Goal: Check status: Check status

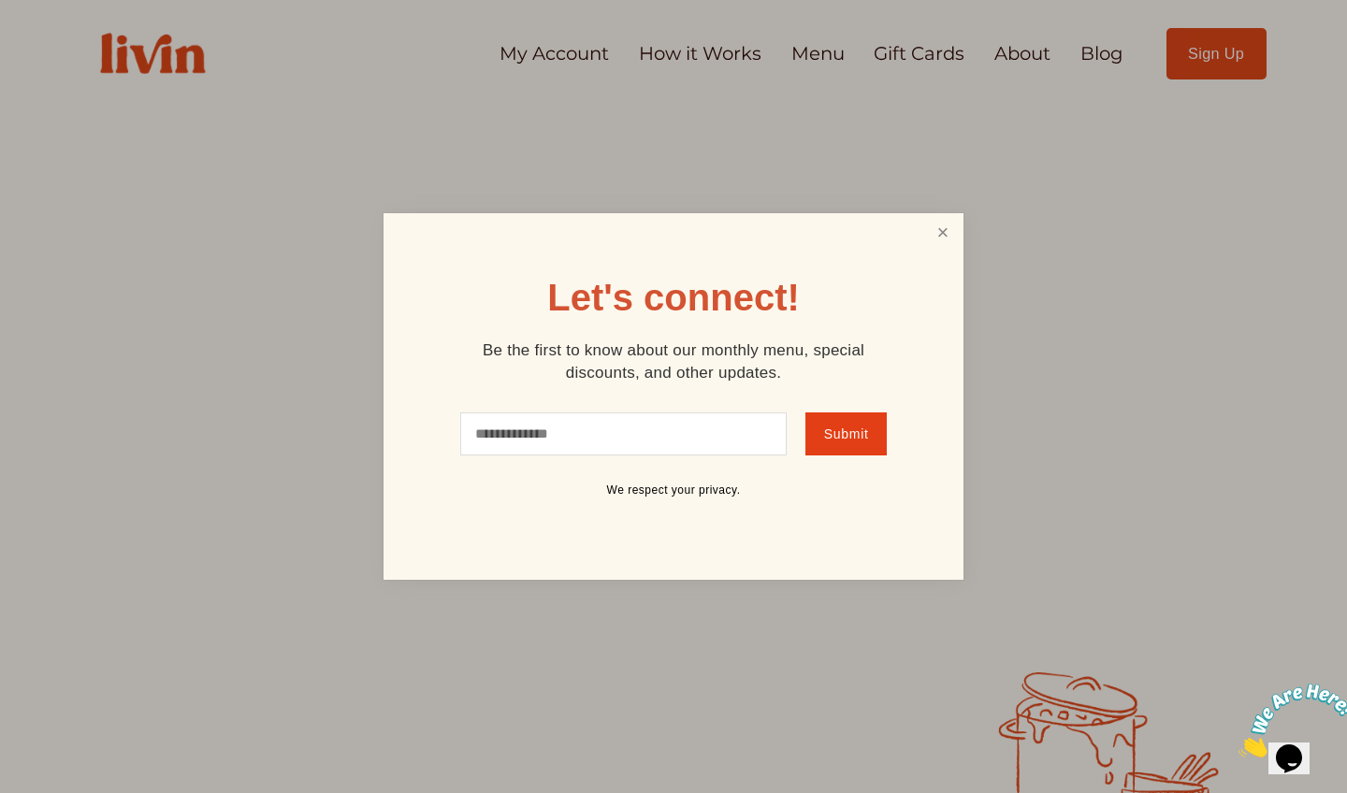
click at [933, 235] on link "Close" at bounding box center [943, 233] width 36 height 35
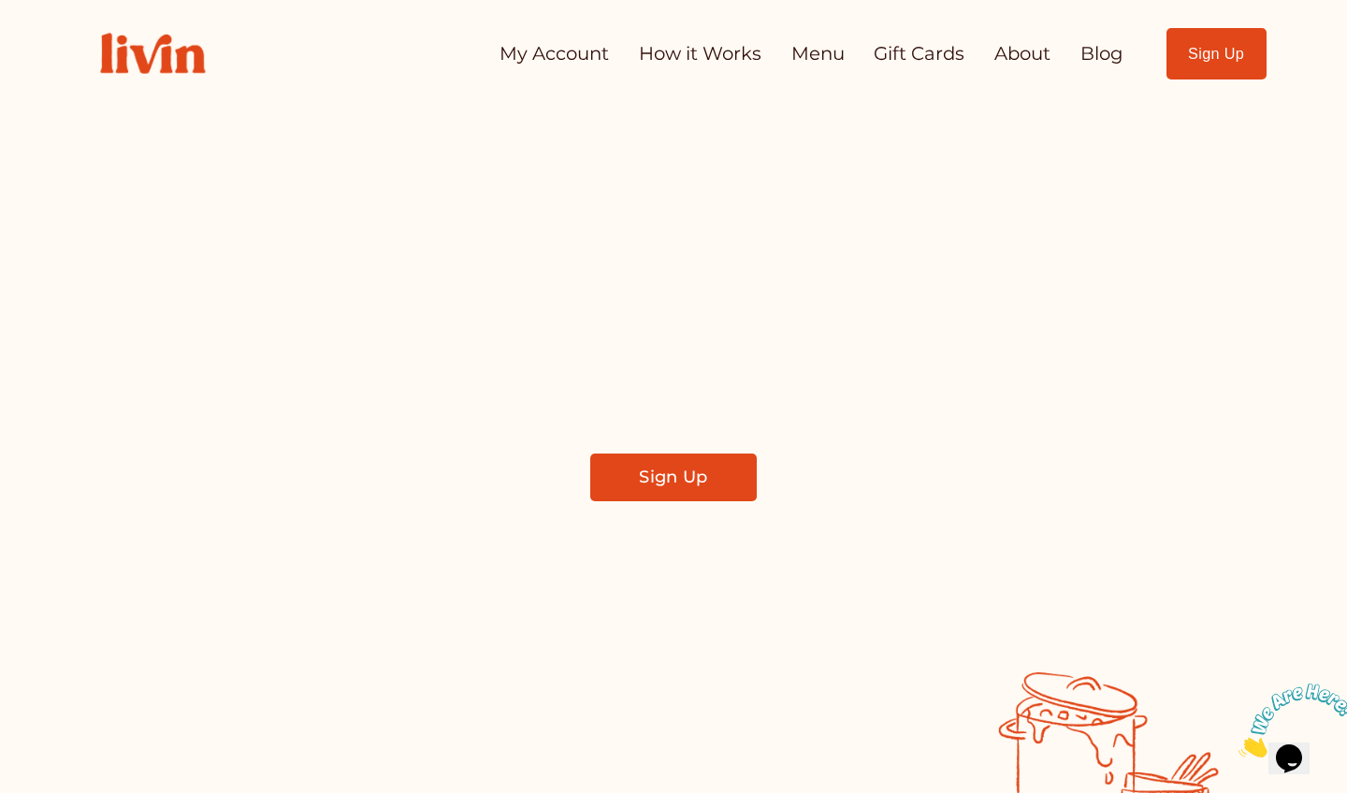
click at [573, 69] on link "My Account" at bounding box center [554, 54] width 109 height 36
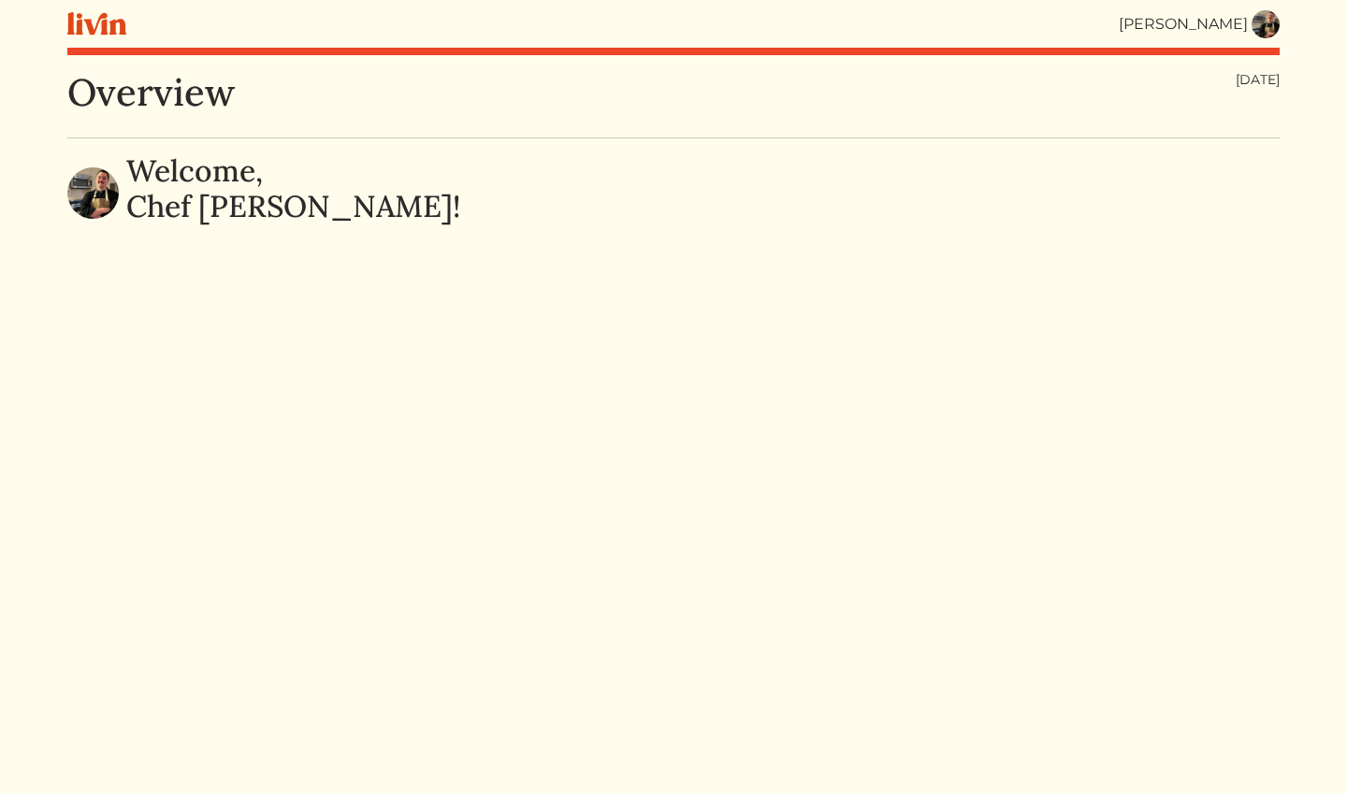
click at [1259, 22] on img at bounding box center [1266, 24] width 28 height 28
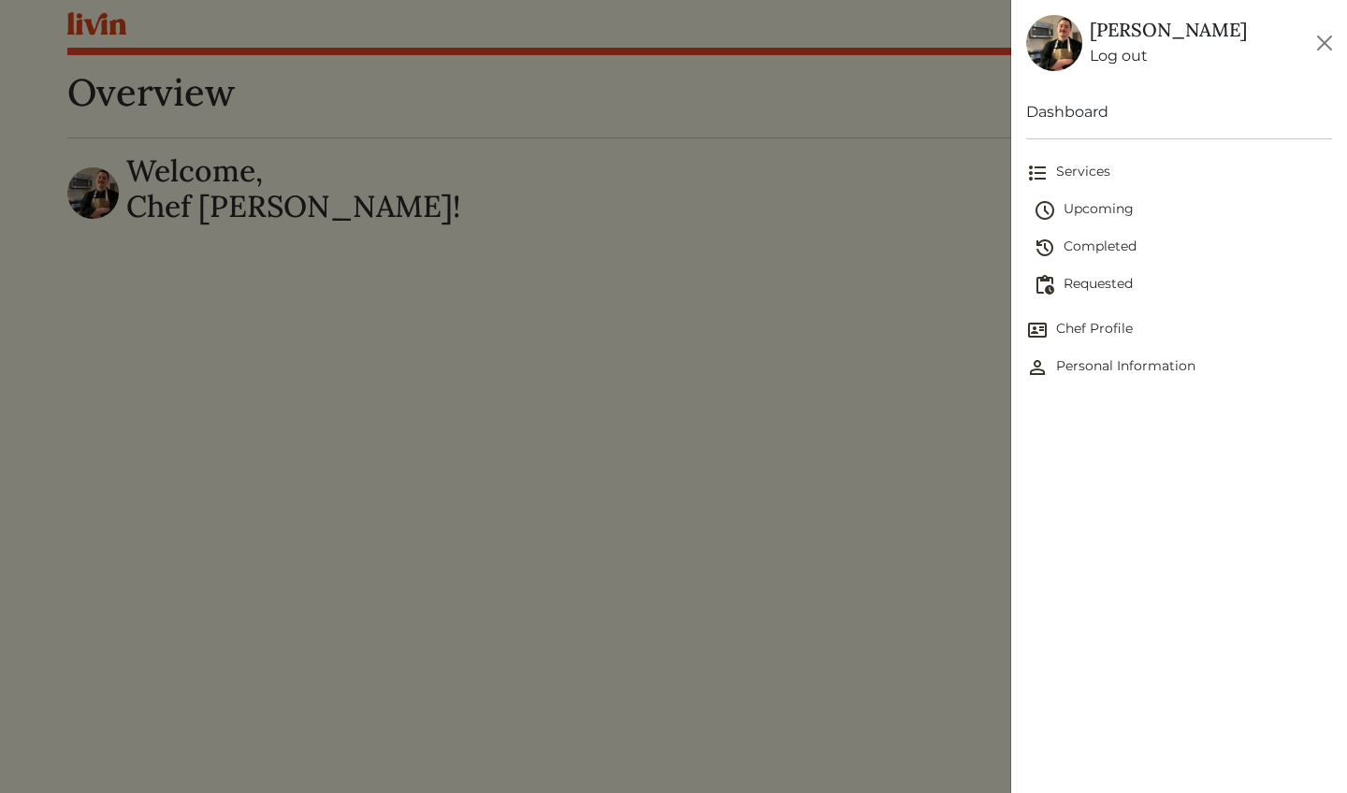
click at [1104, 278] on span "Requested" at bounding box center [1183, 285] width 298 height 22
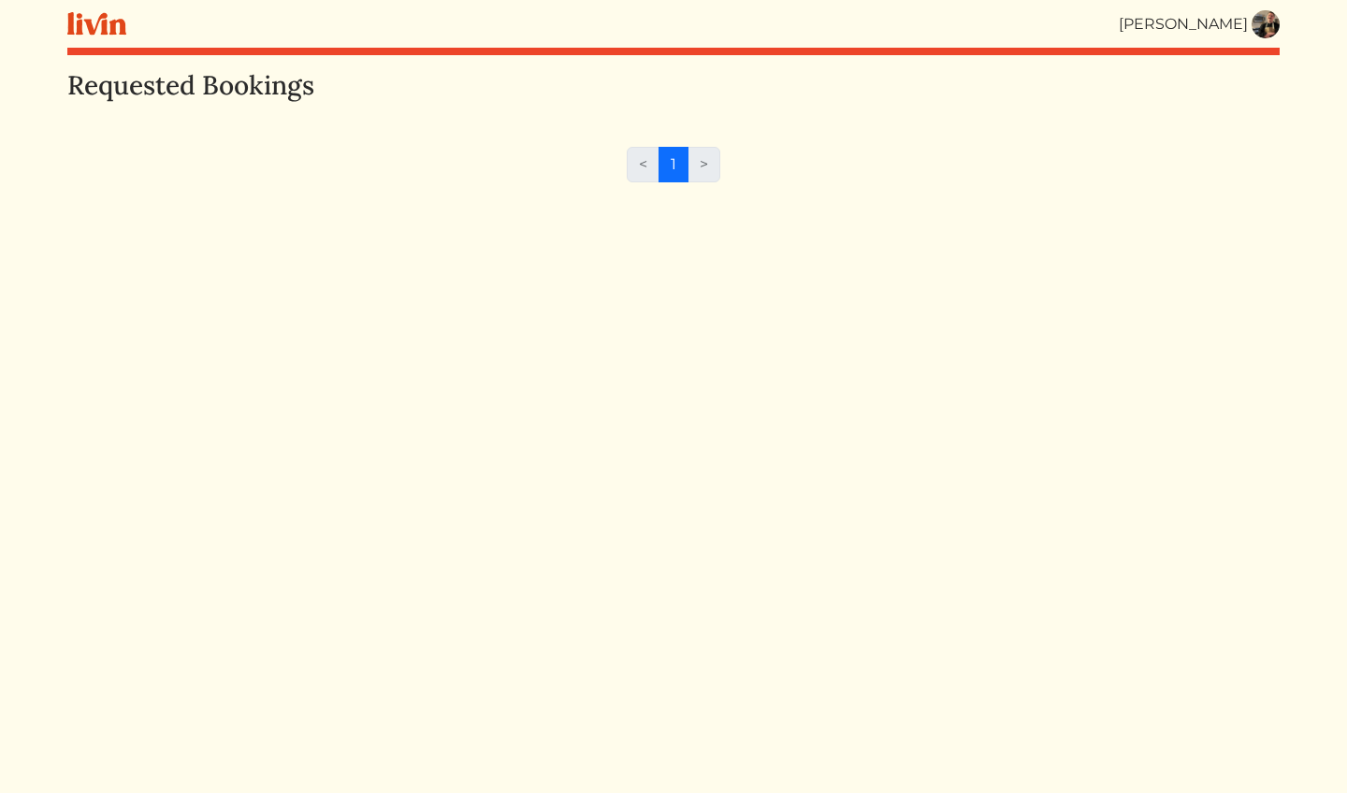
click at [1261, 28] on img at bounding box center [1266, 24] width 28 height 28
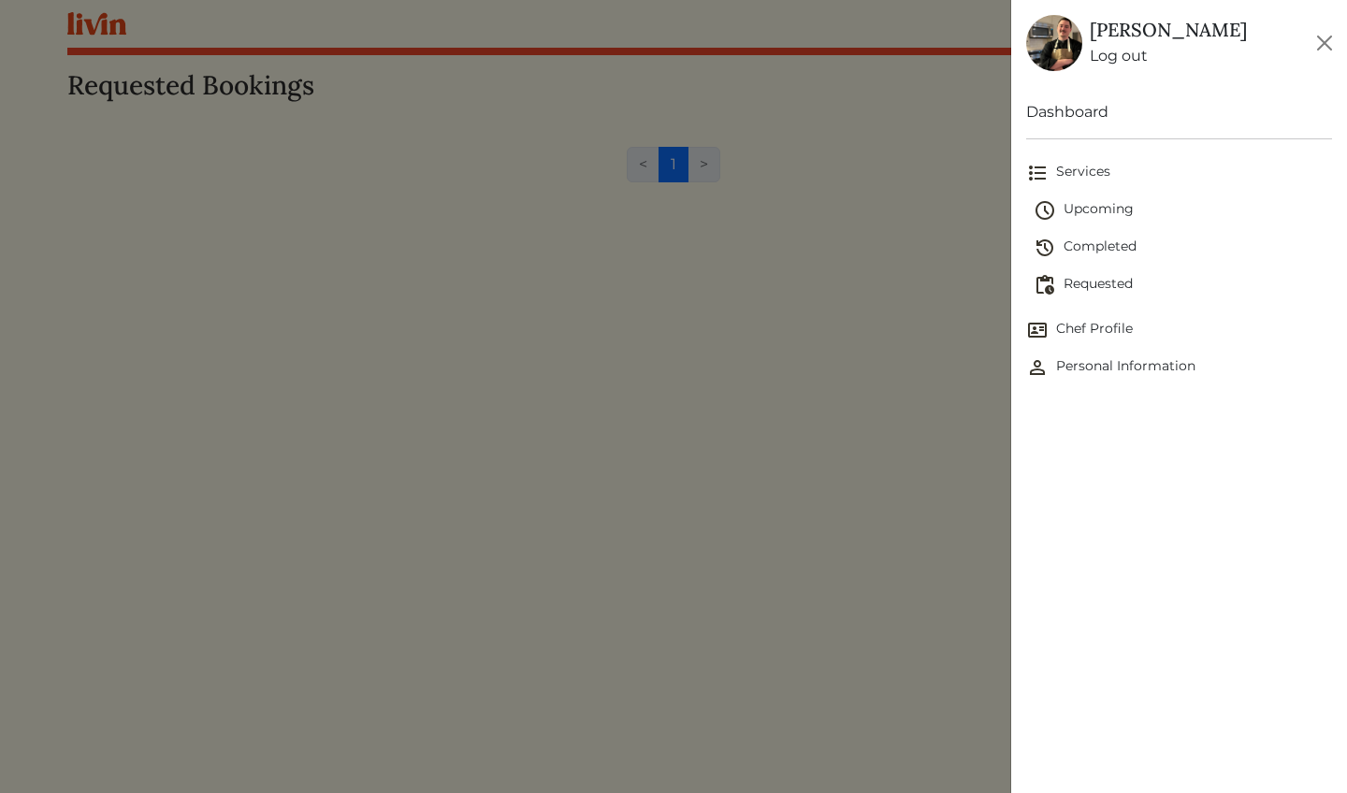
click at [1108, 210] on span "Upcoming" at bounding box center [1183, 210] width 298 height 22
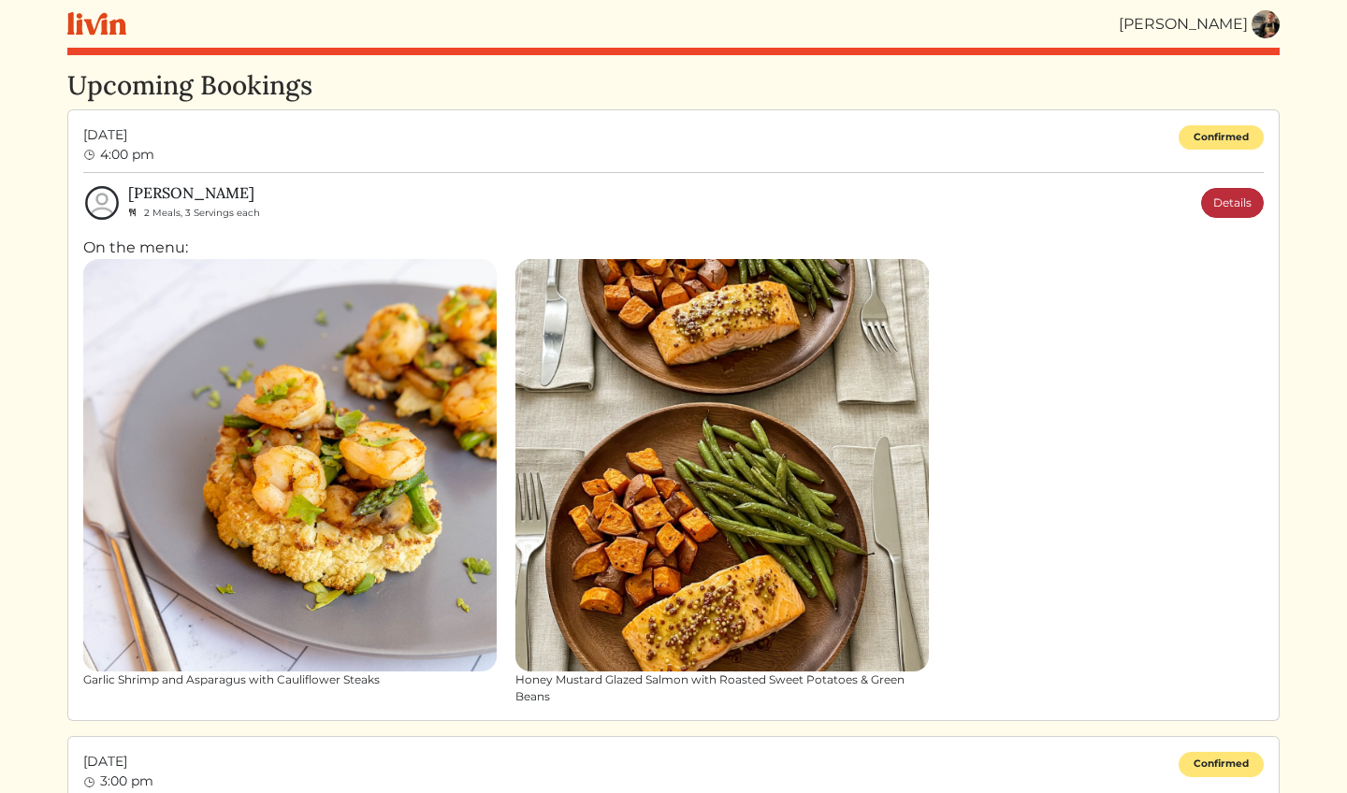
click at [1245, 200] on link "Details" at bounding box center [1232, 203] width 63 height 30
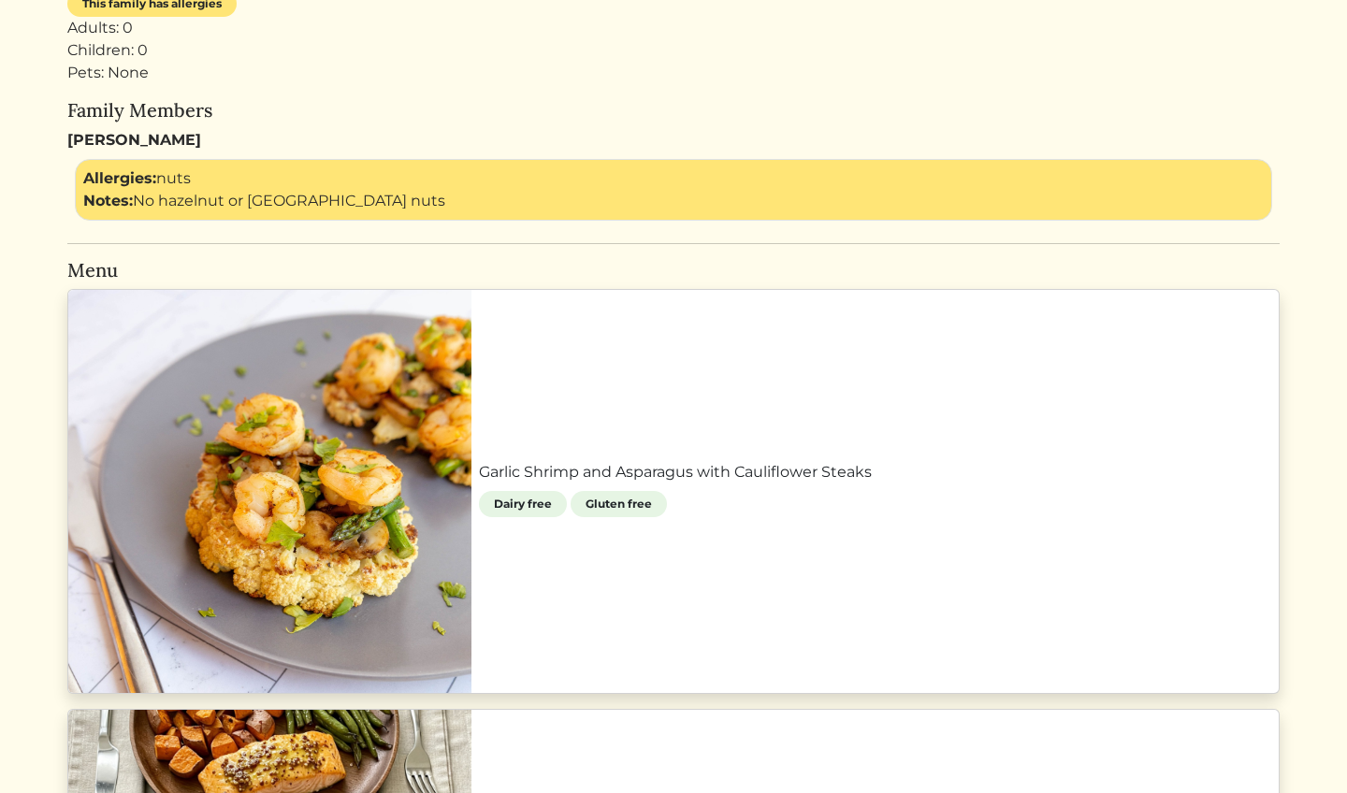
scroll to position [645, 0]
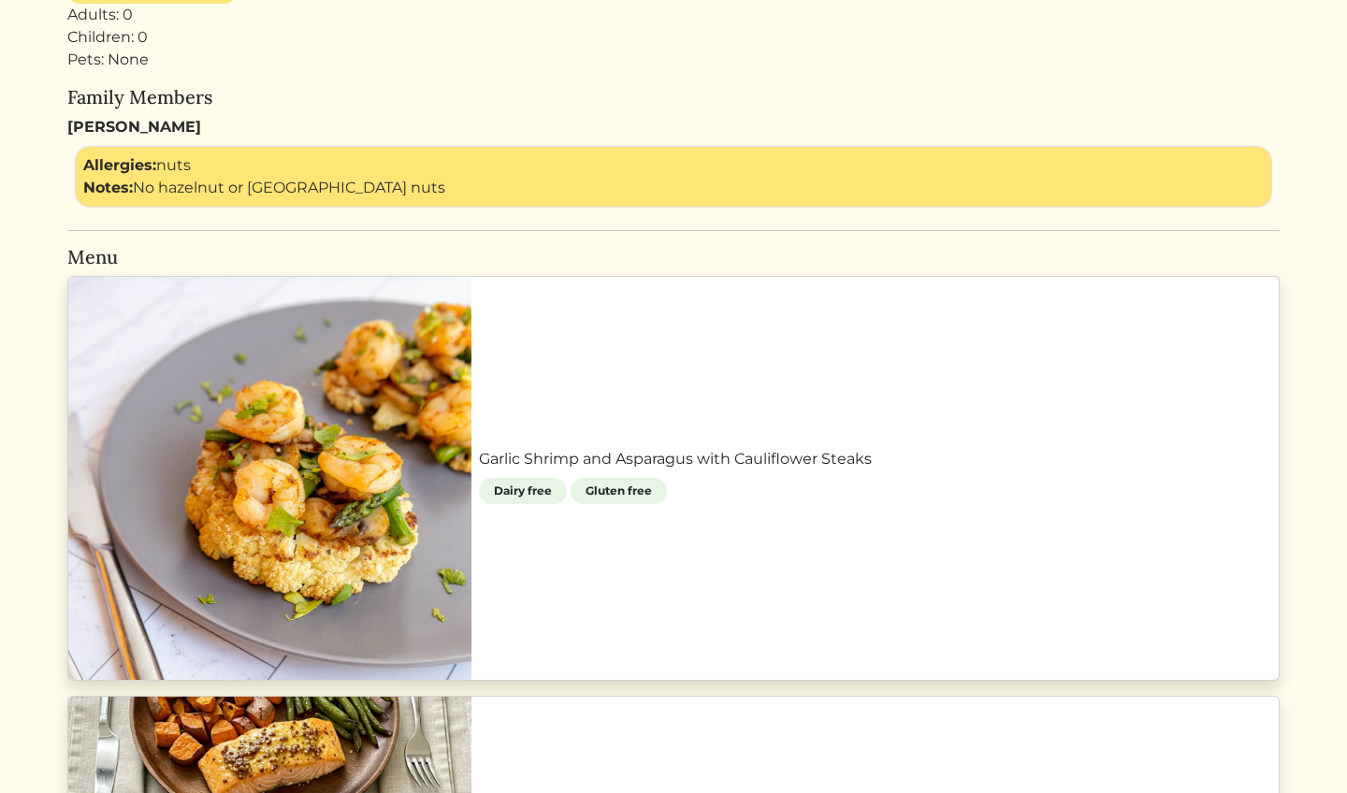
click at [771, 448] on link "Garlic Shrimp and Asparagus with Cauliflower Steaks" at bounding box center [875, 459] width 793 height 22
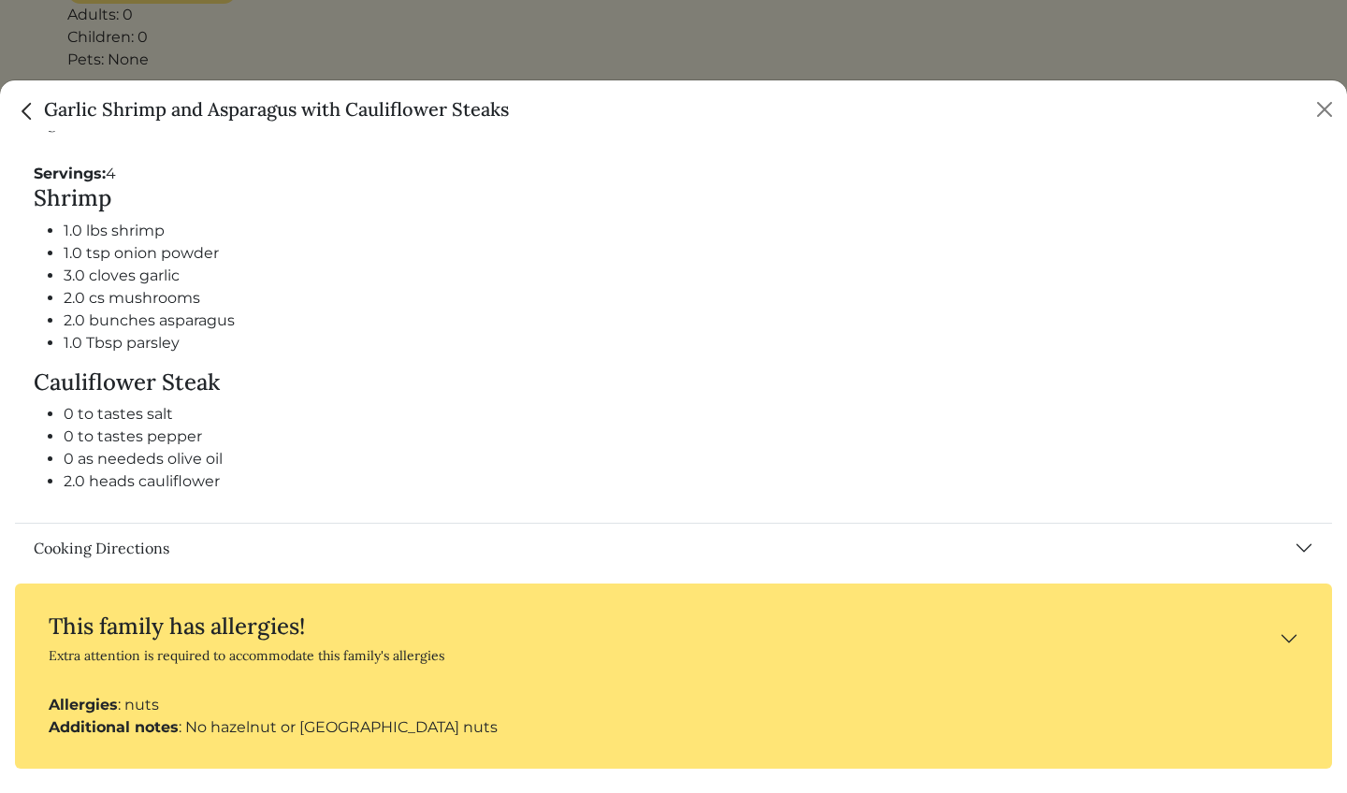
scroll to position [832, 0]
click at [1287, 643] on button "This family has allergies! Extra attention is required to accommodate this fami…" at bounding box center [674, 639] width 1288 height 80
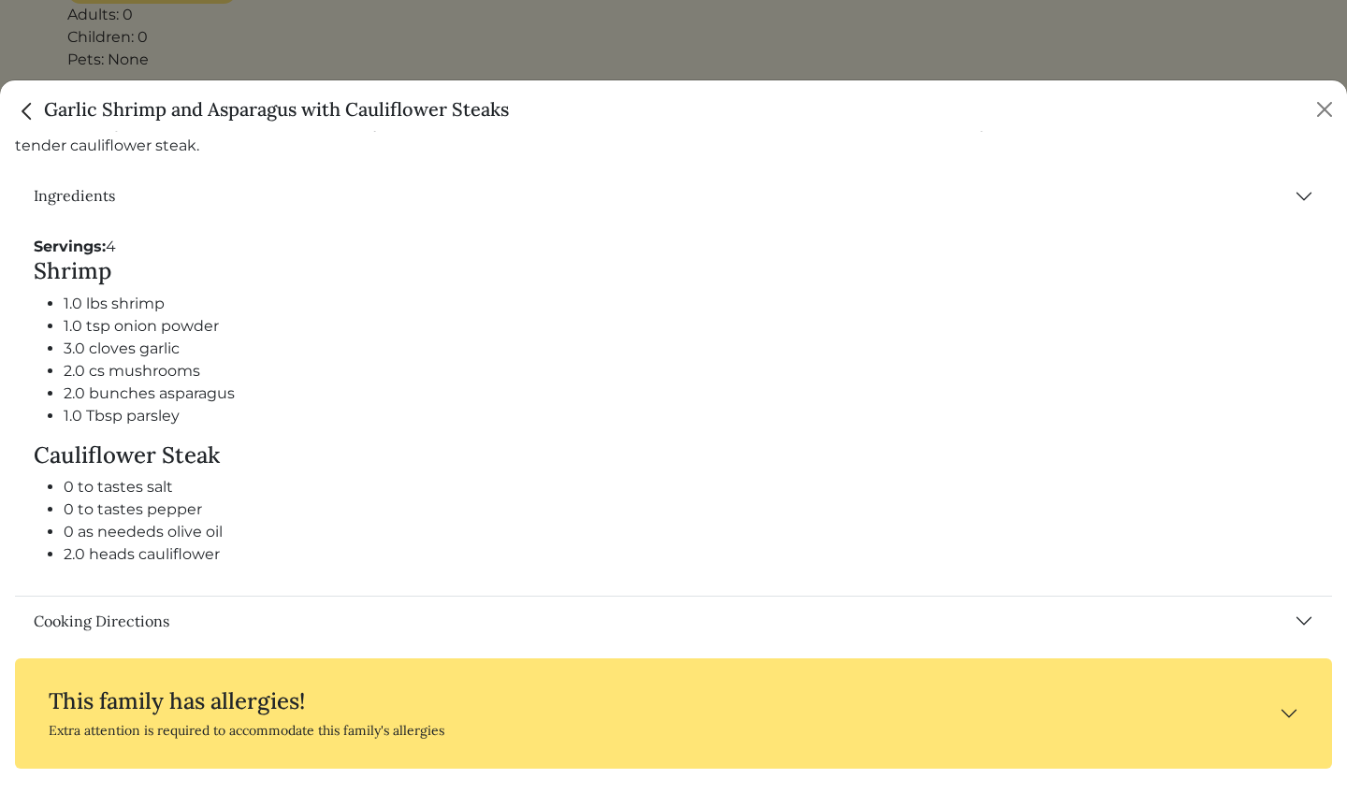
scroll to position [757, 0]
click at [1301, 623] on button "Cooking Directions" at bounding box center [673, 624] width 1317 height 49
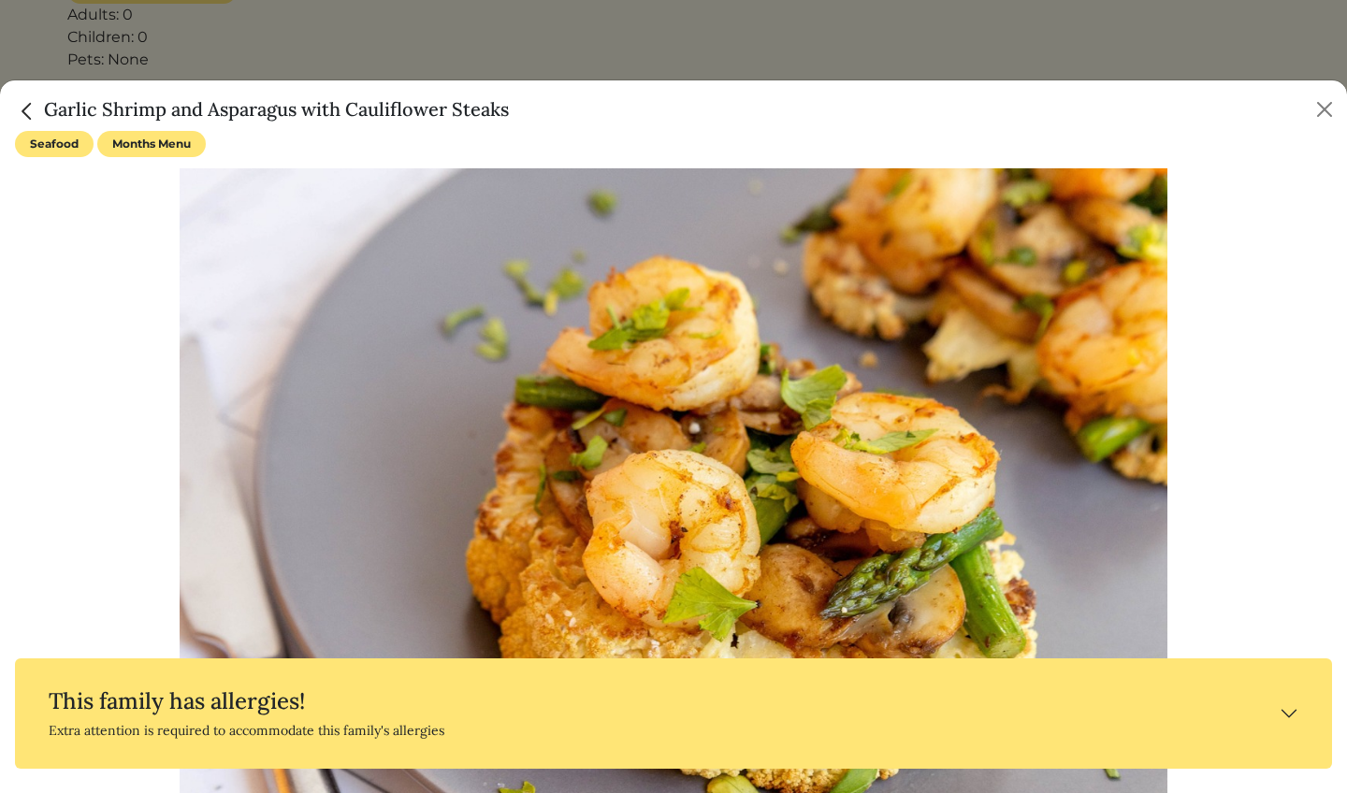
scroll to position [0, 0]
click at [1327, 107] on button "Close" at bounding box center [1325, 110] width 30 height 30
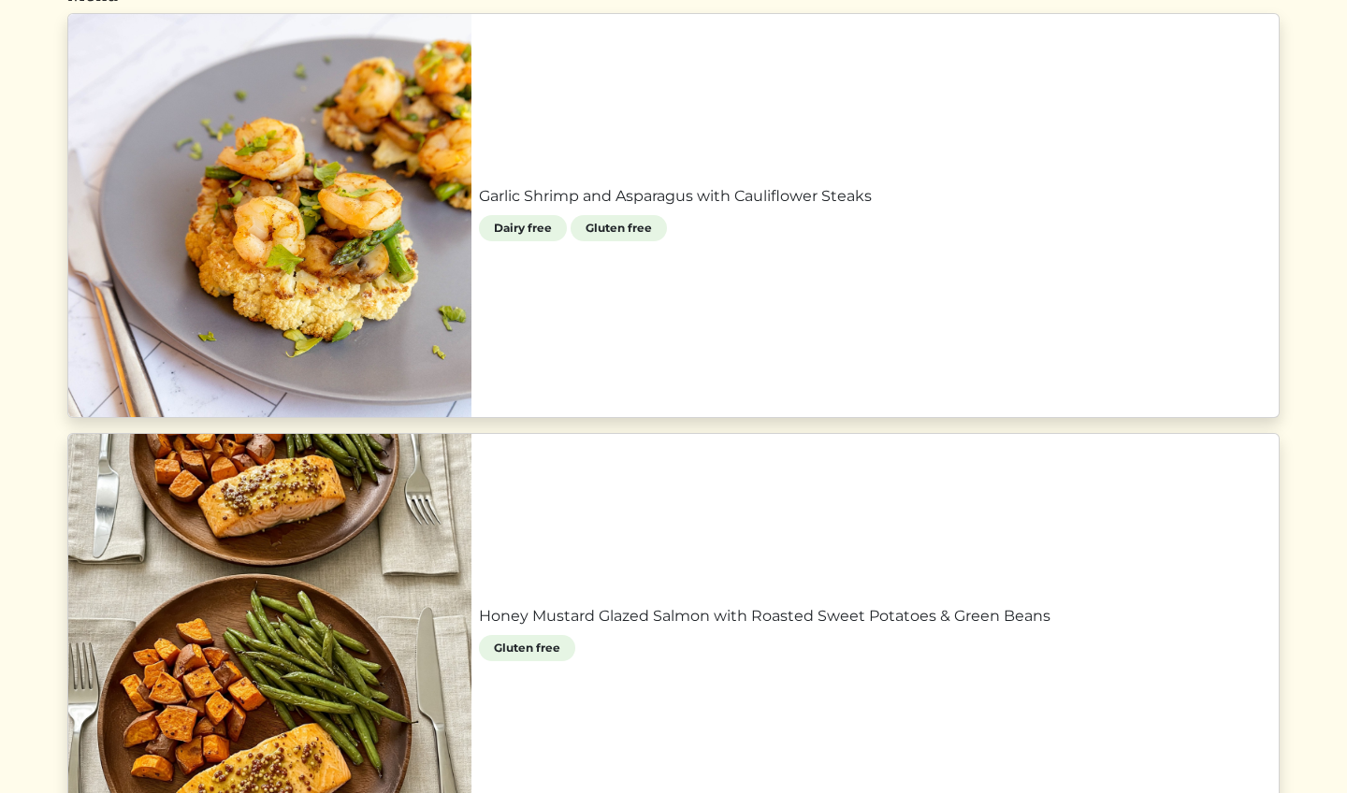
scroll to position [911, 0]
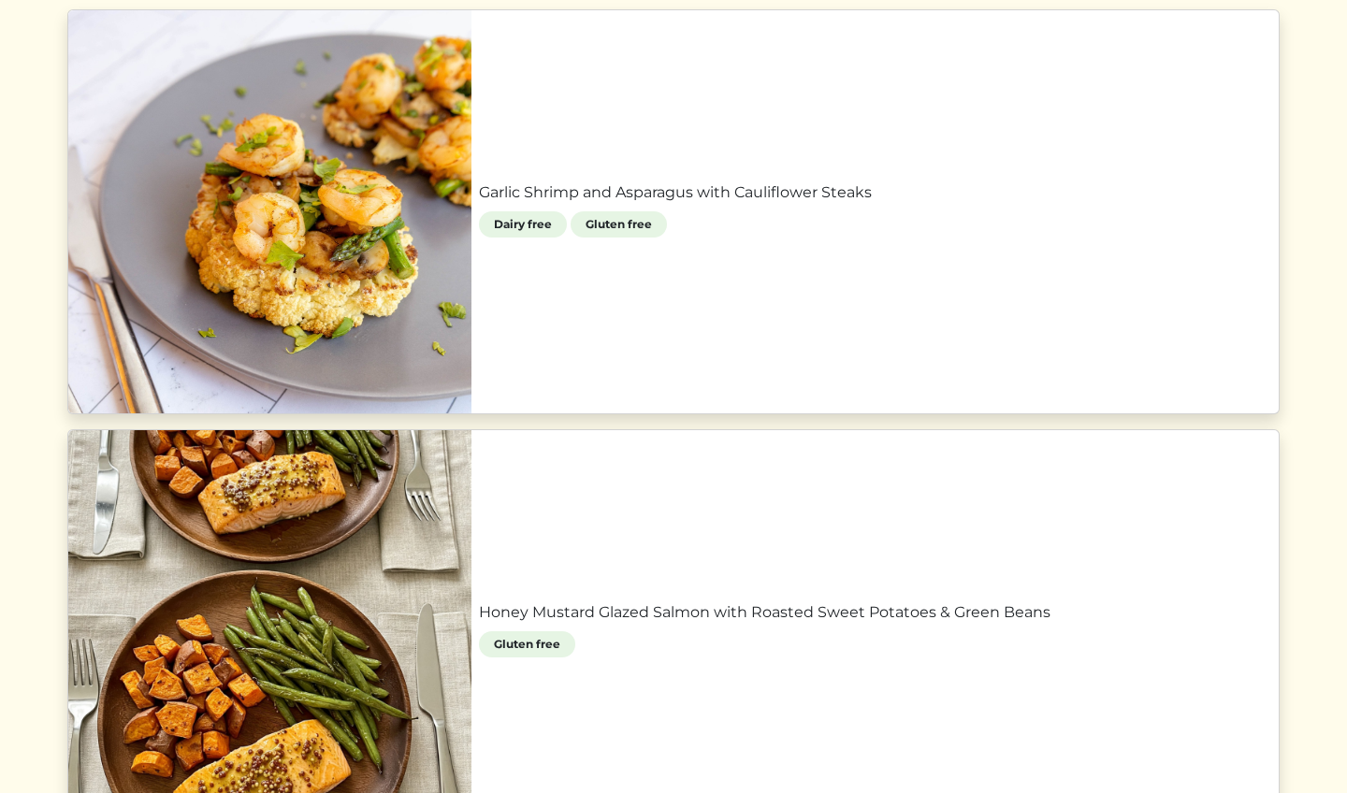
click at [896, 204] on link "Garlic Shrimp and Asparagus with Cauliflower Steaks" at bounding box center [875, 193] width 793 height 22
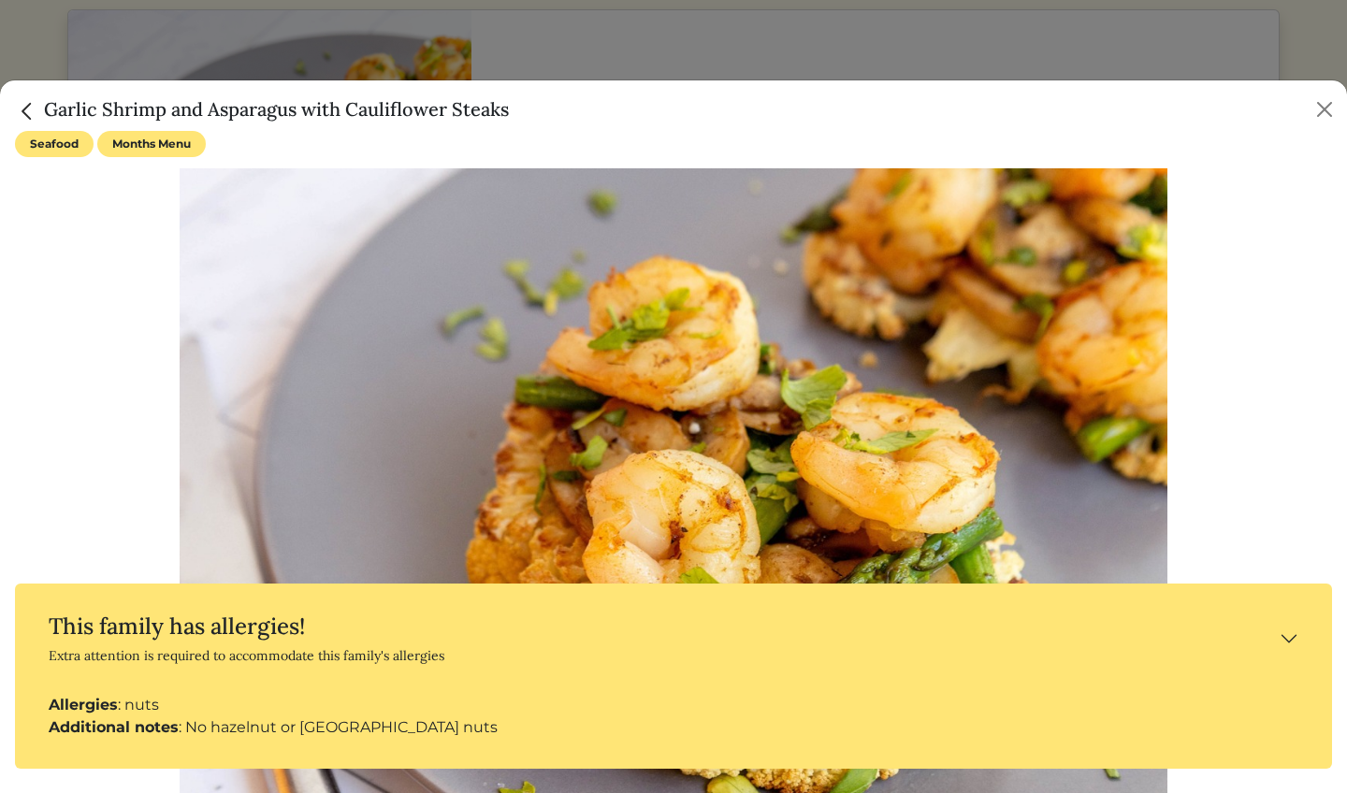
click at [1285, 633] on button "This family has allergies! Extra attention is required to accommodate this fami…" at bounding box center [674, 639] width 1288 height 80
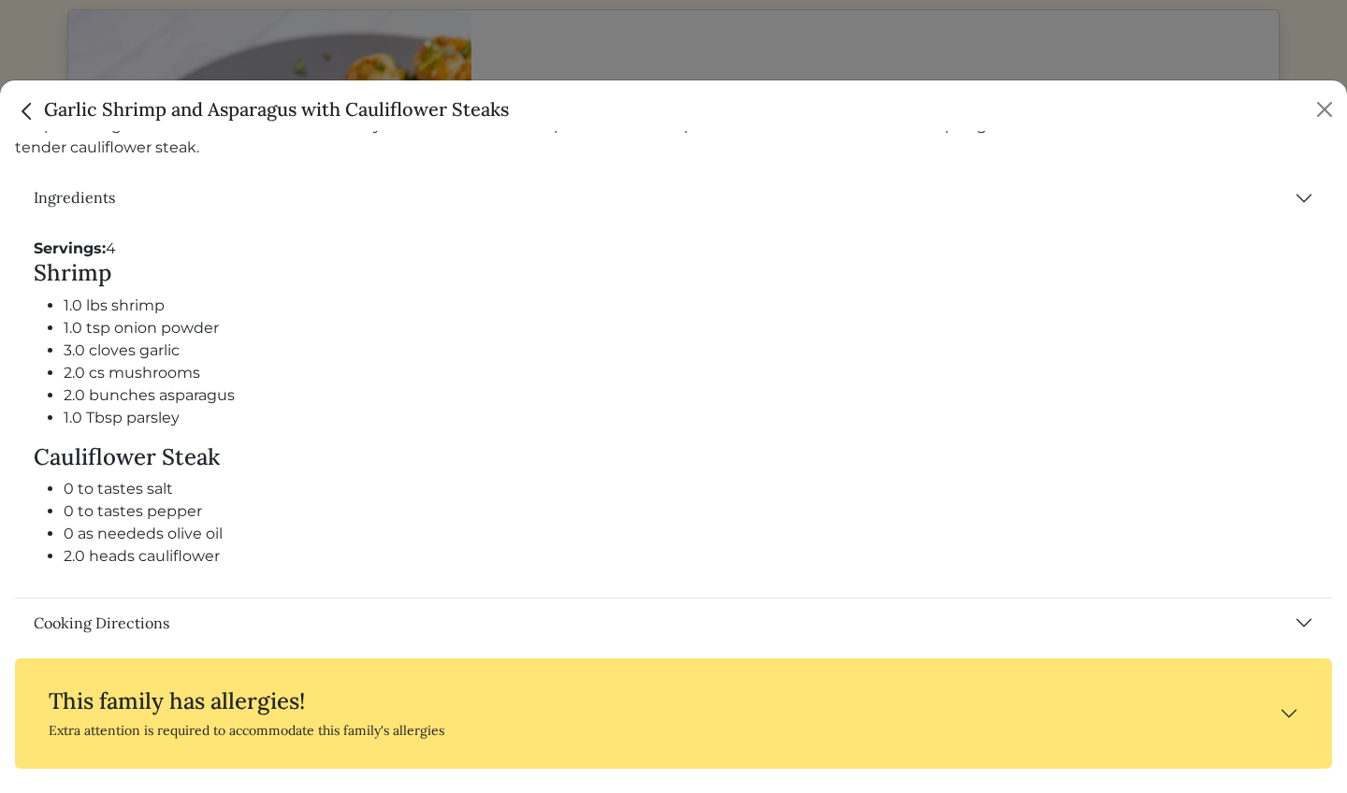
scroll to position [757, 0]
click at [1303, 626] on button "Cooking Directions" at bounding box center [673, 624] width 1317 height 49
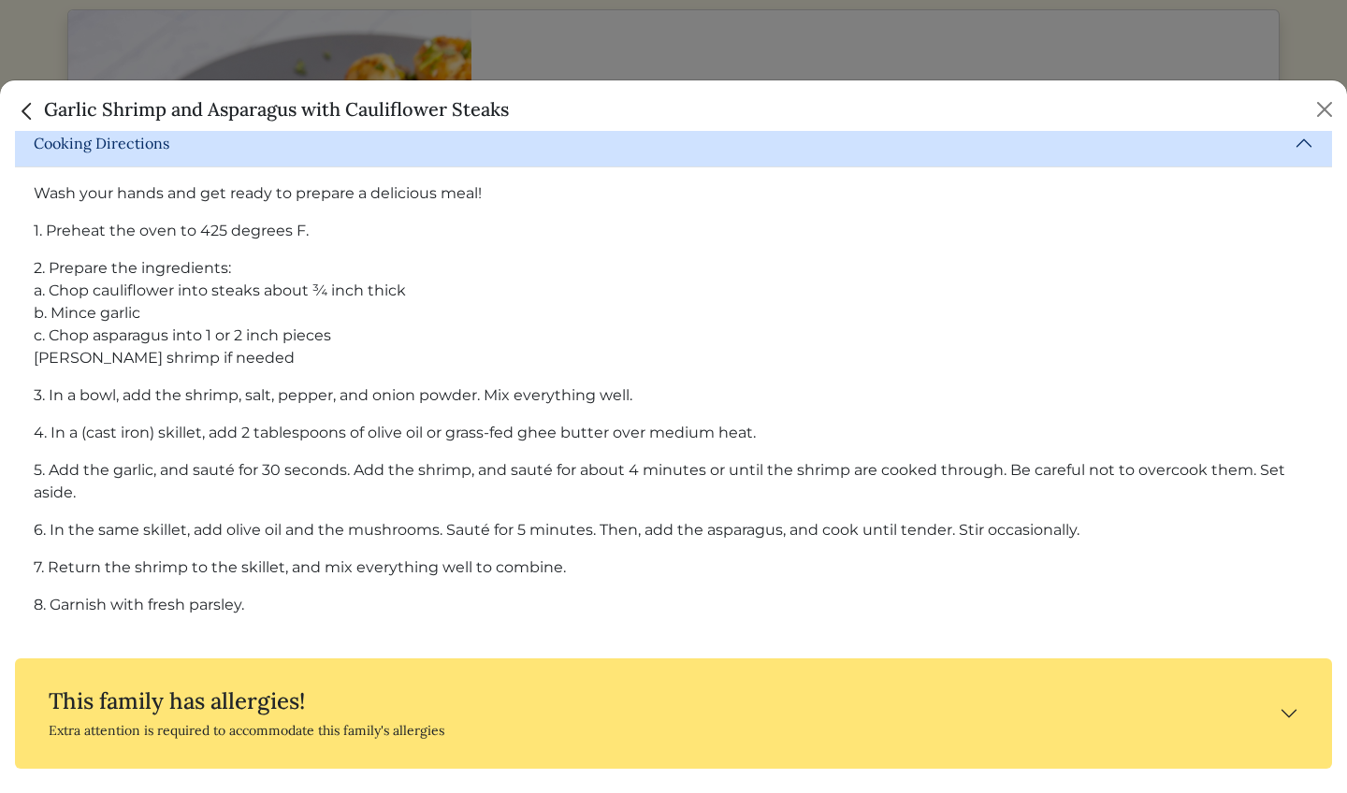
scroll to position [1236, 0]
click at [1322, 107] on button "Close" at bounding box center [1325, 110] width 30 height 30
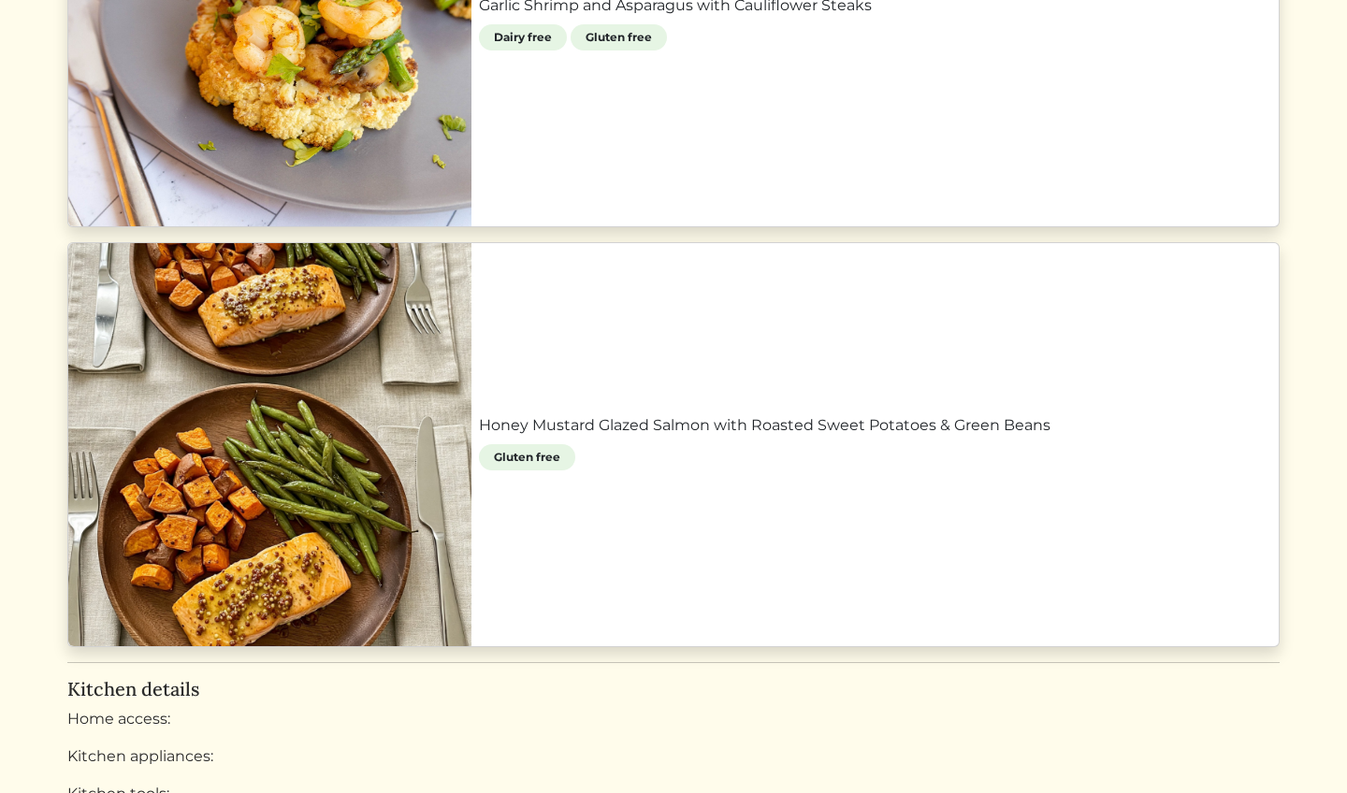
scroll to position [1104, 0]
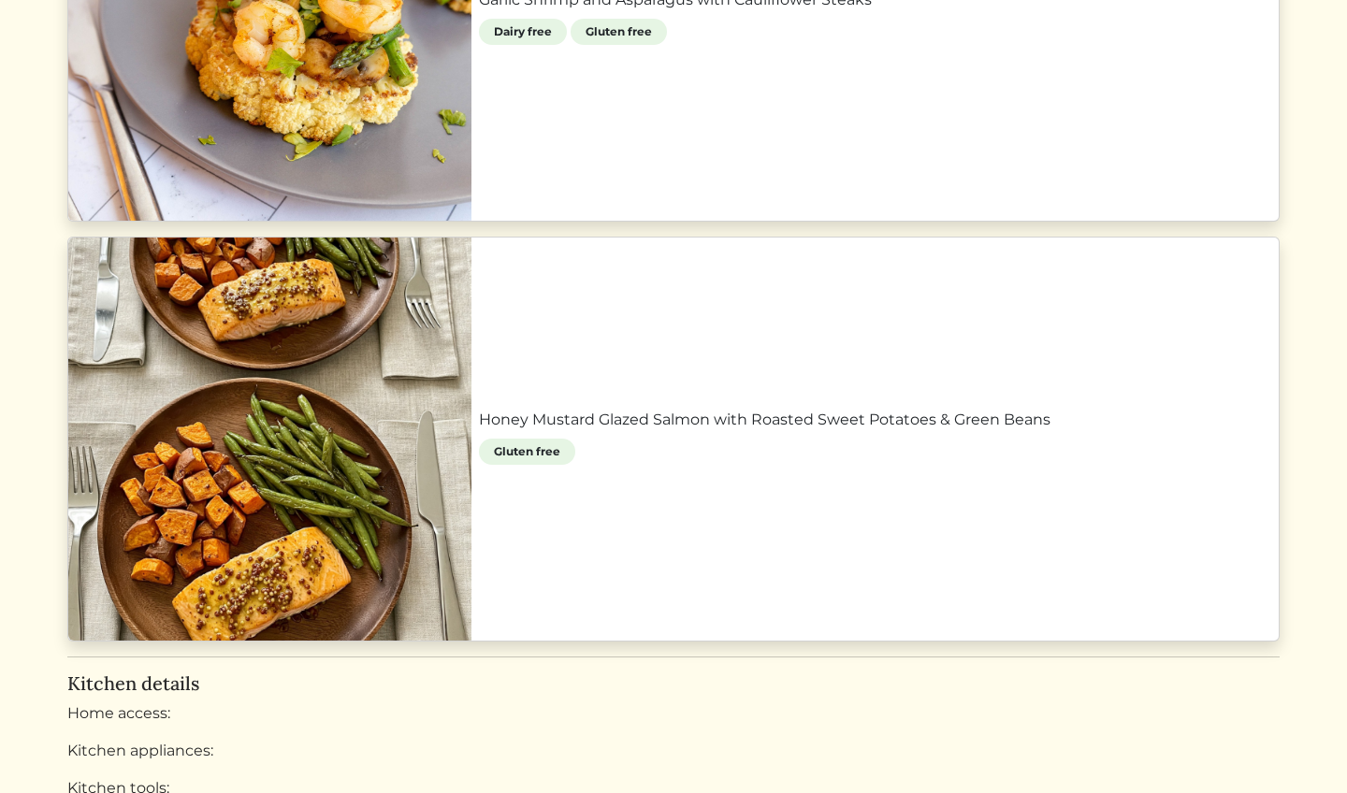
click at [905, 431] on link "Honey Mustard Glazed Salmon with Roasted Sweet Potatoes & Green Beans" at bounding box center [875, 420] width 793 height 22
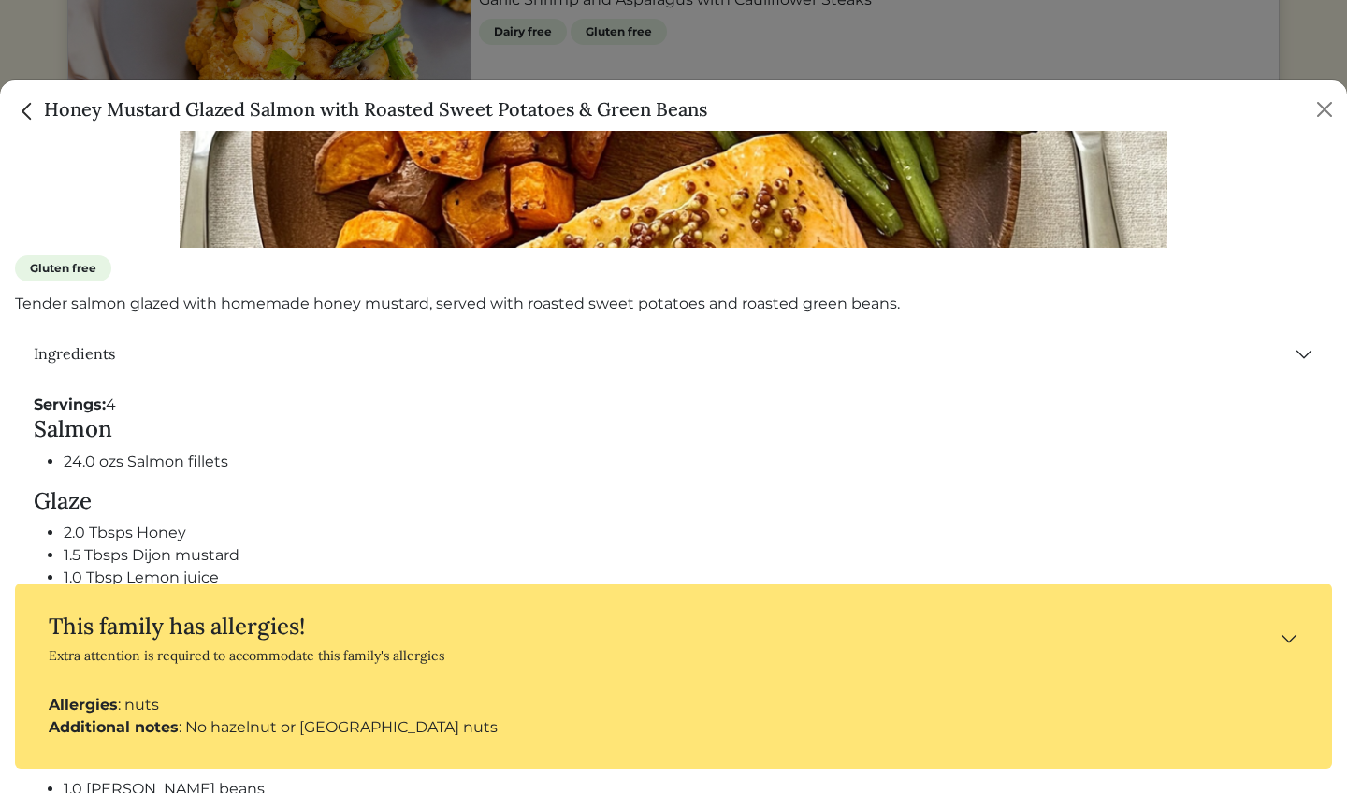
scroll to position [581, 0]
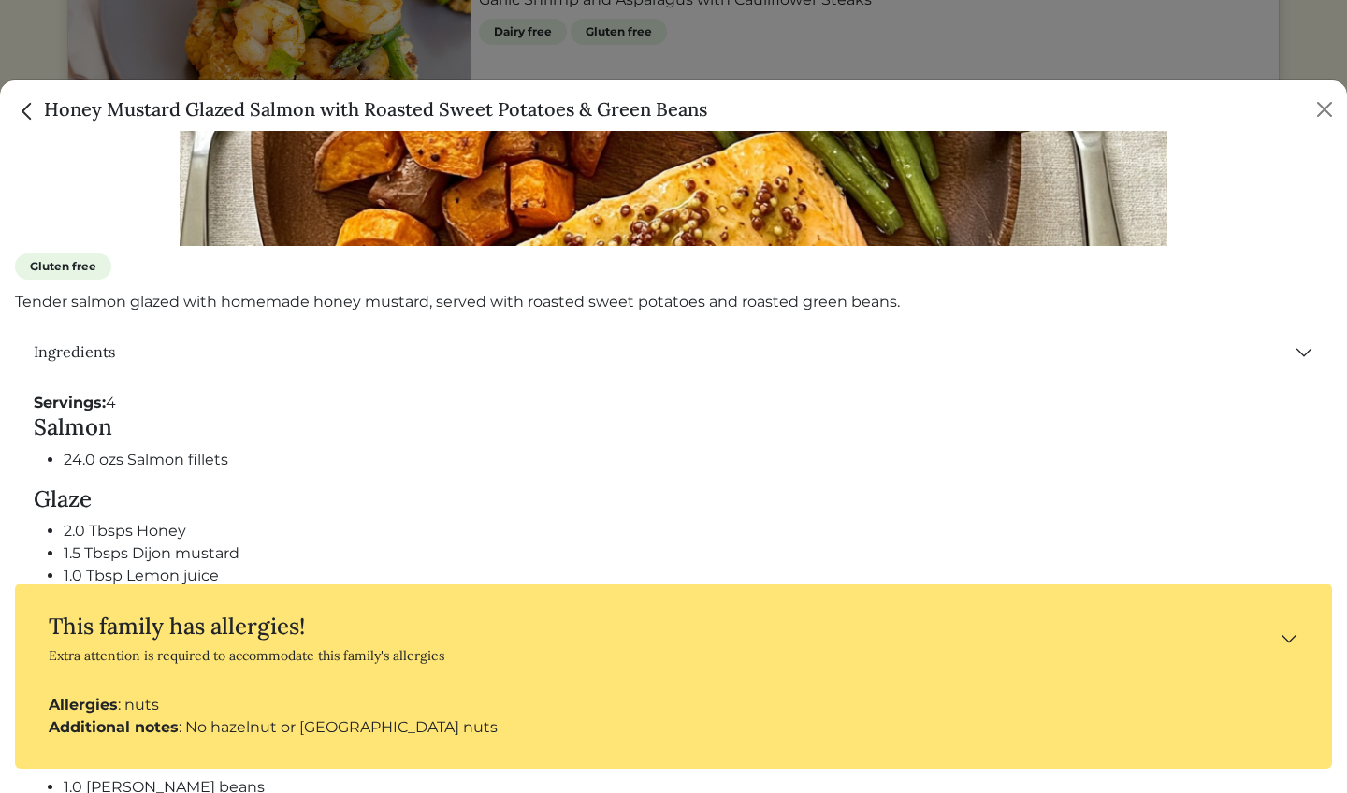
click at [1288, 646] on button "This family has allergies! Extra attention is required to accommodate this fami…" at bounding box center [674, 639] width 1288 height 80
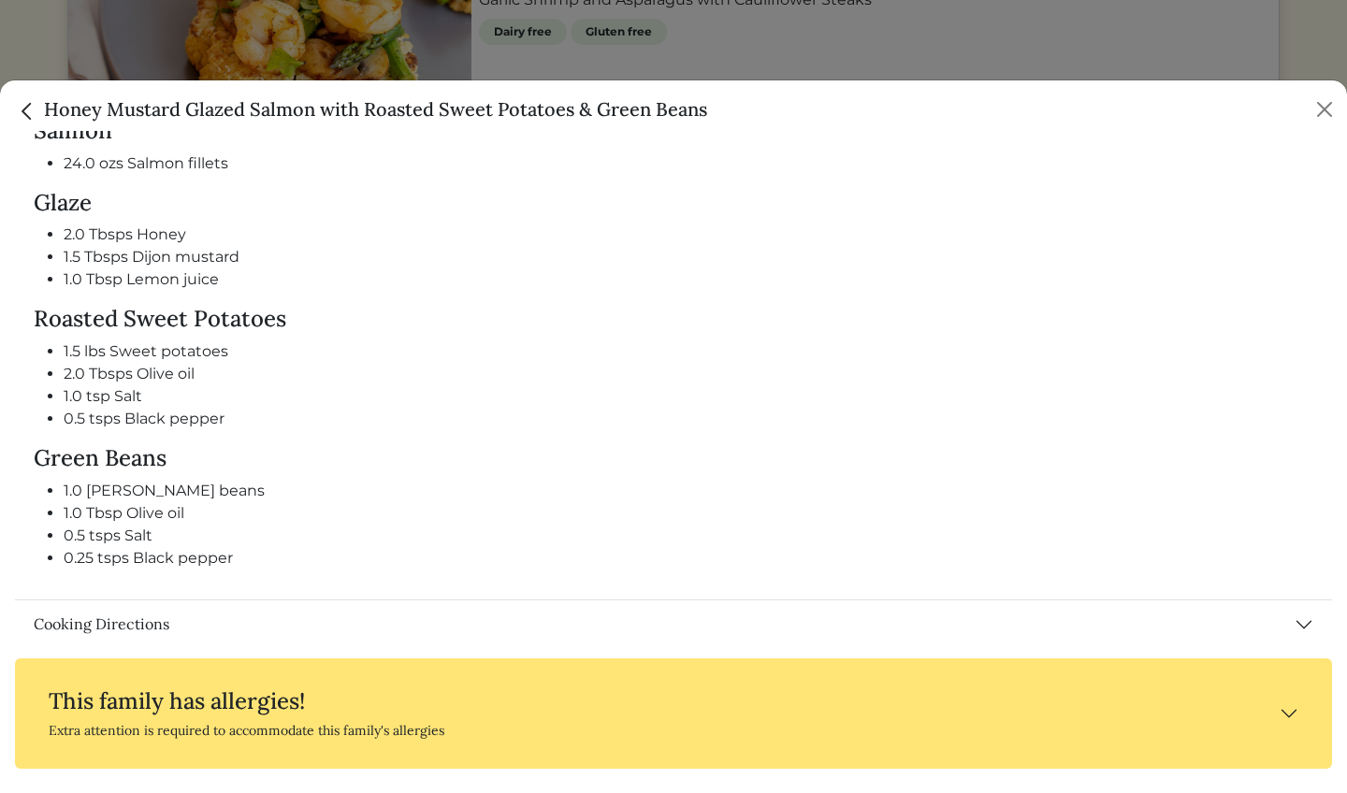
scroll to position [877, 0]
click at [1305, 628] on button "Cooking Directions" at bounding box center [673, 626] width 1317 height 49
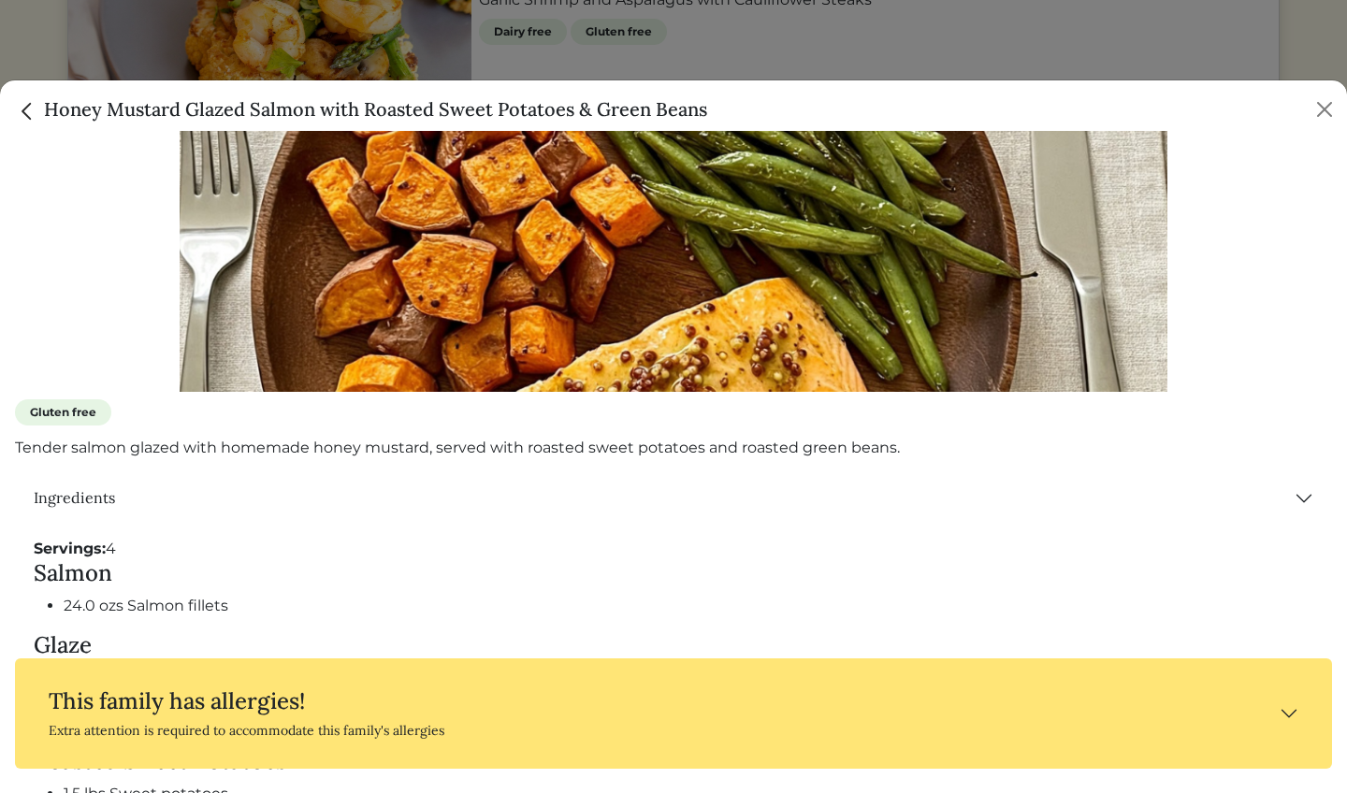
scroll to position [447, 0]
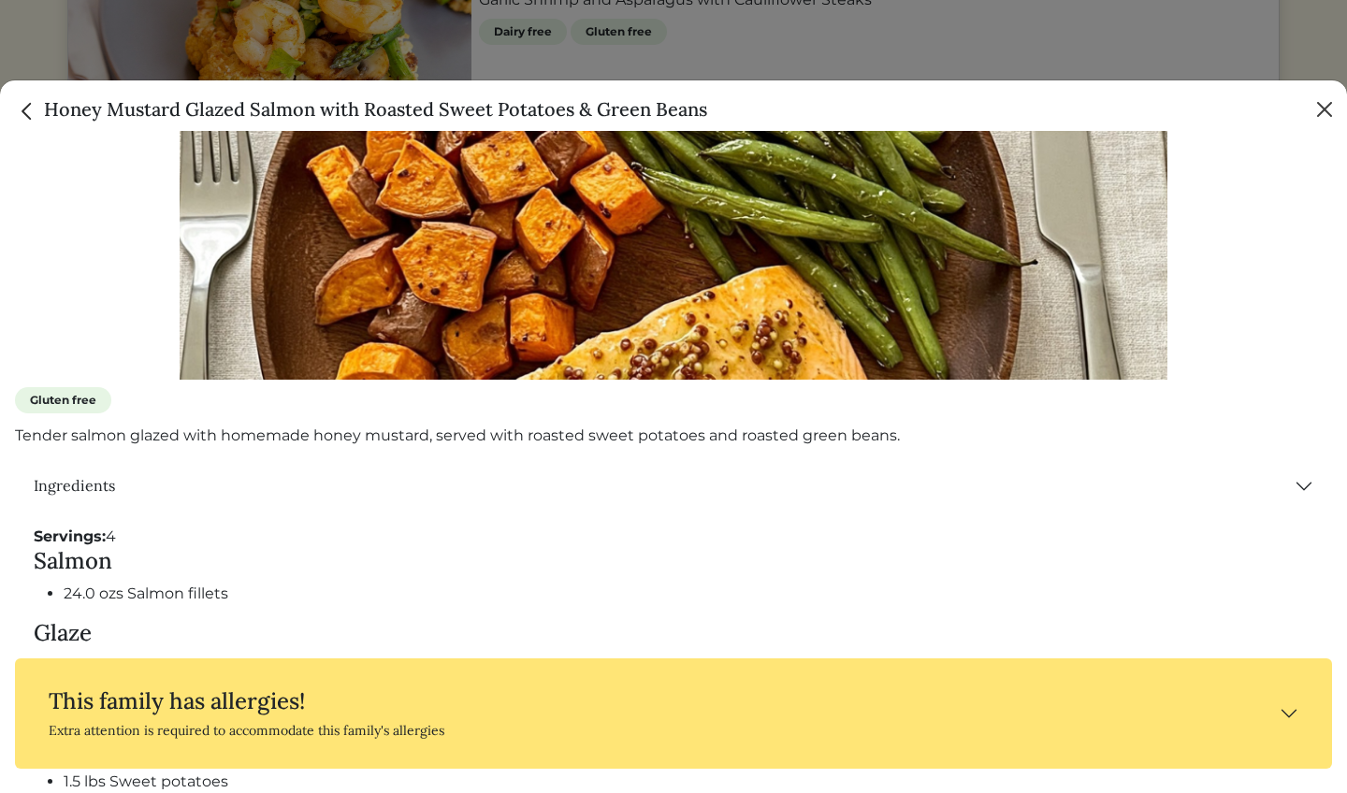
click at [1320, 100] on button "Close" at bounding box center [1325, 110] width 30 height 30
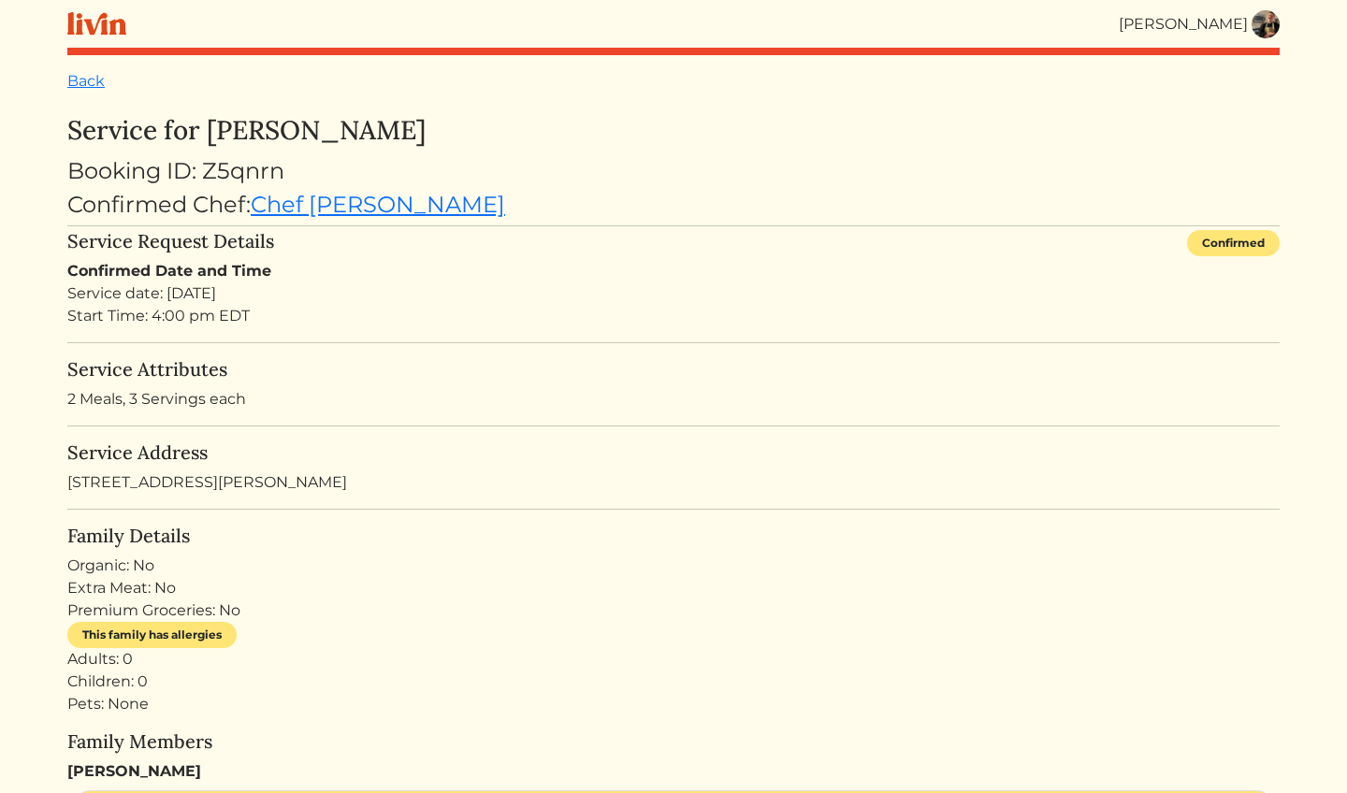
scroll to position [0, 0]
click at [91, 77] on link "Back" at bounding box center [85, 81] width 37 height 18
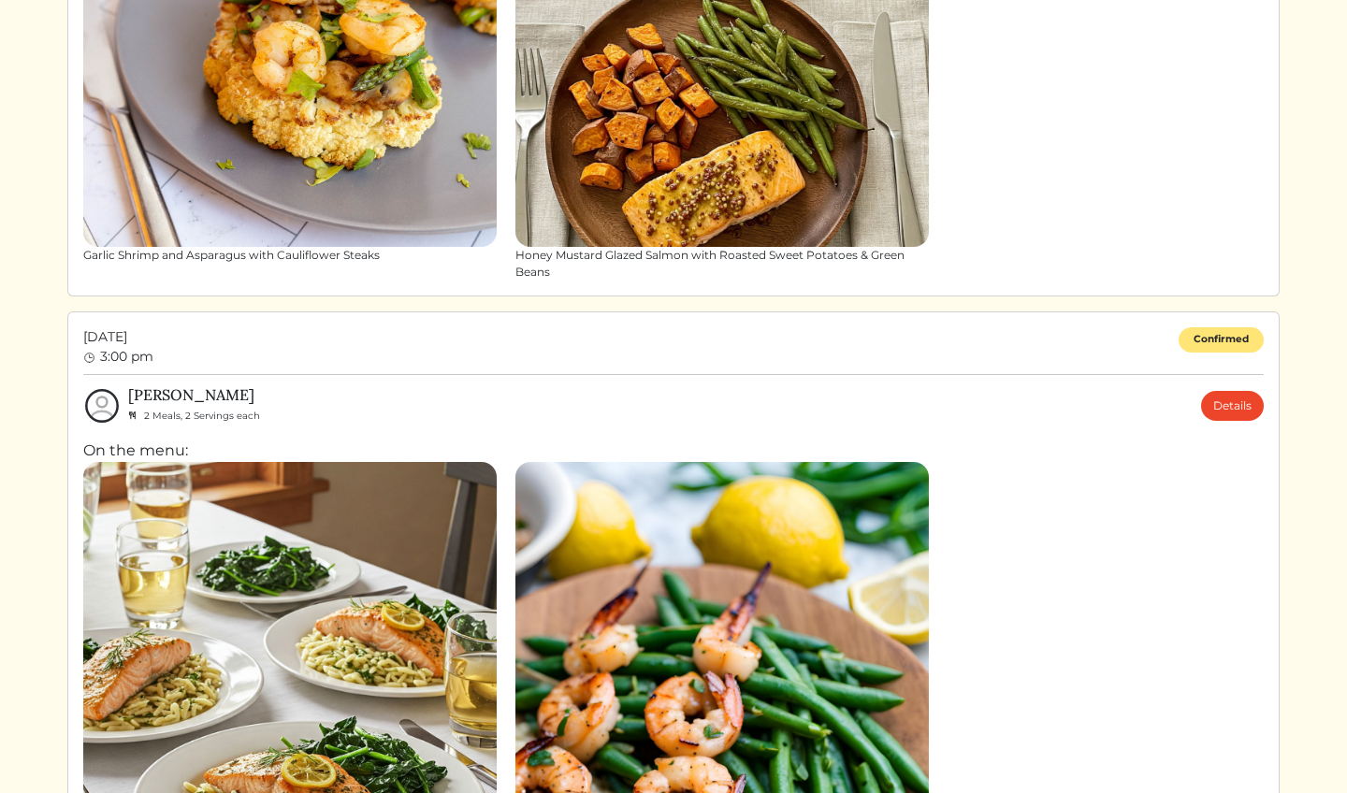
scroll to position [423, 0]
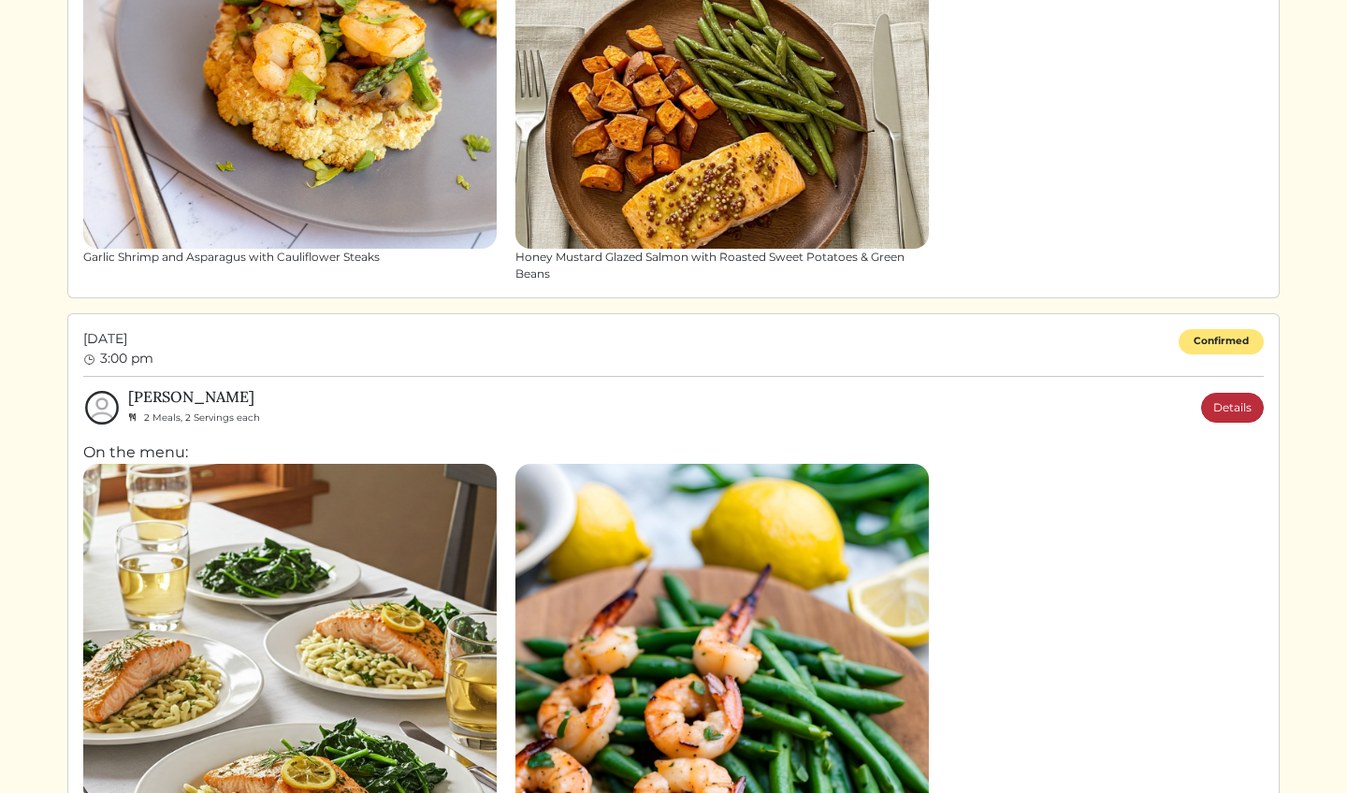
click at [1215, 408] on link "Details" at bounding box center [1232, 408] width 63 height 30
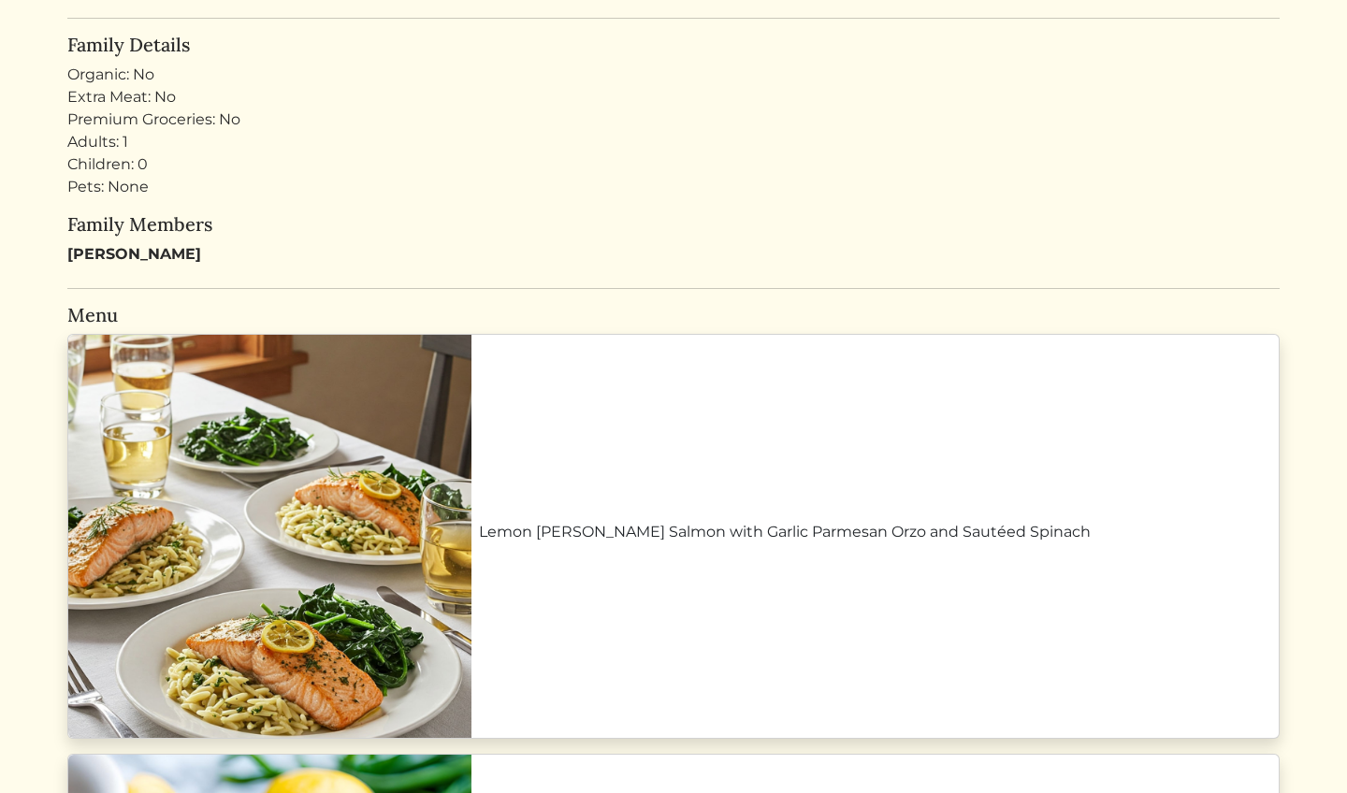
scroll to position [508, 0]
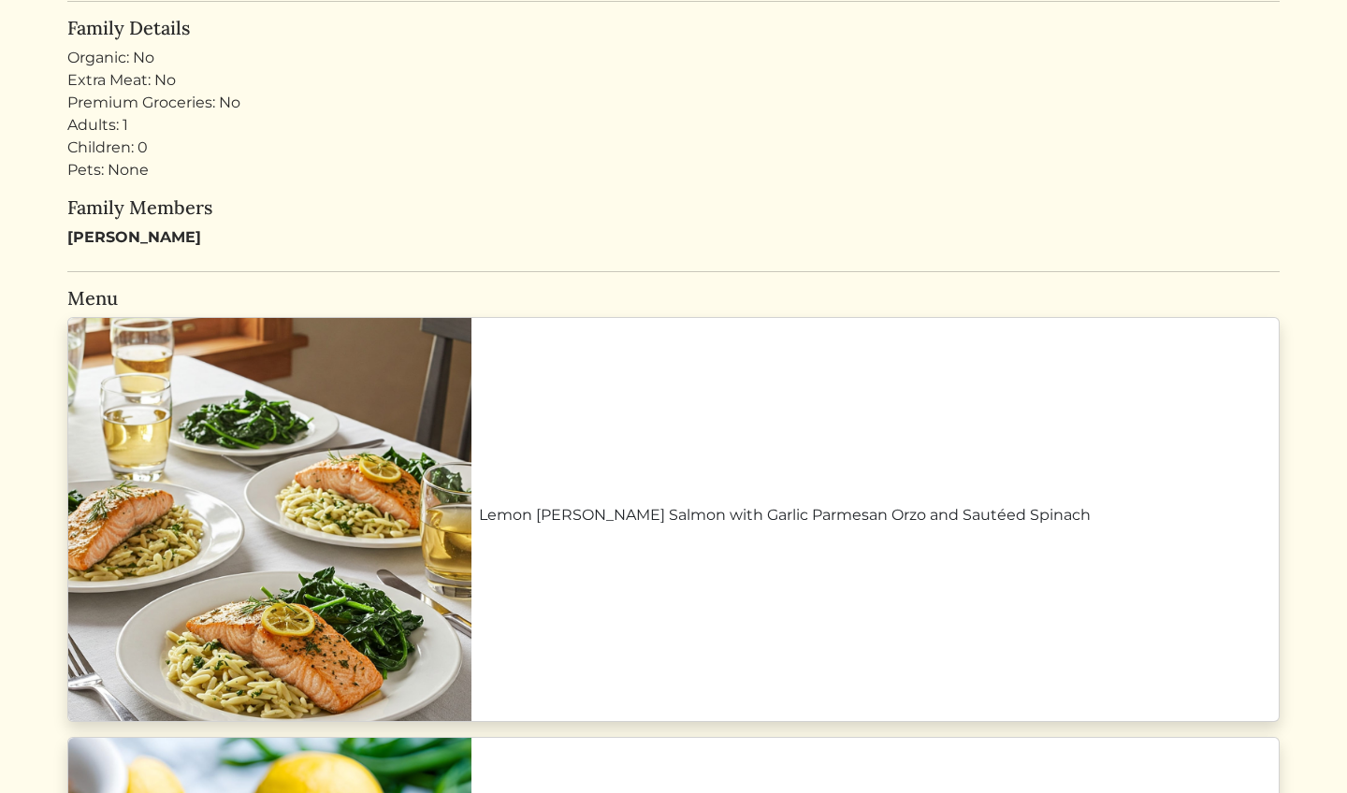
click at [856, 527] on link "Lemon [PERSON_NAME] Salmon with Garlic Parmesan Orzo and Sautéed Spinach" at bounding box center [875, 515] width 793 height 22
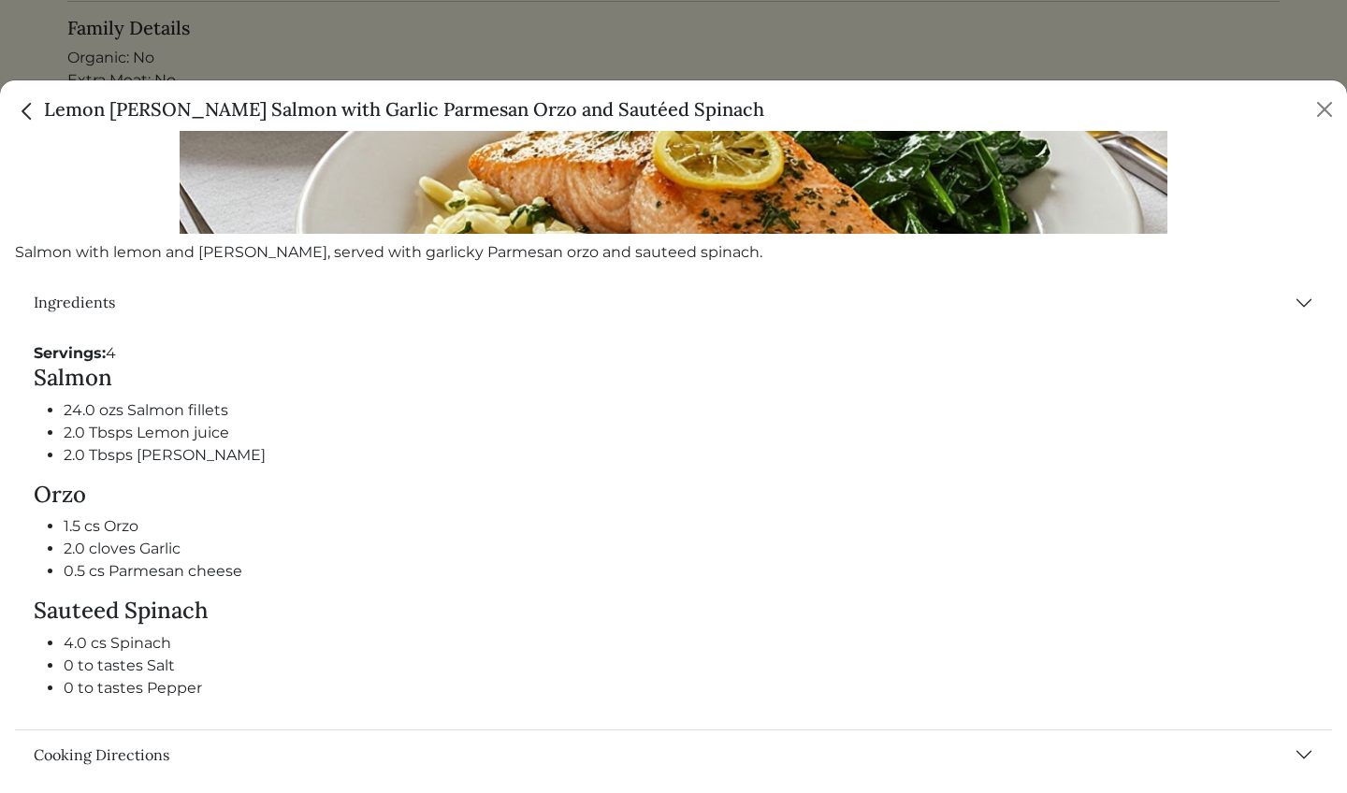
scroll to position [592, 0]
click at [1295, 750] on button "Cooking Directions" at bounding box center [673, 756] width 1317 height 49
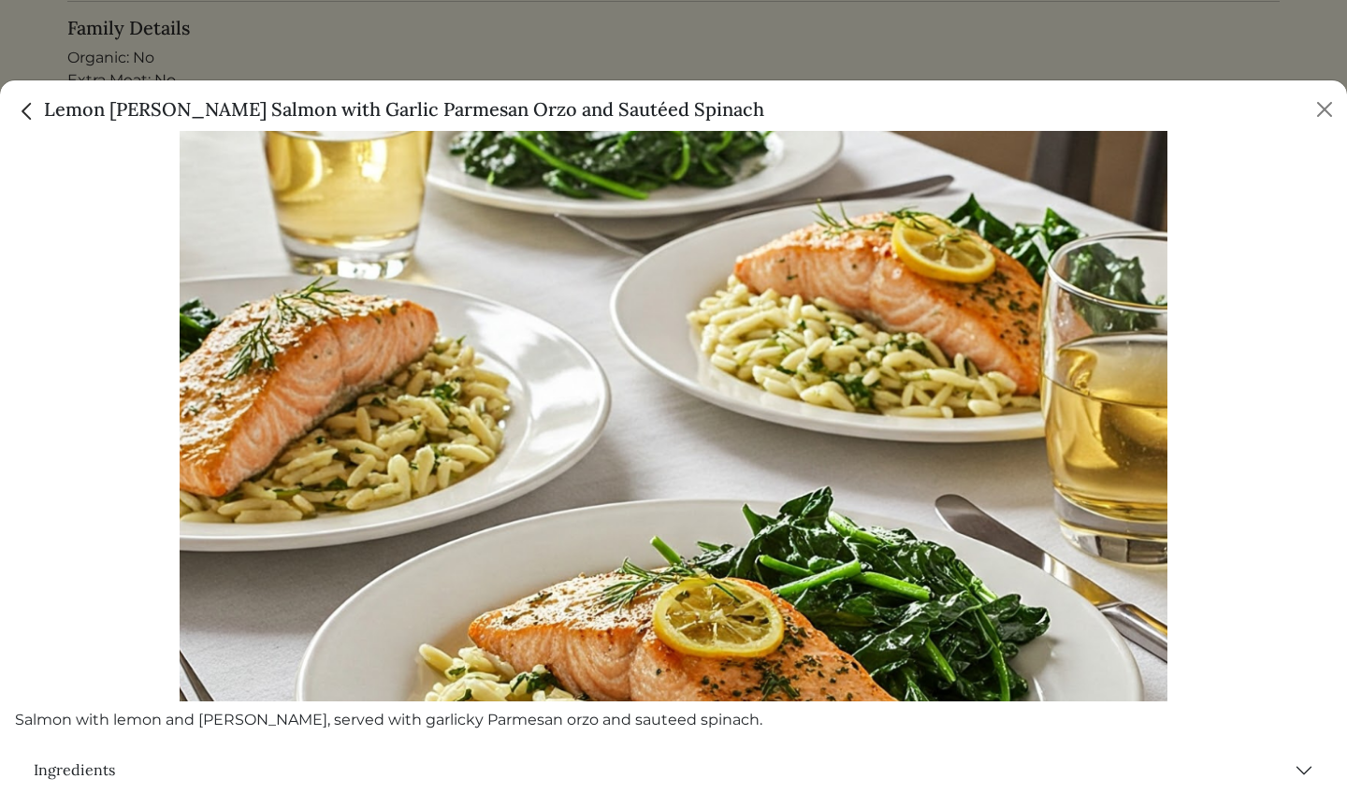
scroll to position [114, 0]
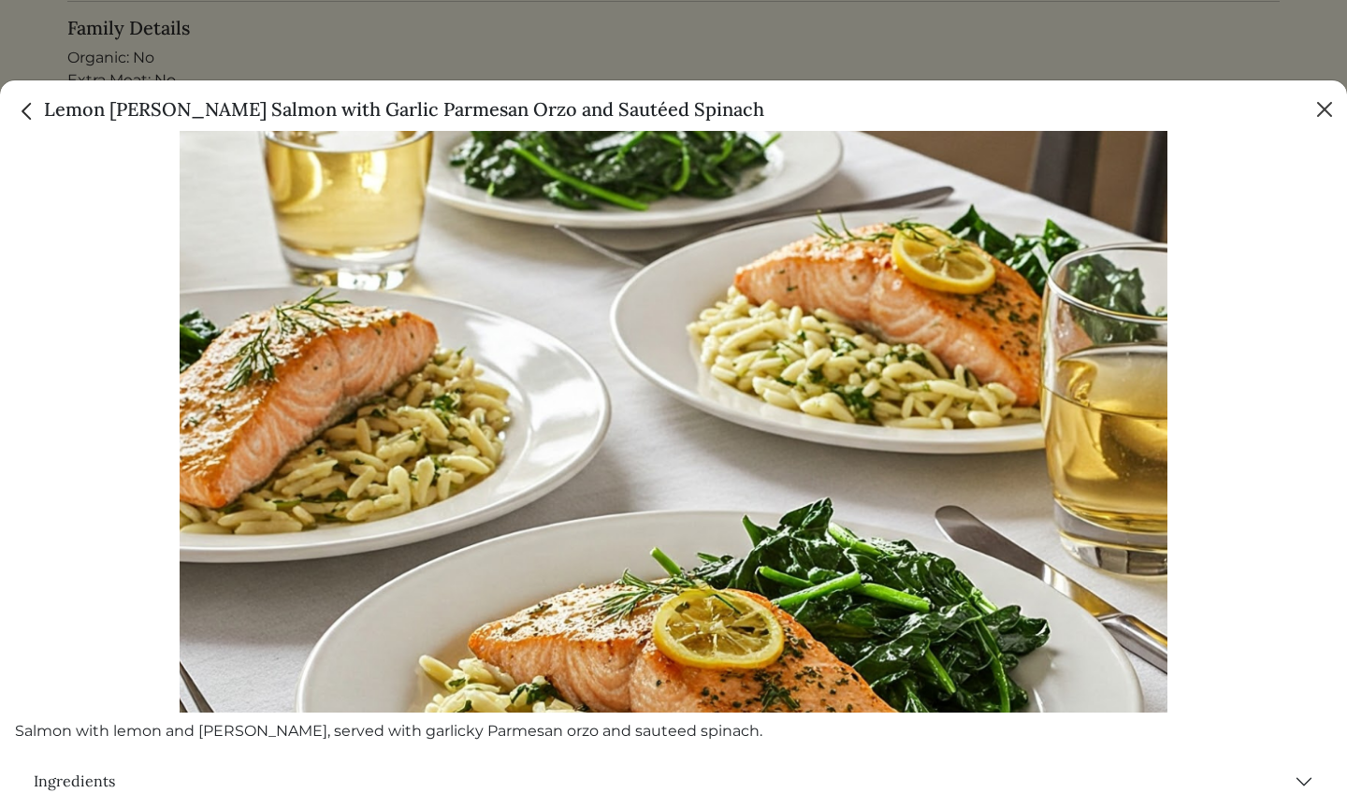
click at [1322, 117] on button "Close" at bounding box center [1325, 110] width 30 height 30
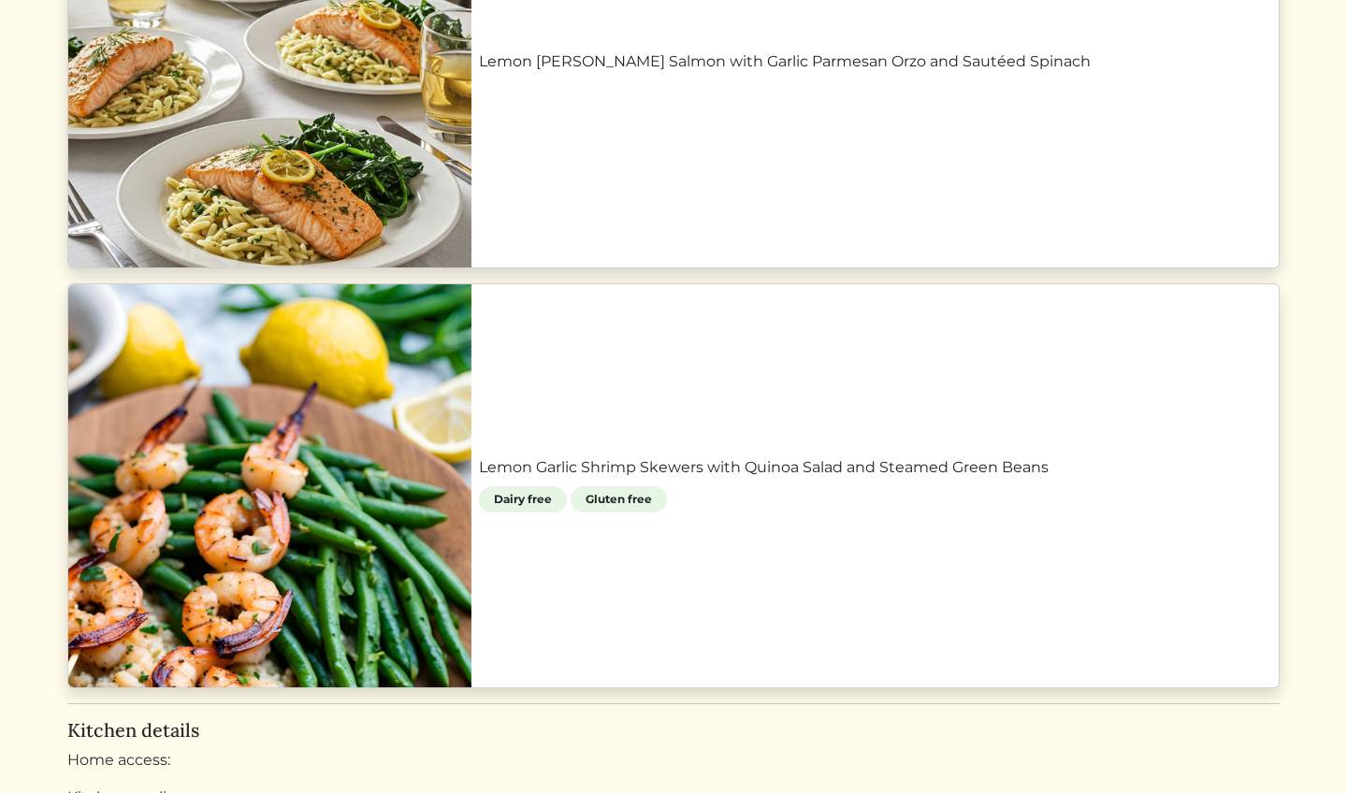
scroll to position [975, 0]
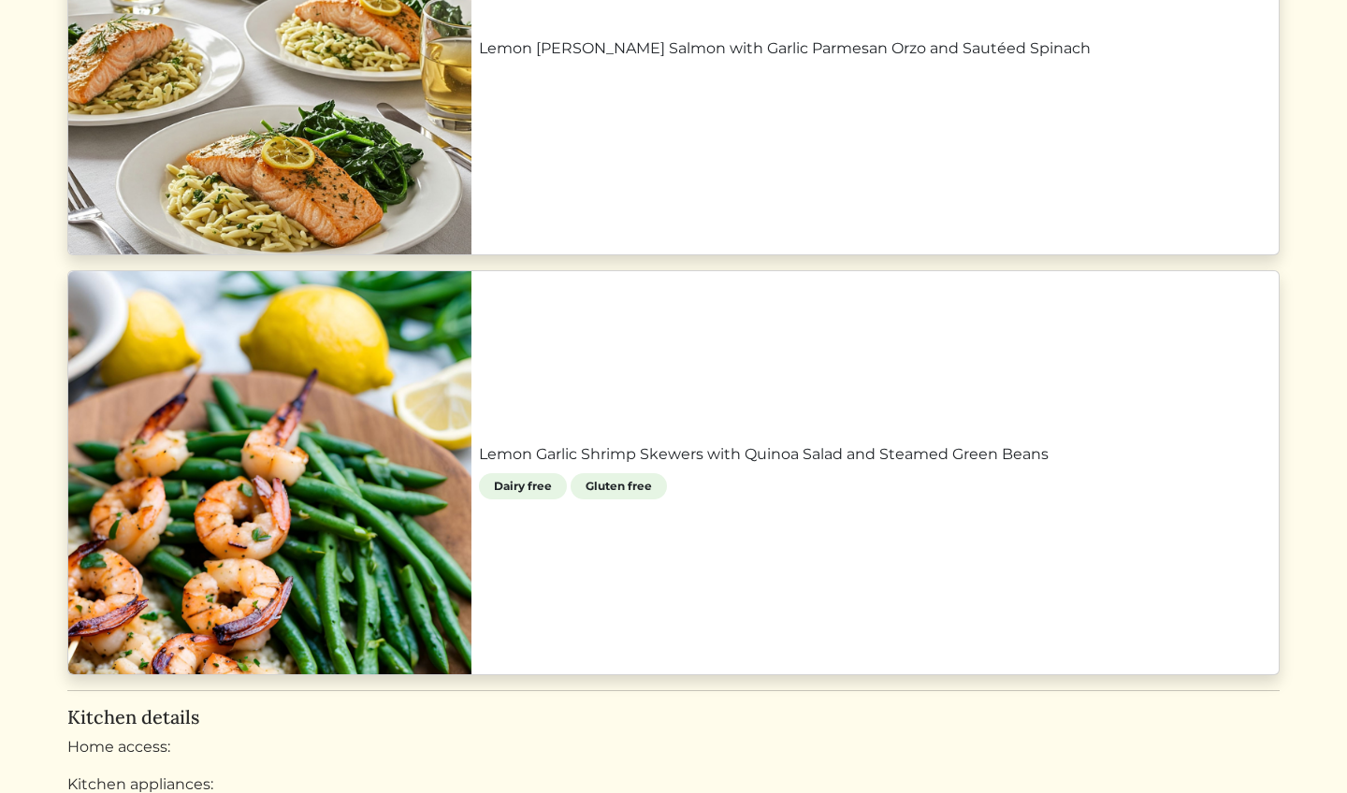
click at [963, 466] on link "Lemon Garlic Shrimp Skewers with Quinoa Salad and Steamed Green Beans" at bounding box center [875, 455] width 793 height 22
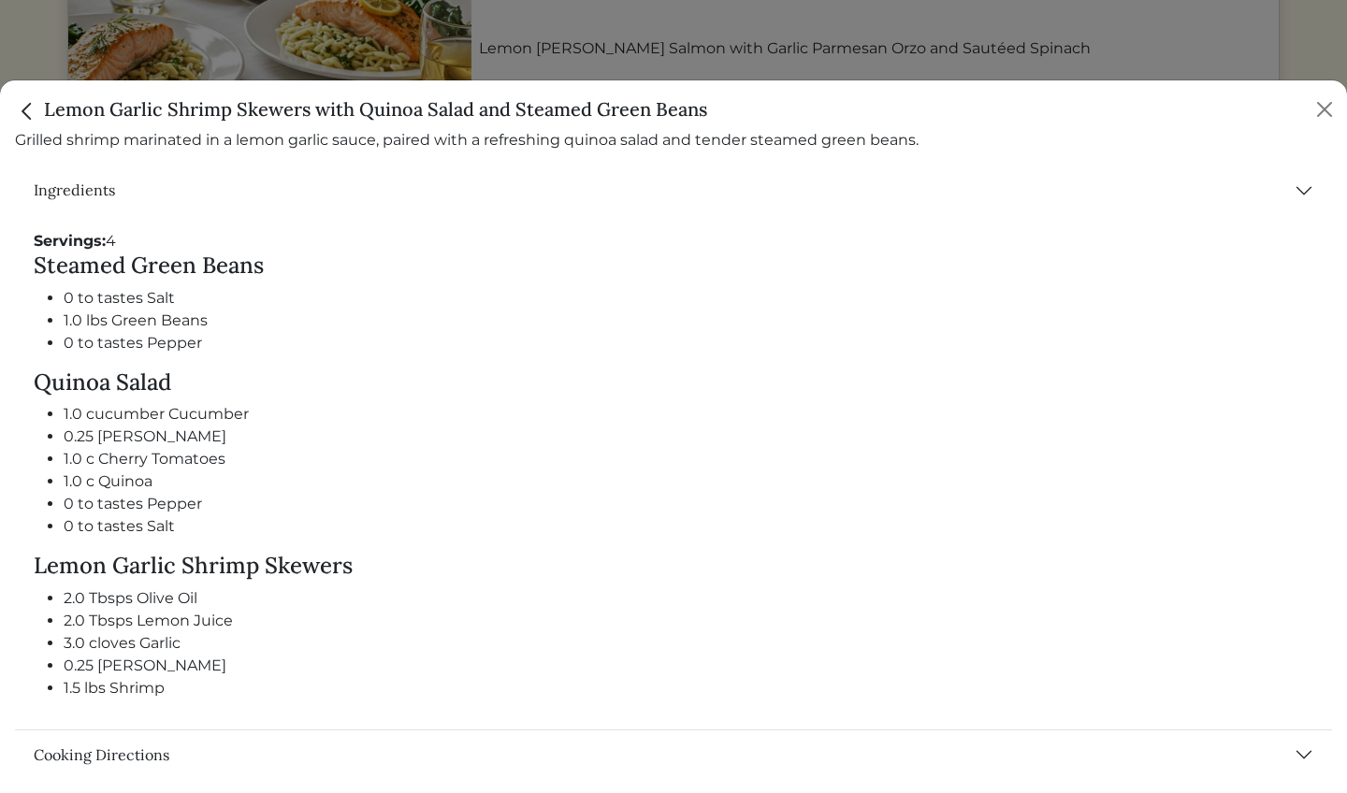
scroll to position [742, 0]
click at [1238, 749] on button "Cooking Directions" at bounding box center [673, 756] width 1317 height 49
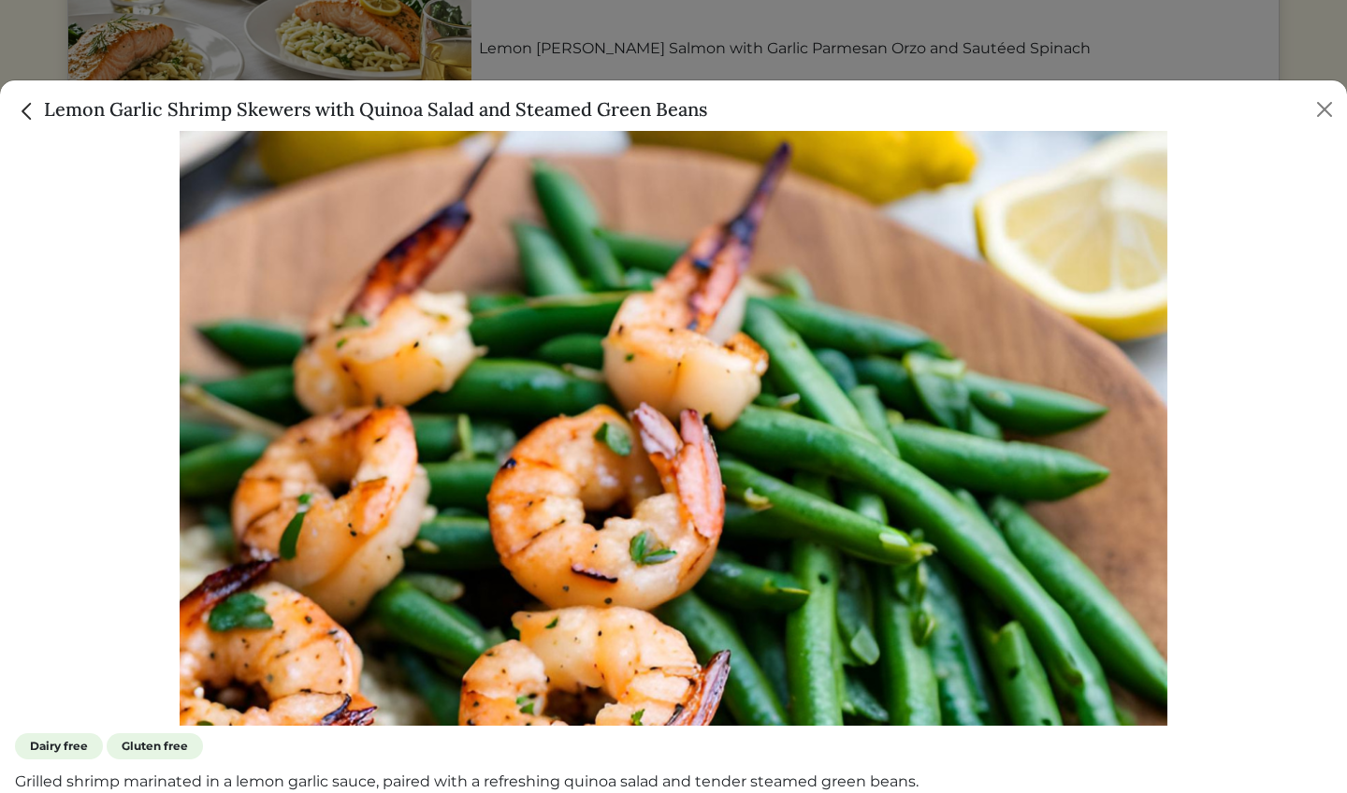
scroll to position [99, 0]
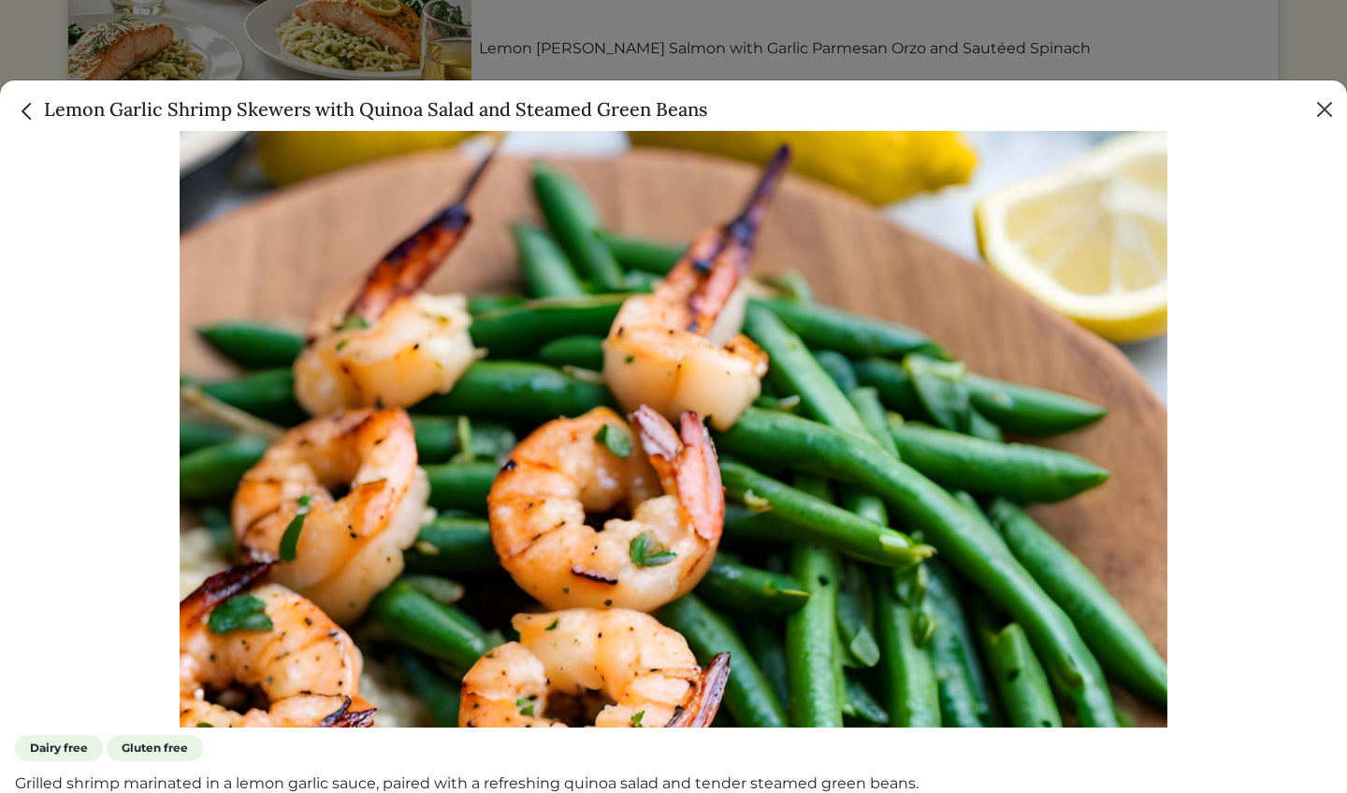
click at [1324, 108] on button "Close" at bounding box center [1325, 110] width 30 height 30
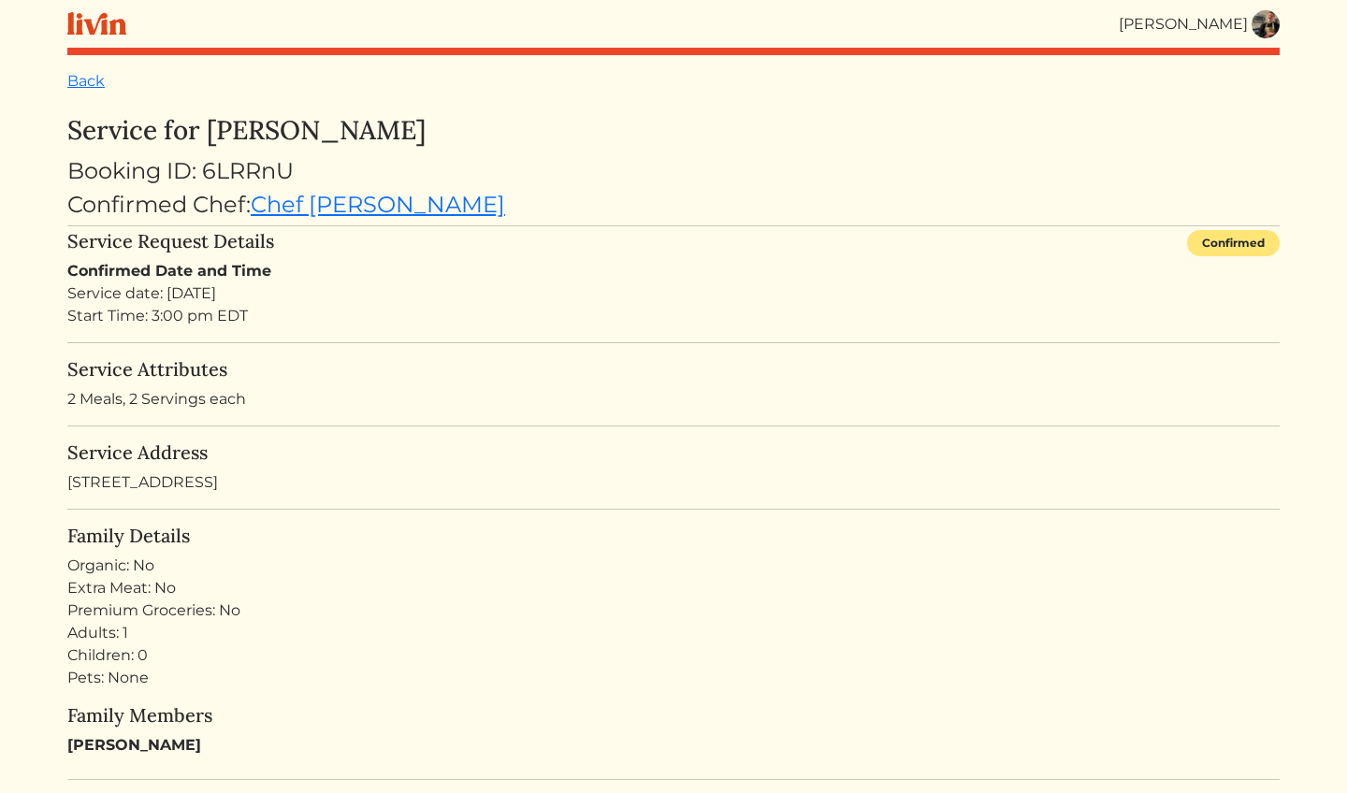
scroll to position [0, 0]
click at [1260, 25] on img at bounding box center [1266, 24] width 28 height 28
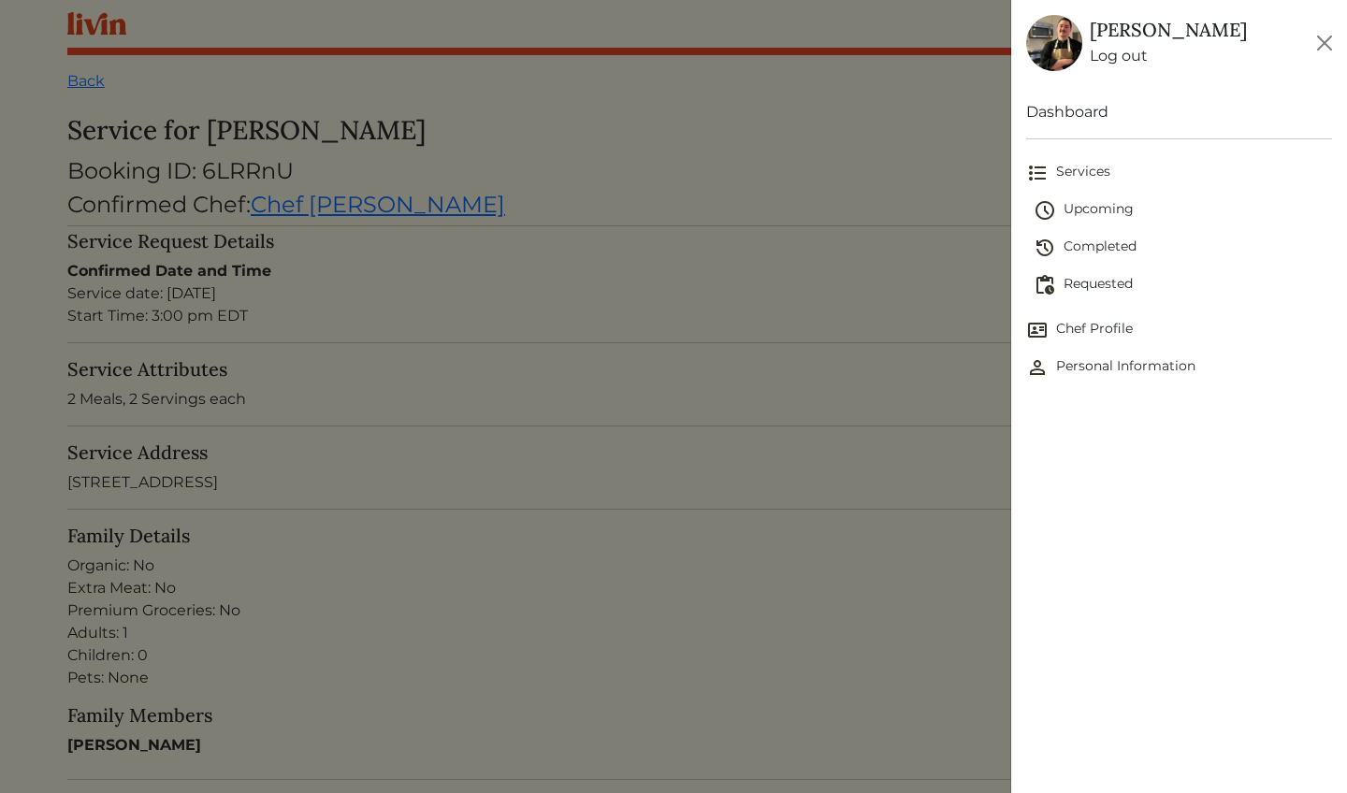
click at [1126, 204] on span "Upcoming" at bounding box center [1183, 210] width 298 height 22
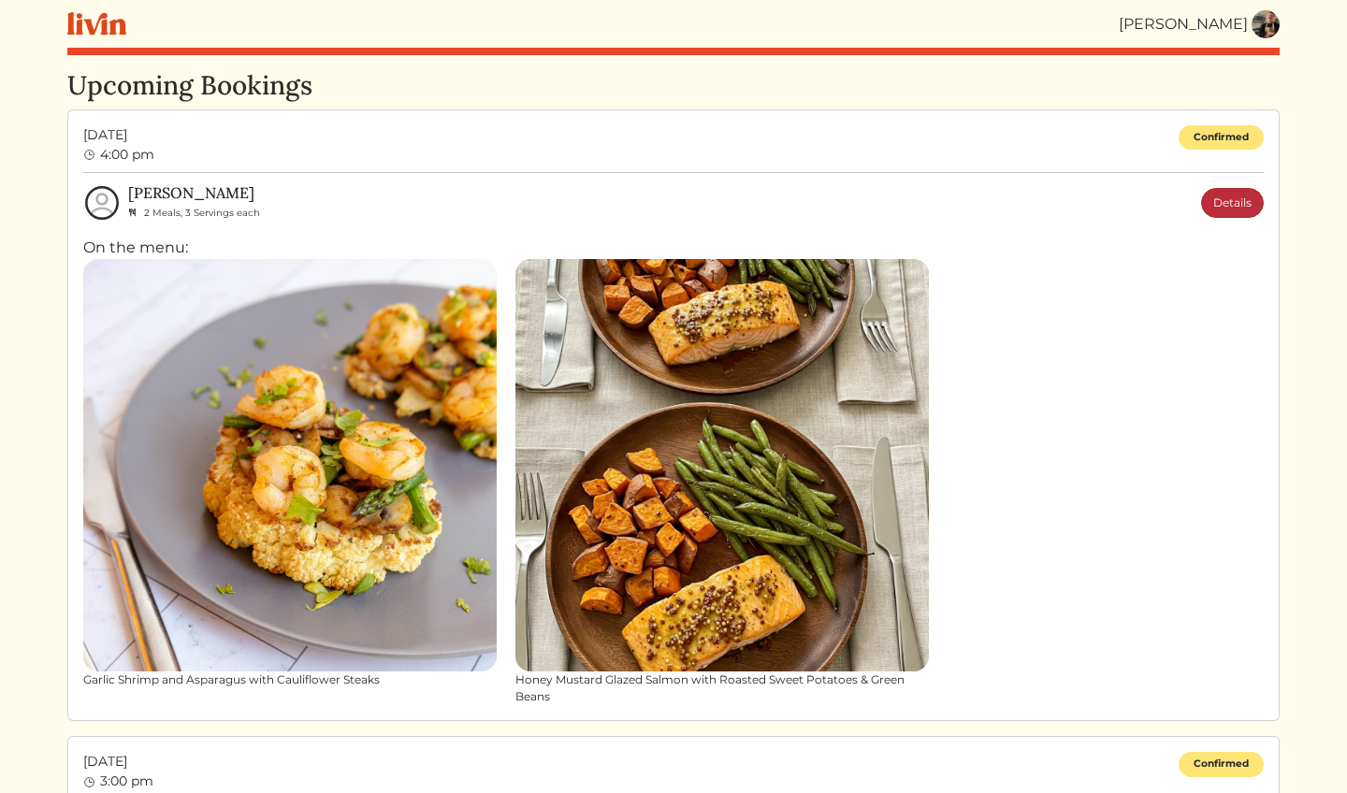
click at [1228, 210] on link "Details" at bounding box center [1232, 203] width 63 height 30
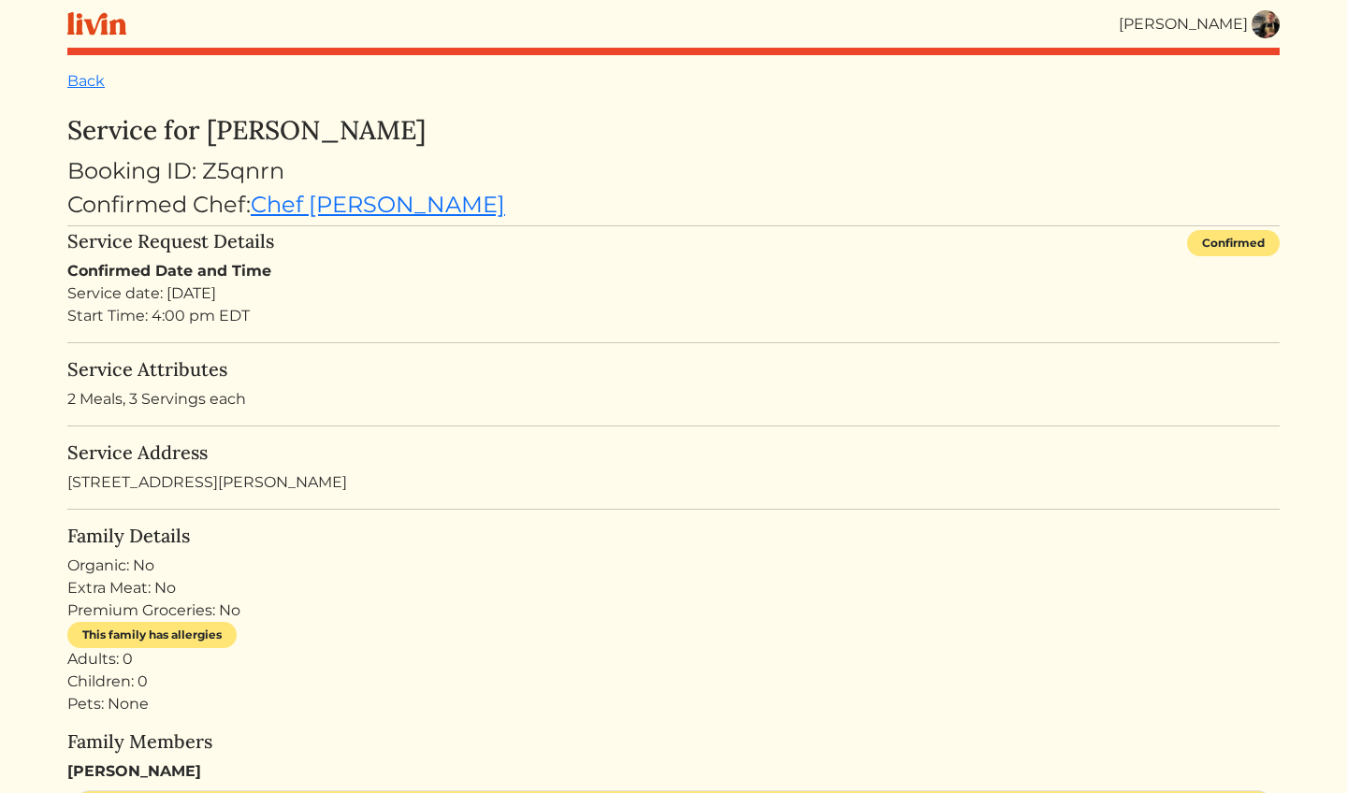
click at [1265, 30] on img at bounding box center [1266, 24] width 28 height 28
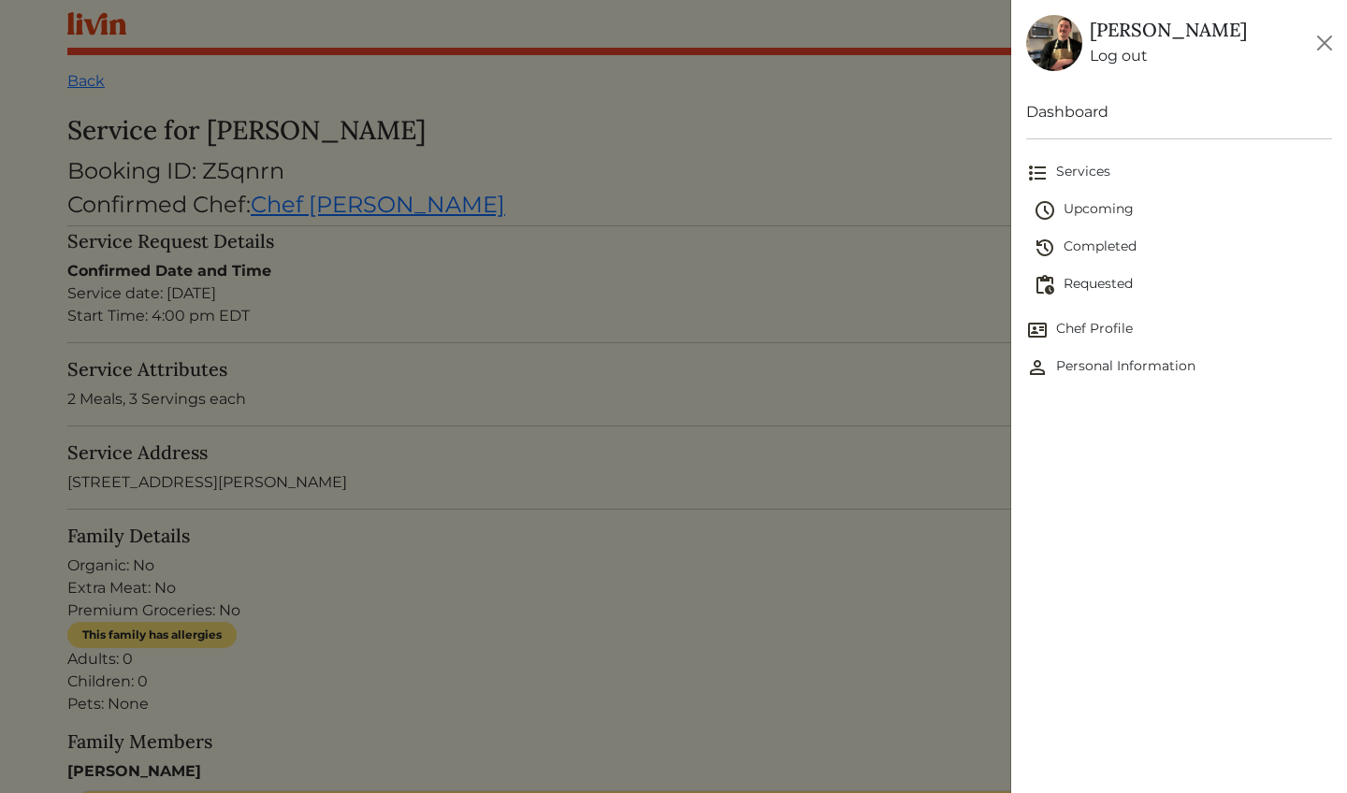
click at [1110, 283] on span "Requested" at bounding box center [1183, 285] width 298 height 22
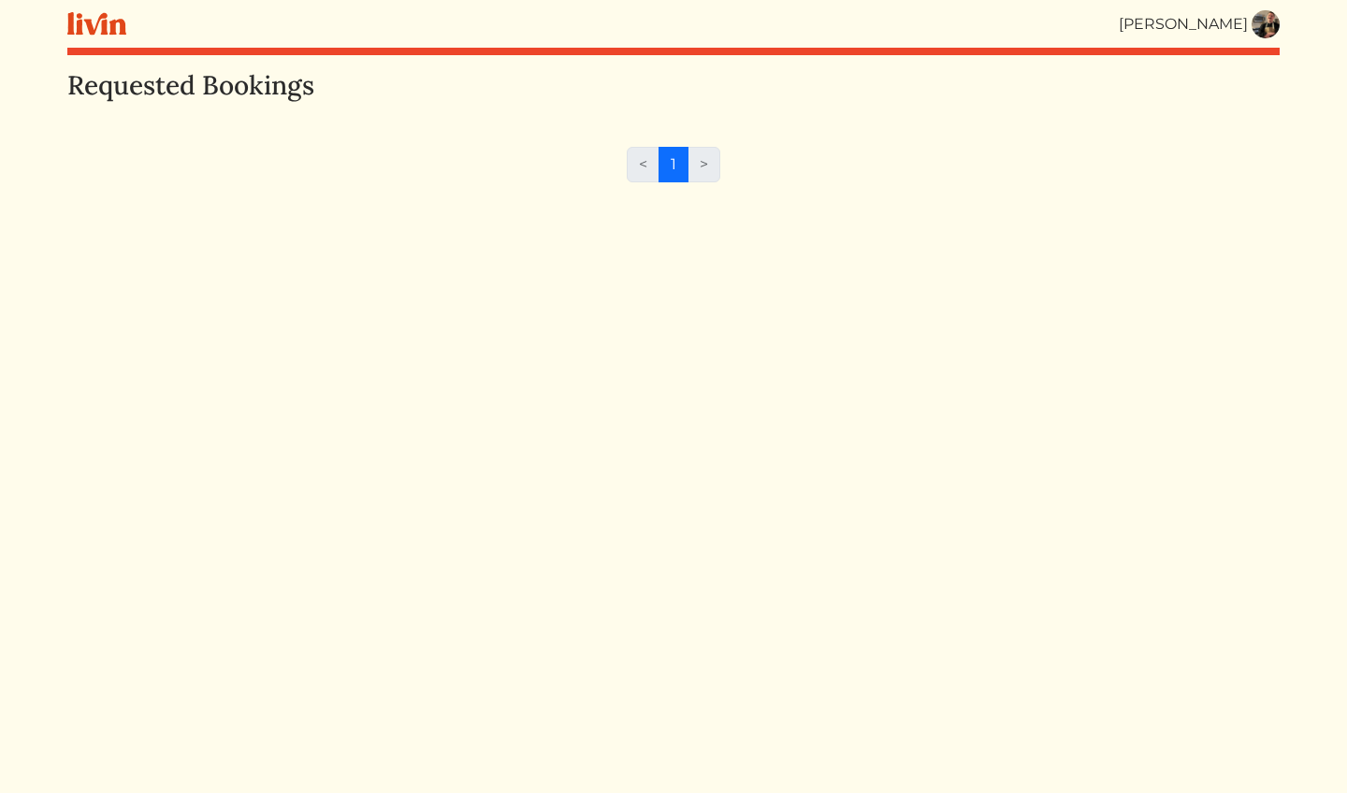
click at [1263, 38] on div "[PERSON_NAME]" at bounding box center [673, 24] width 1213 height 48
click at [1270, 15] on img at bounding box center [1266, 24] width 28 height 28
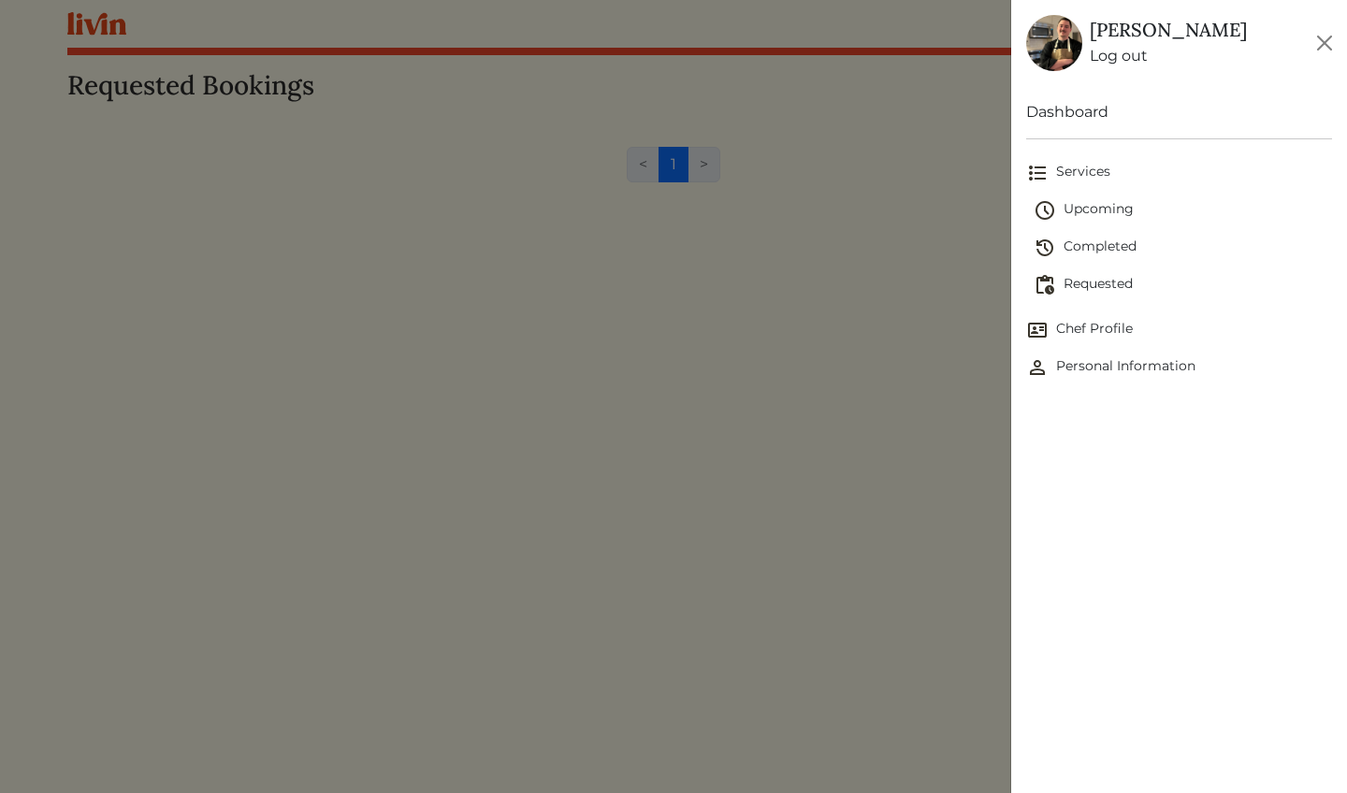
click at [1107, 221] on span "Upcoming" at bounding box center [1183, 210] width 298 height 22
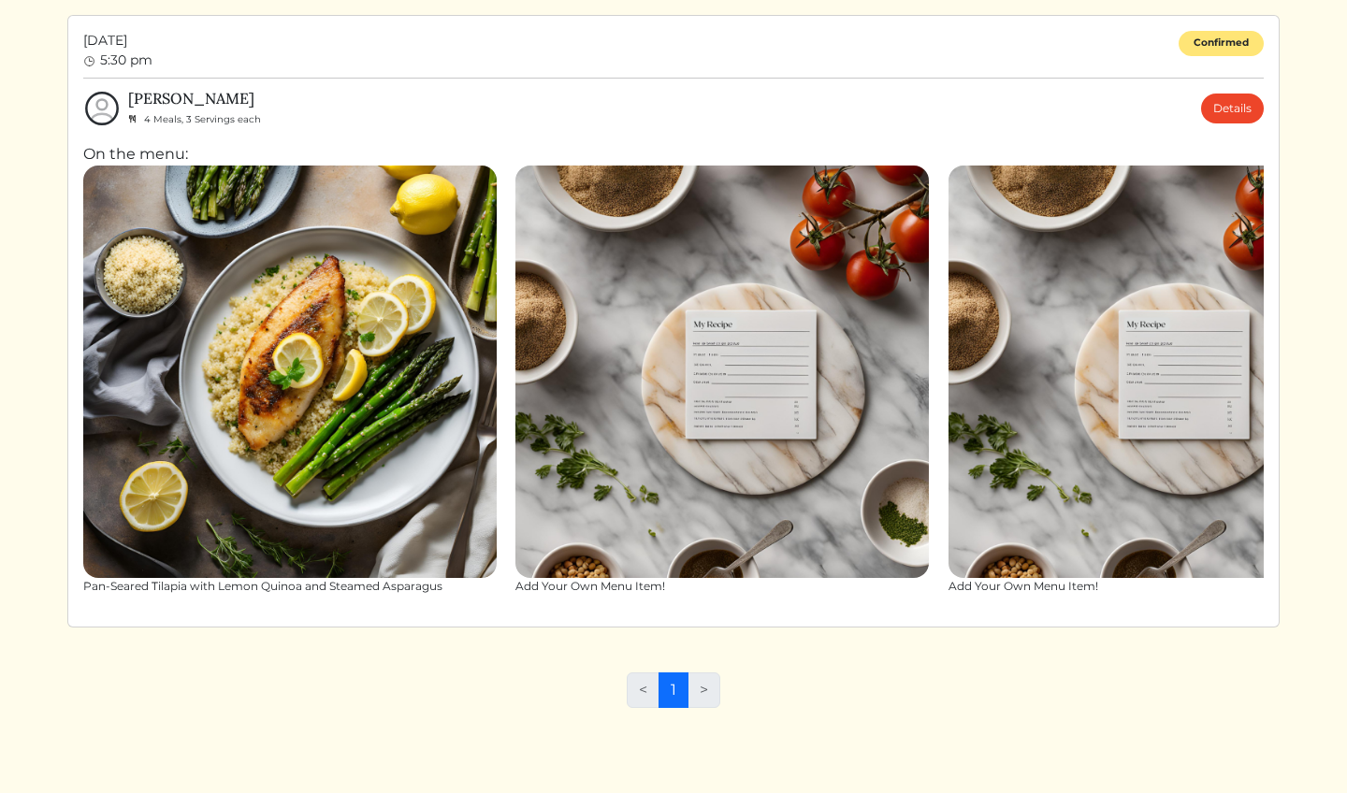
scroll to position [1348, 0]
click at [1220, 108] on link "Details" at bounding box center [1232, 110] width 63 height 30
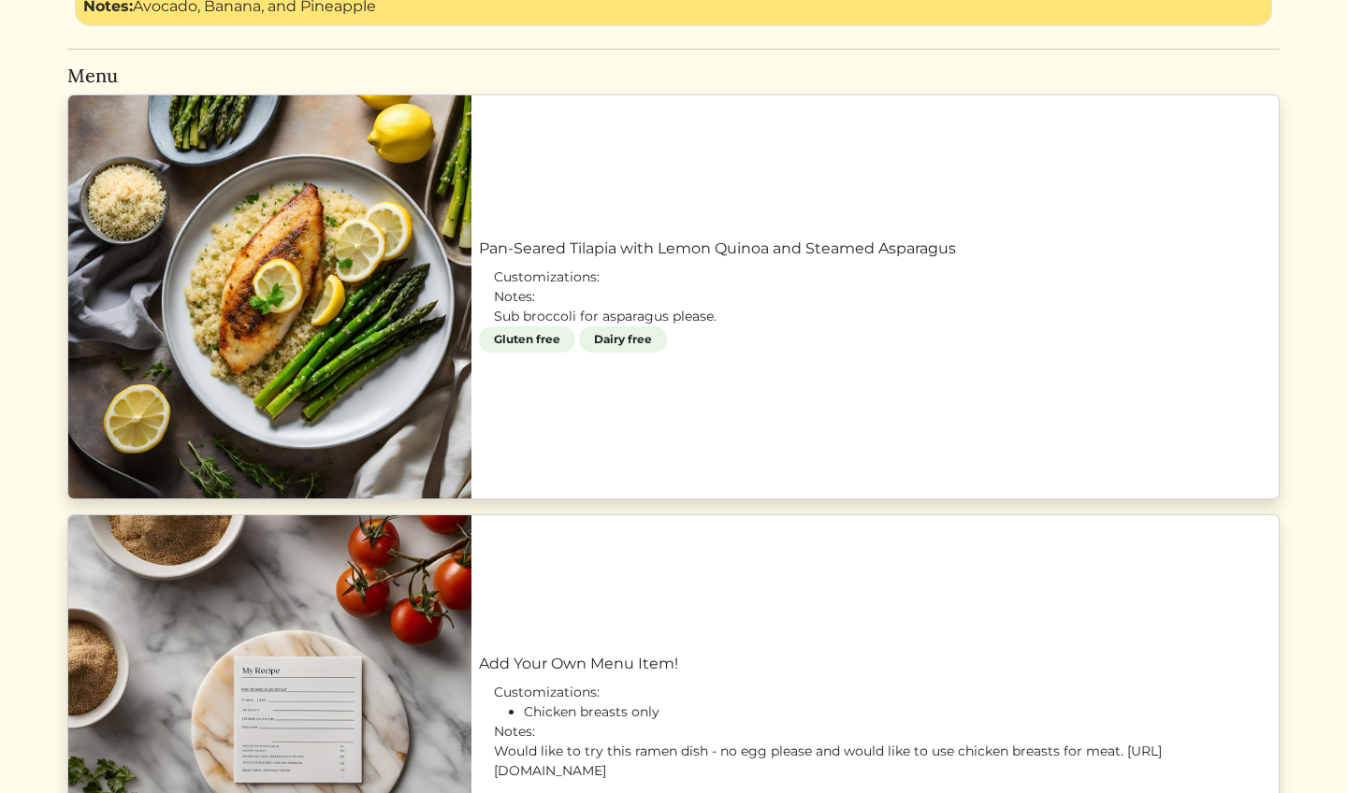
scroll to position [953, 0]
click at [899, 261] on link "Pan-Seared Tilapia with Lemon Quinoa and Steamed Asparagus" at bounding box center [875, 250] width 793 height 22
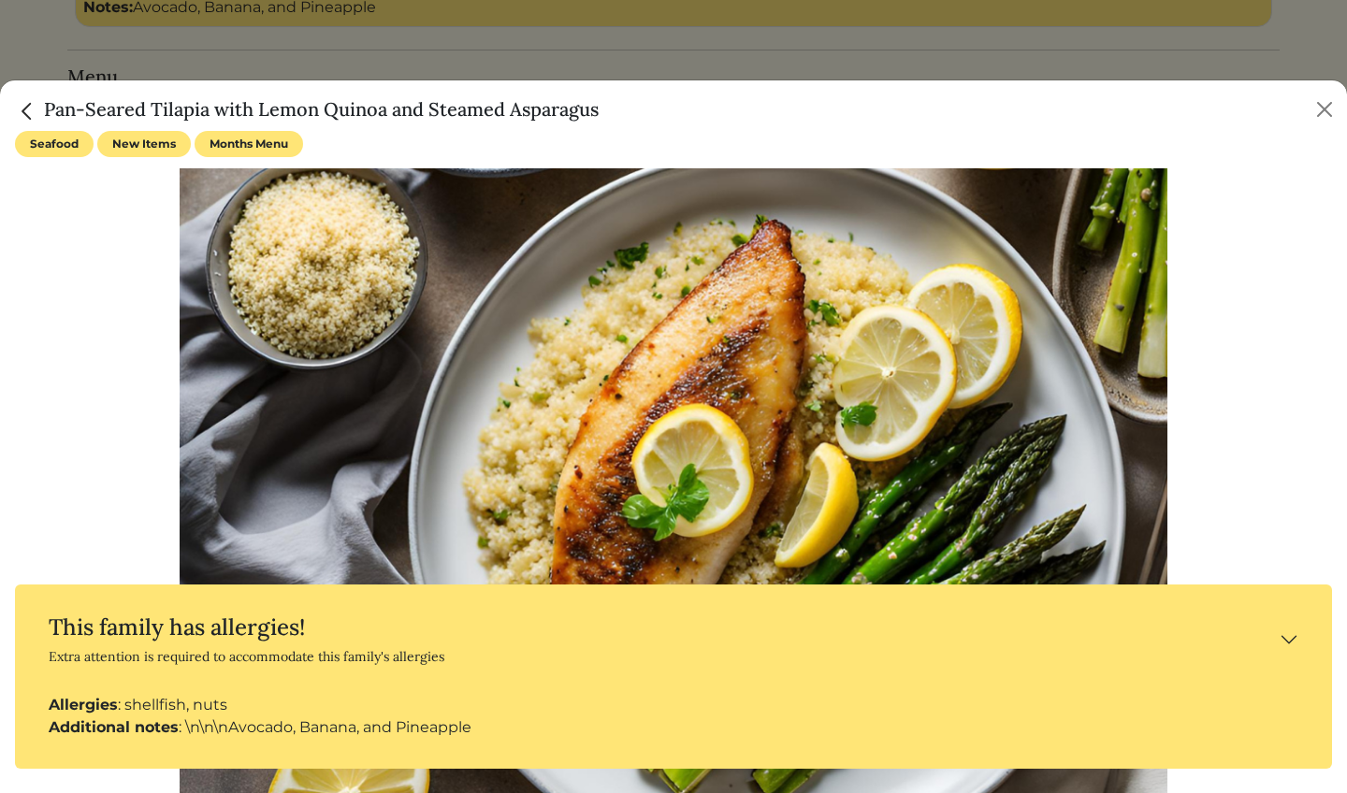
click at [1286, 634] on button "This family has allergies! Extra attention is required to accommodate this fami…" at bounding box center [674, 639] width 1288 height 80
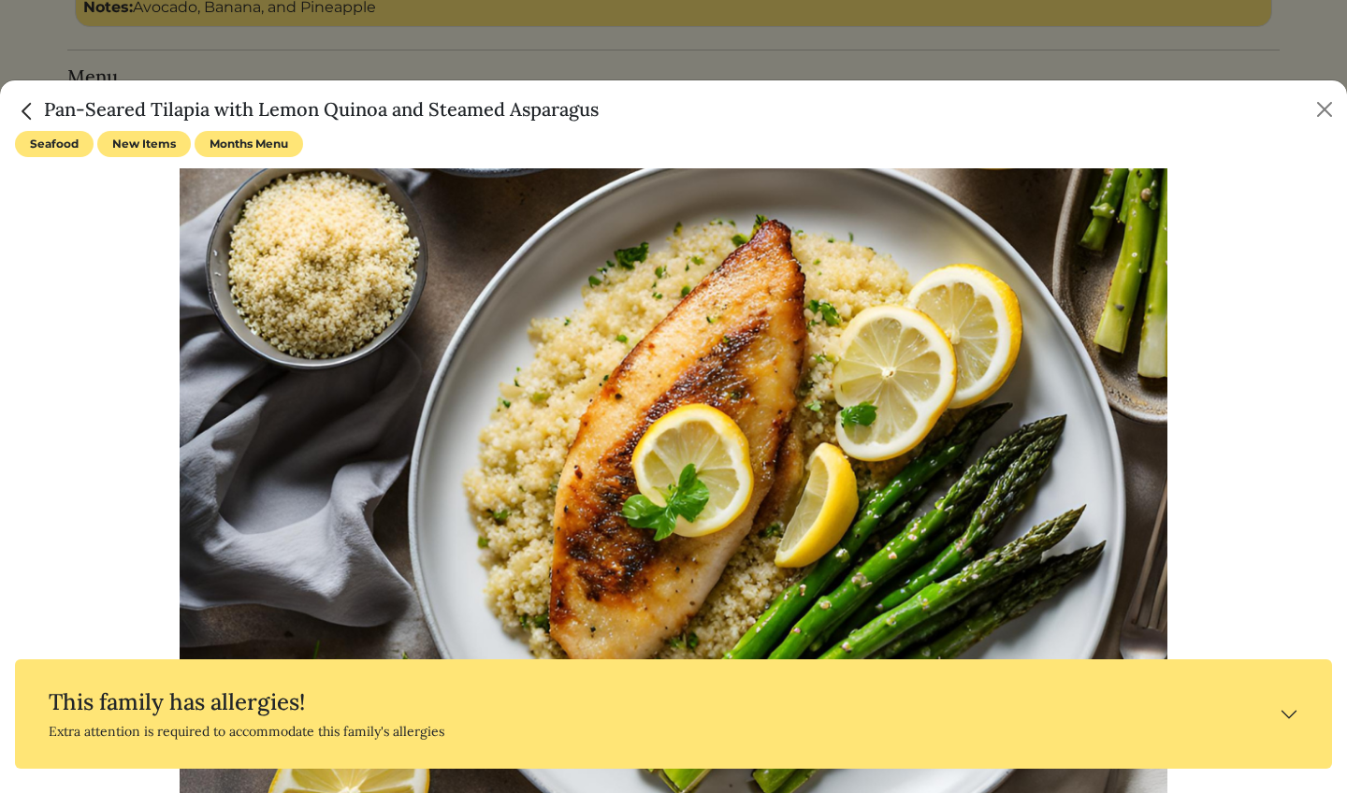
scroll to position [0, 0]
click at [1320, 105] on button "Close" at bounding box center [1325, 110] width 30 height 30
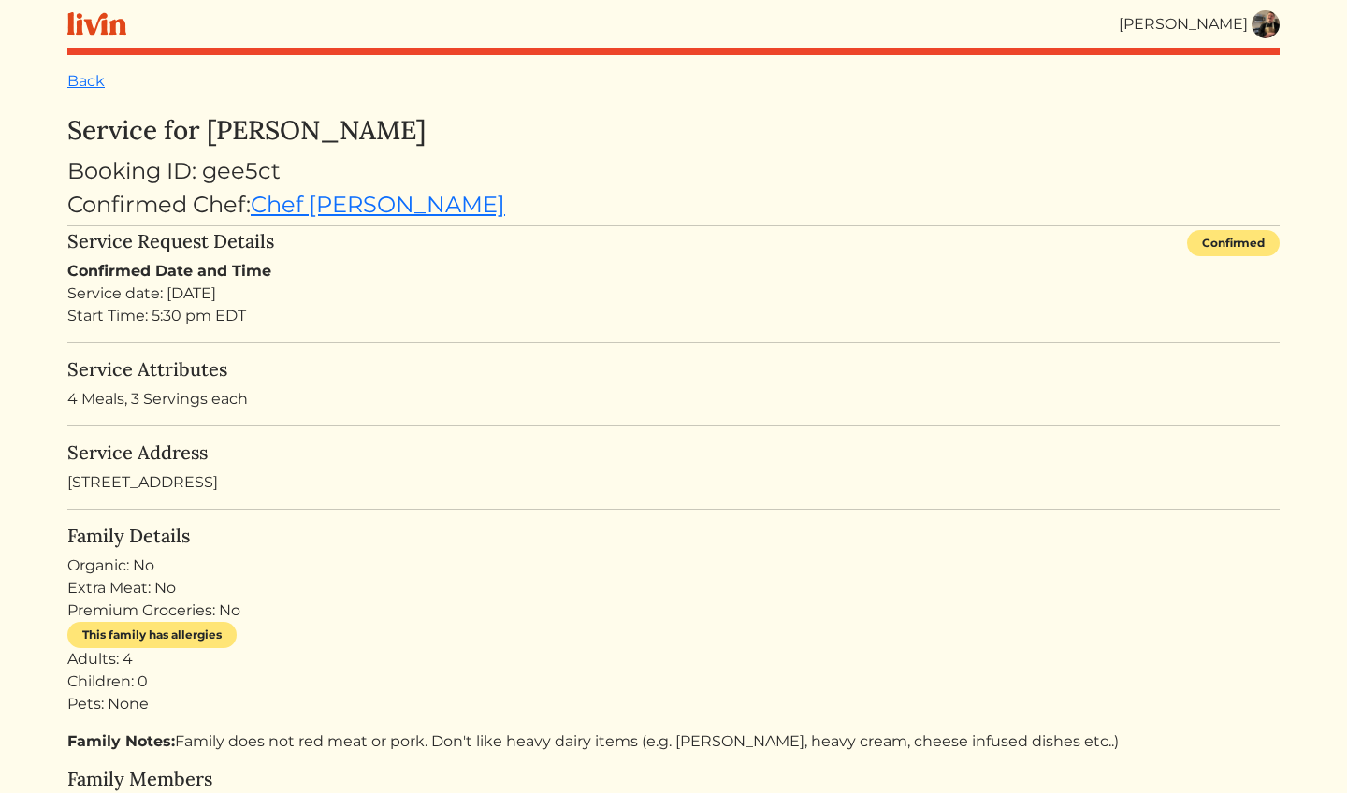
click at [1251, 31] on div "[PERSON_NAME]" at bounding box center [1199, 24] width 161 height 28
click at [1267, 24] on img at bounding box center [1266, 24] width 28 height 28
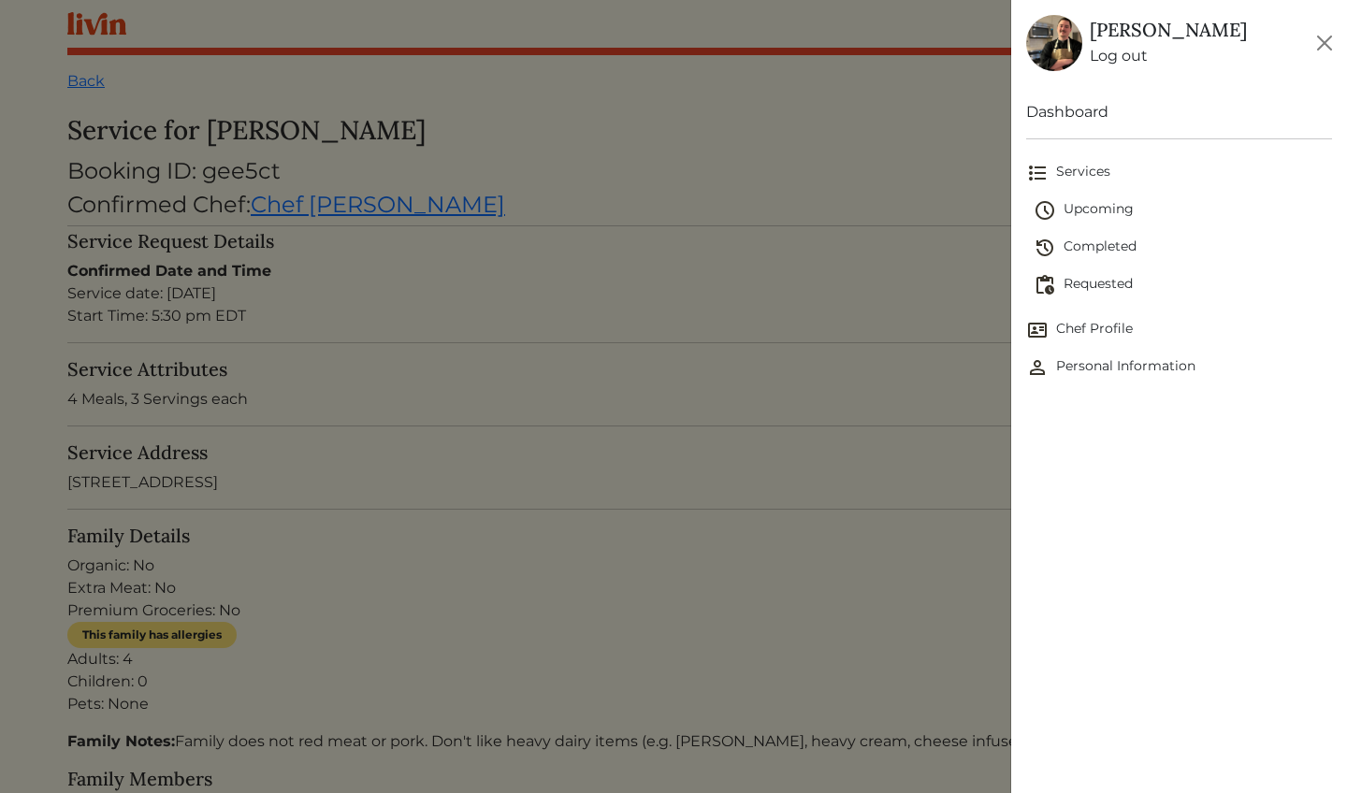
click at [1113, 201] on span "Upcoming" at bounding box center [1183, 210] width 298 height 22
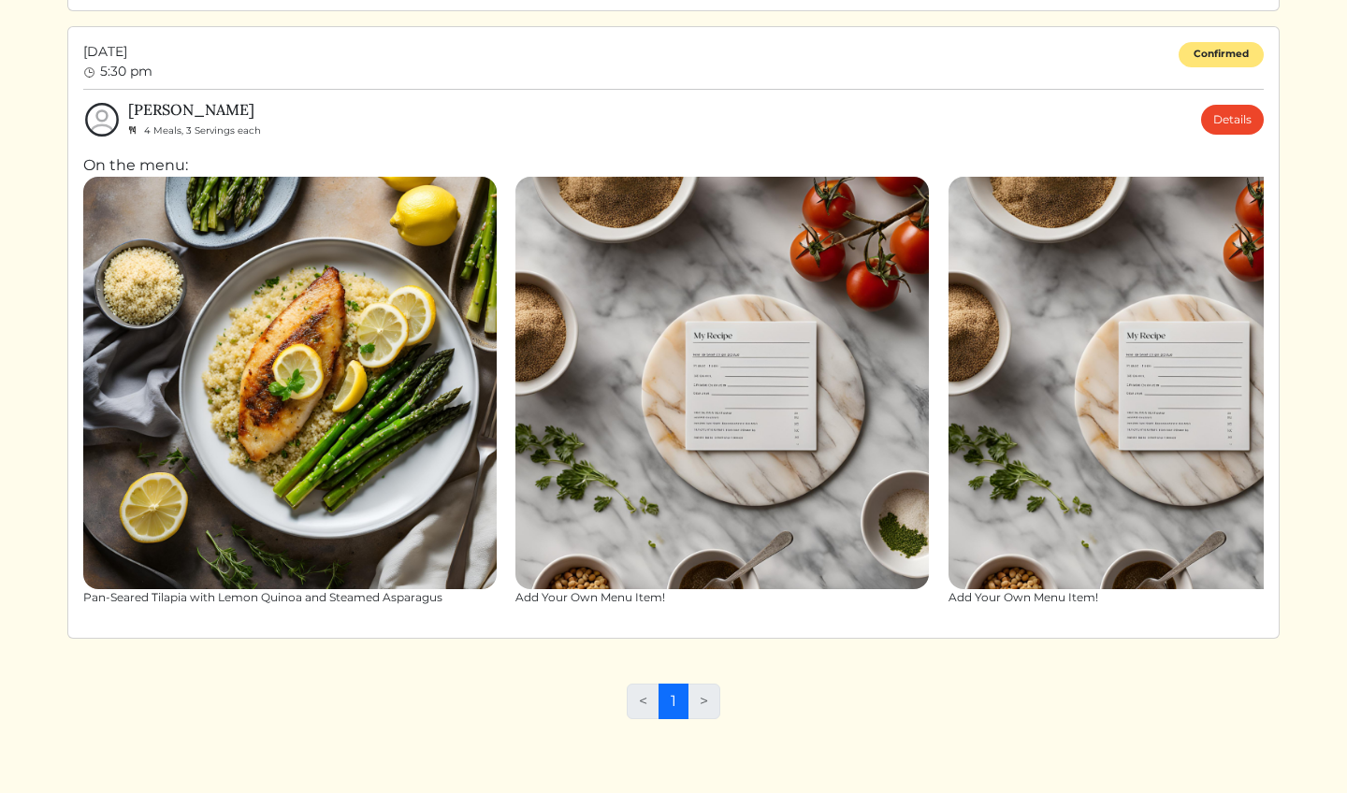
scroll to position [1348, 0]
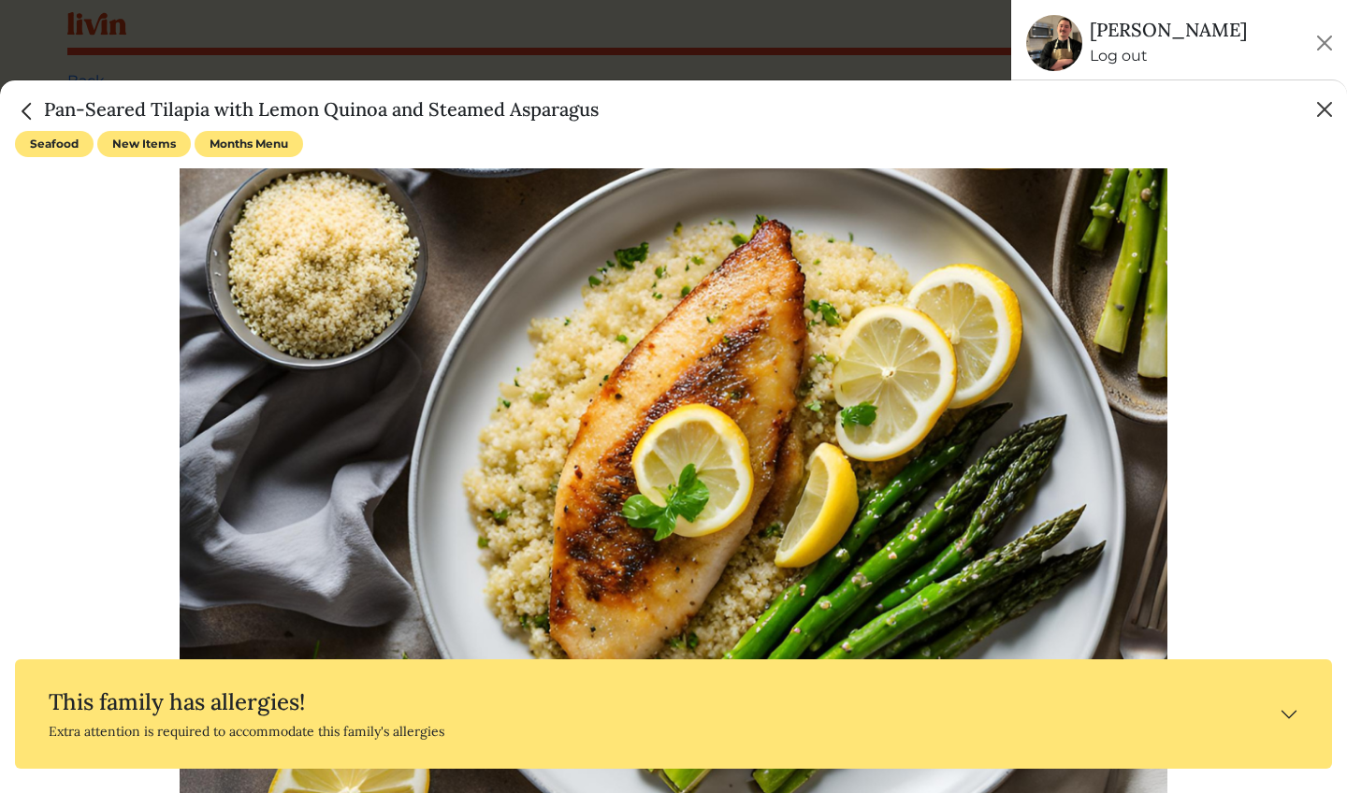
click at [1327, 109] on button "Close" at bounding box center [1325, 110] width 30 height 30
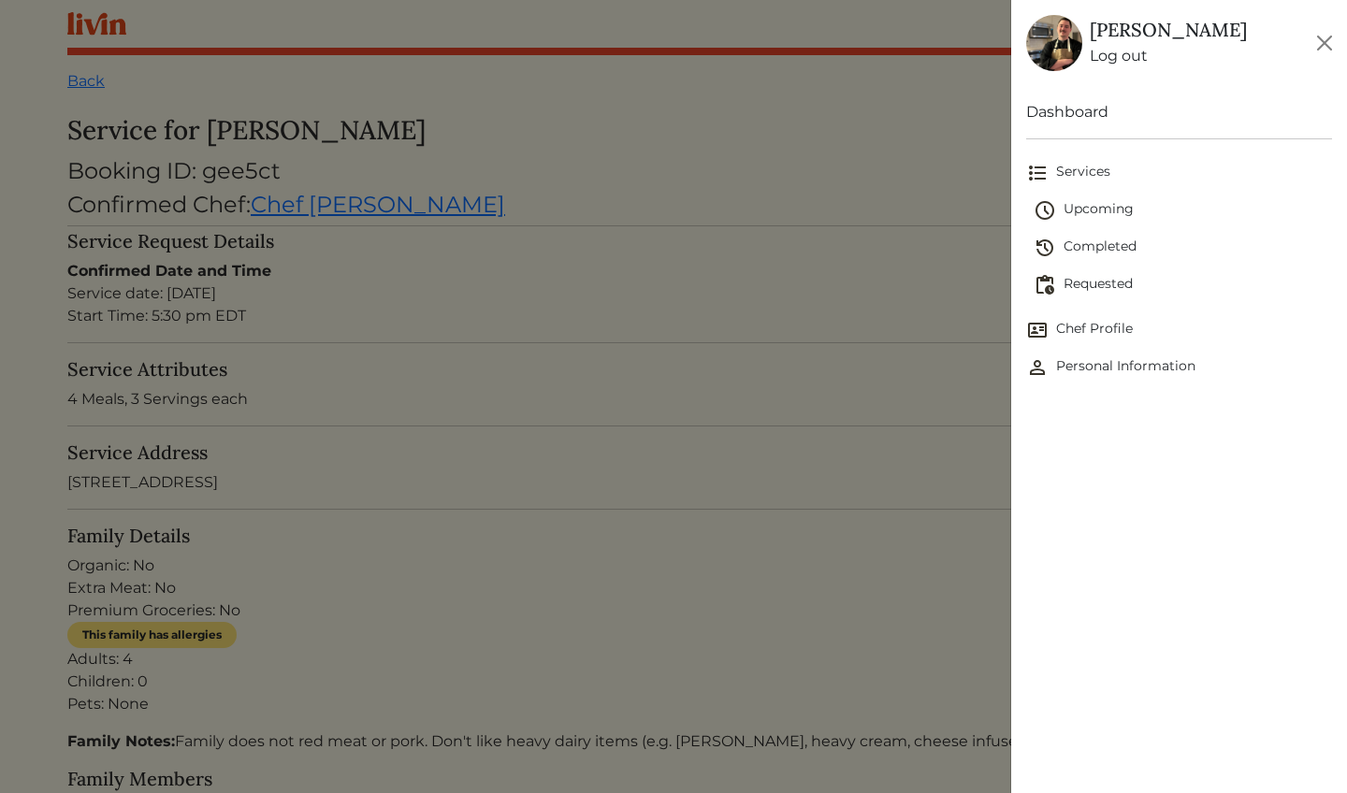
click at [1104, 214] on span "Upcoming" at bounding box center [1183, 210] width 298 height 22
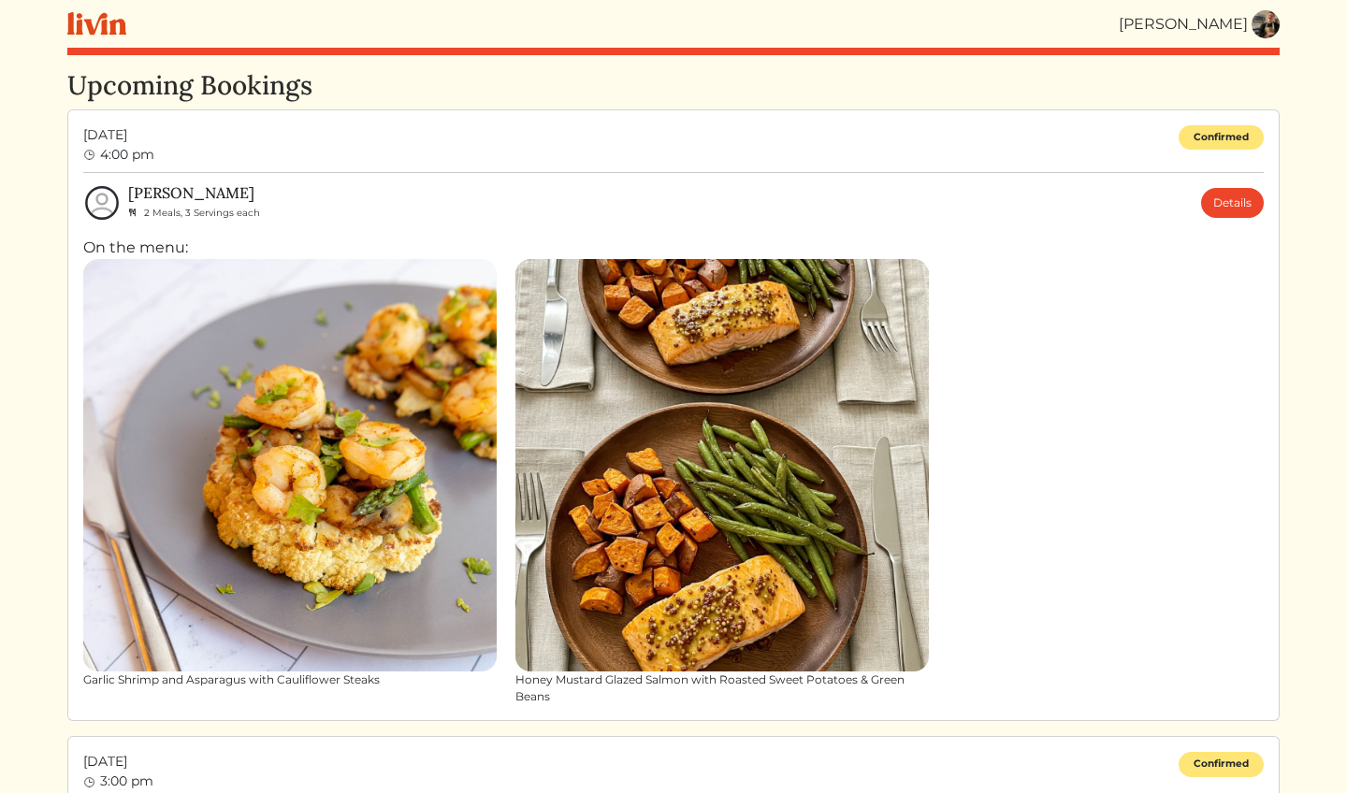
click at [1274, 25] on img at bounding box center [1266, 24] width 28 height 28
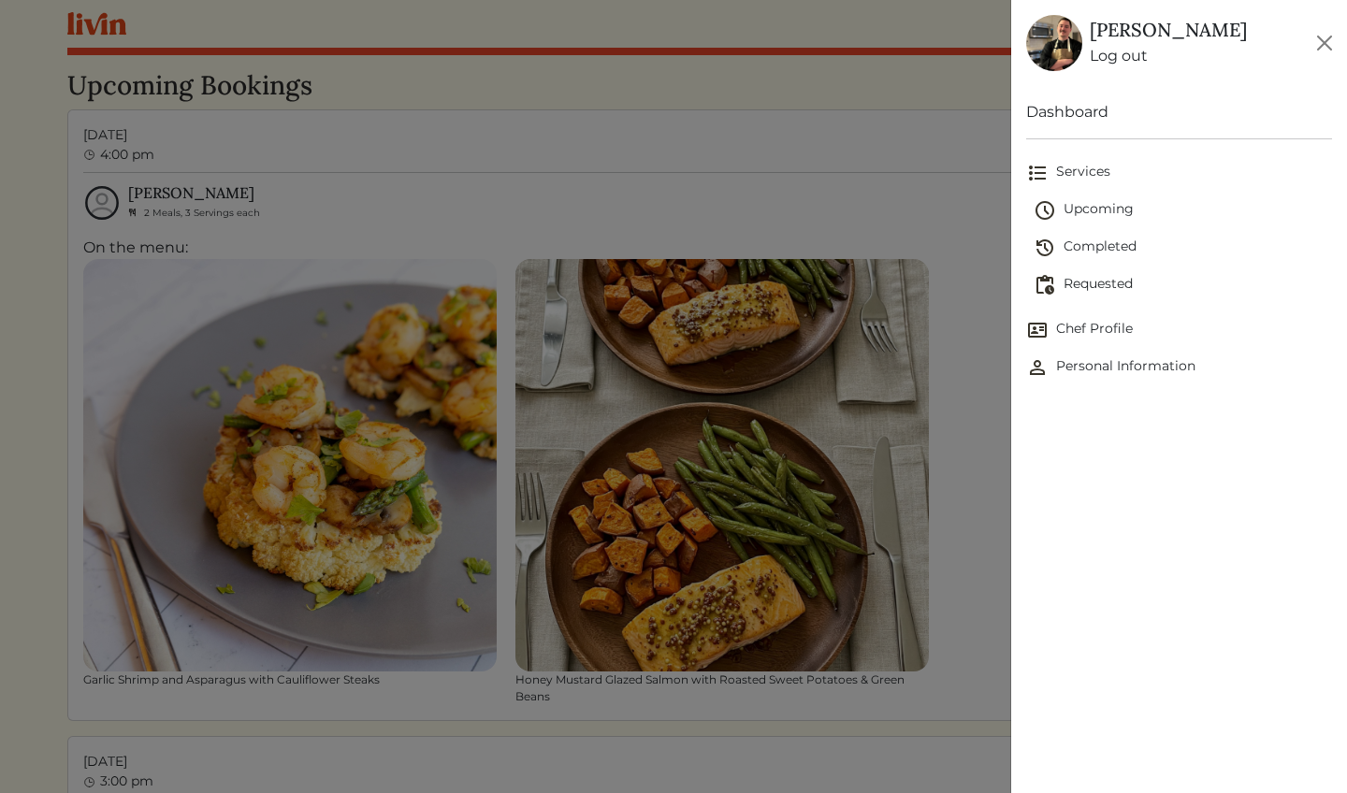
click at [1118, 272] on link "Requested" at bounding box center [1183, 285] width 298 height 37
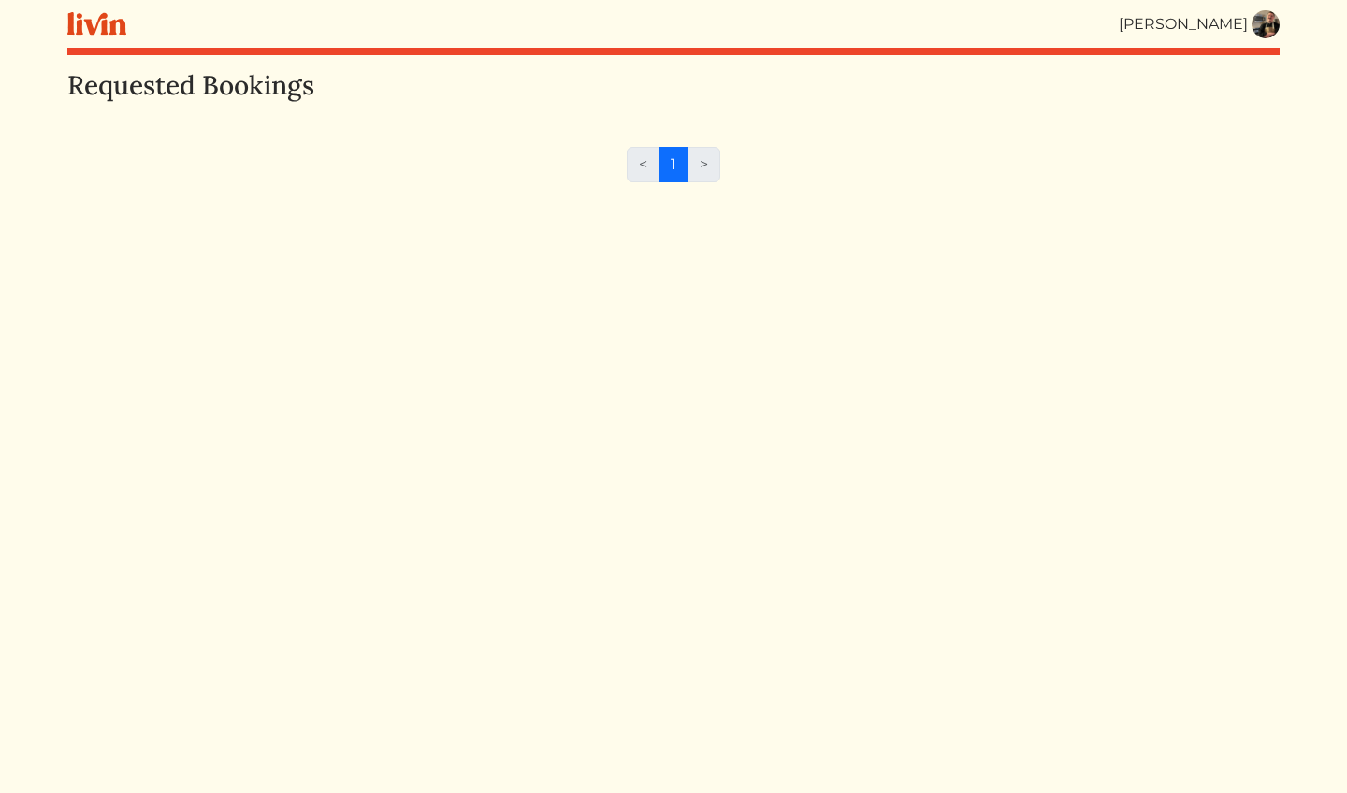
click at [1259, 31] on img at bounding box center [1266, 24] width 28 height 28
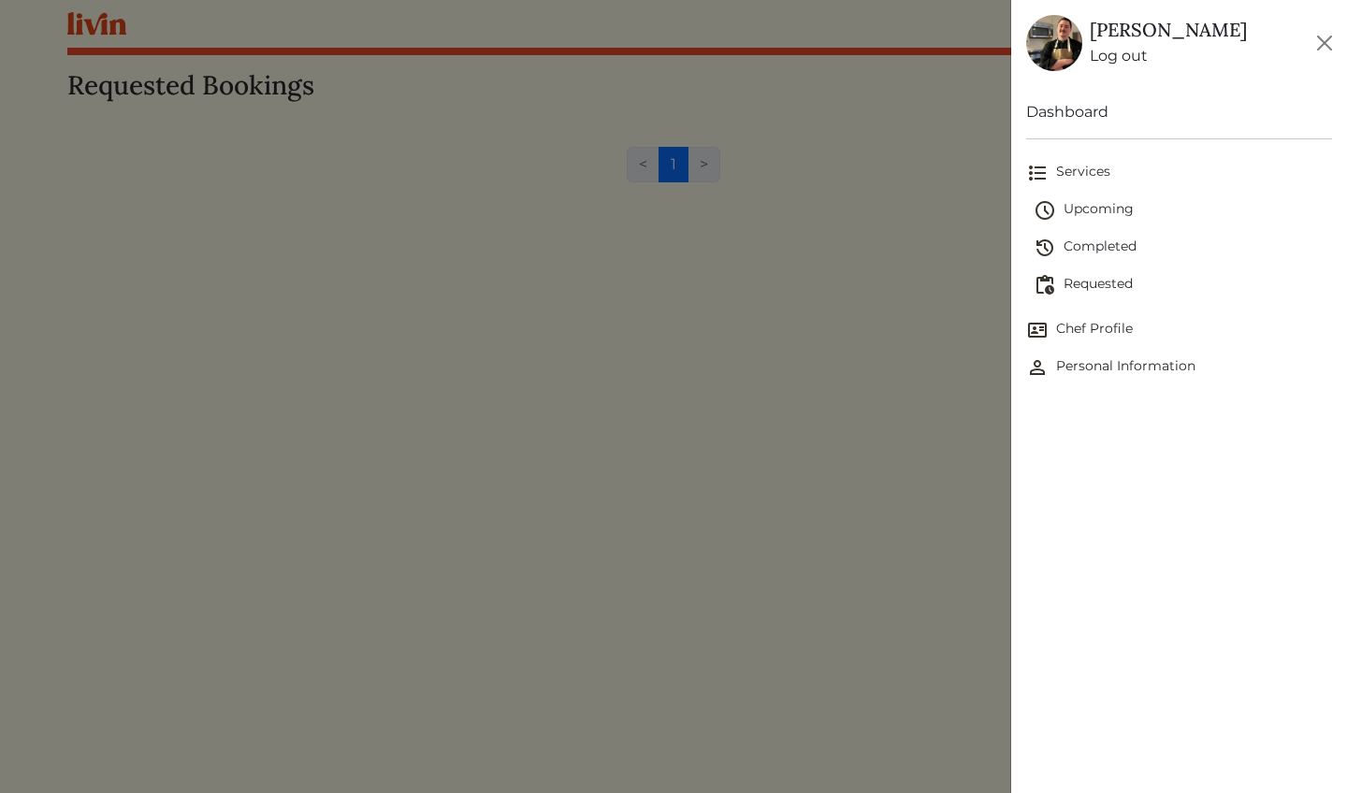
click at [1119, 211] on span "Upcoming" at bounding box center [1183, 210] width 298 height 22
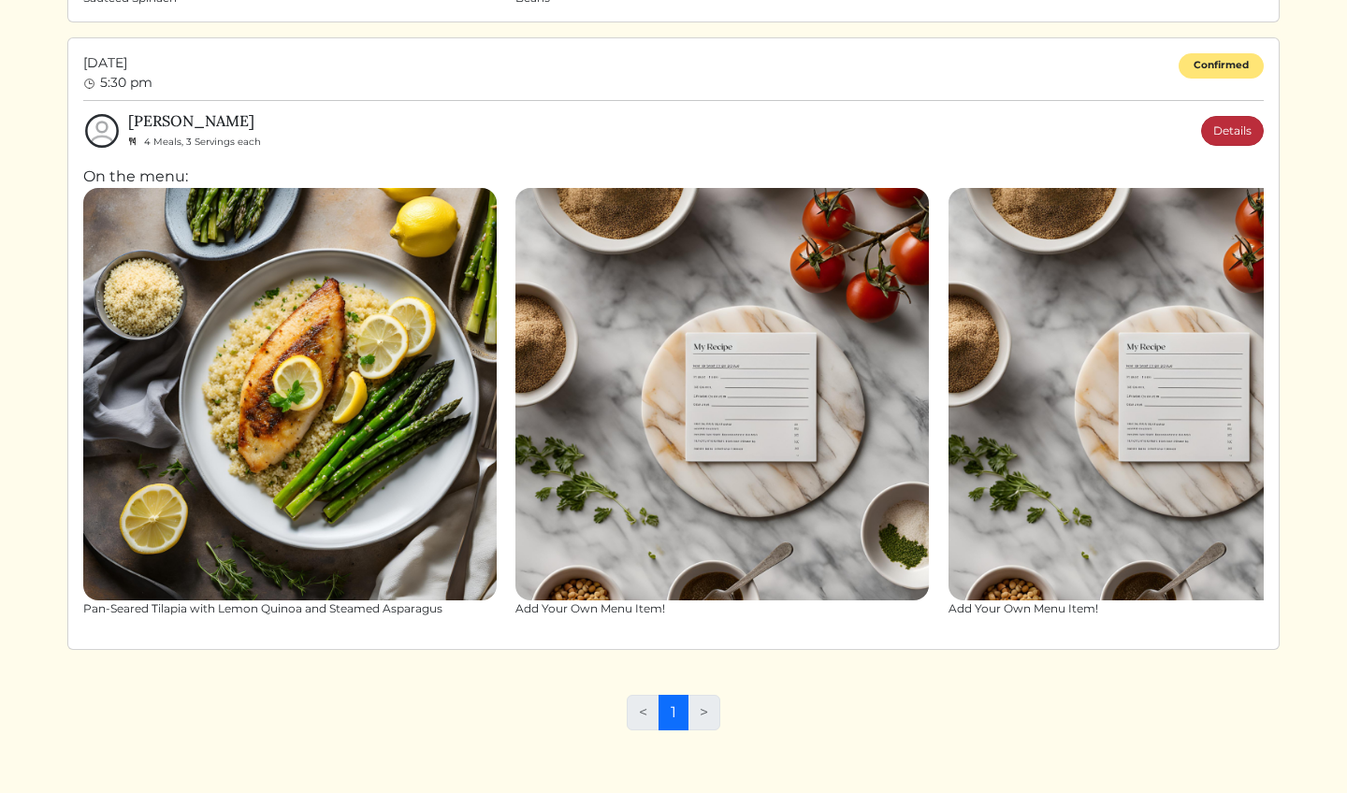
click at [1218, 131] on link "Details" at bounding box center [1232, 131] width 63 height 30
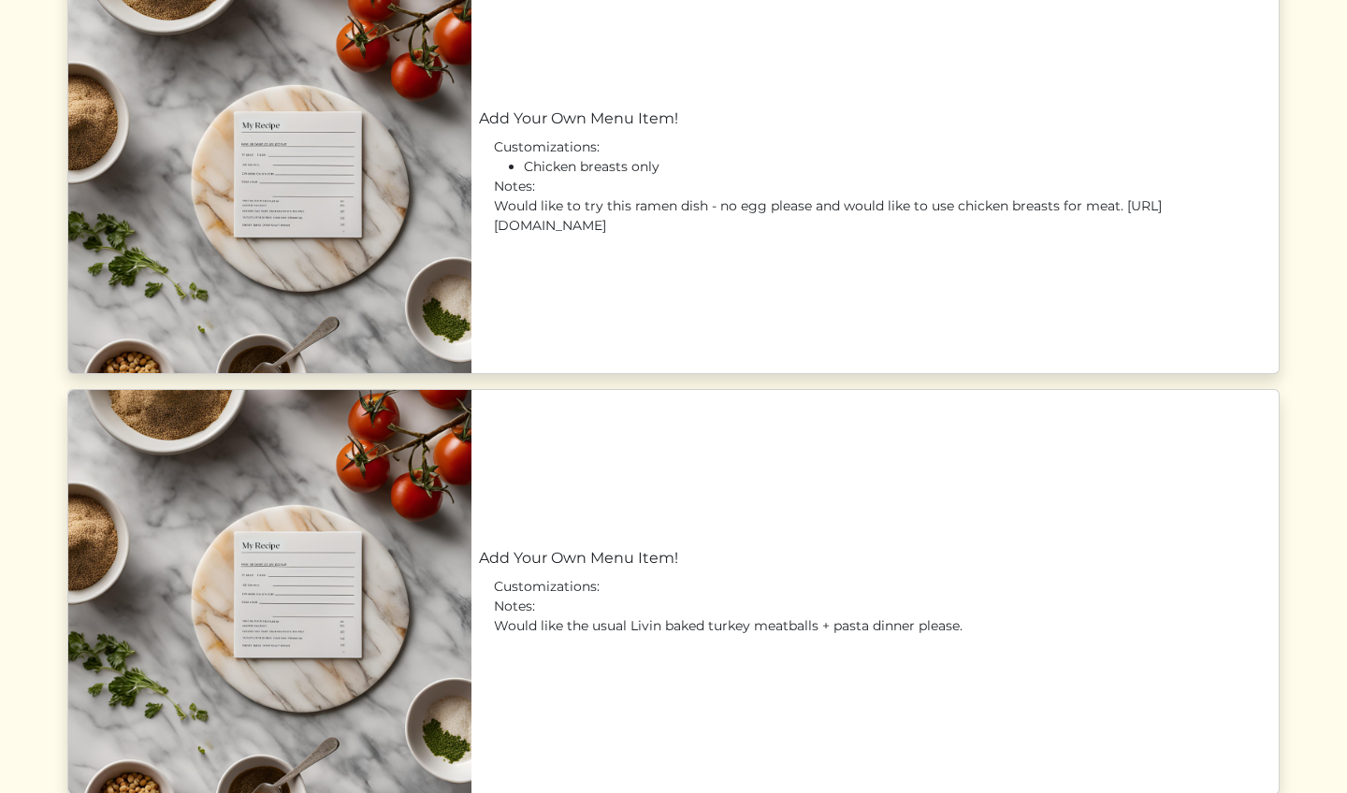
scroll to position [1509, 0]
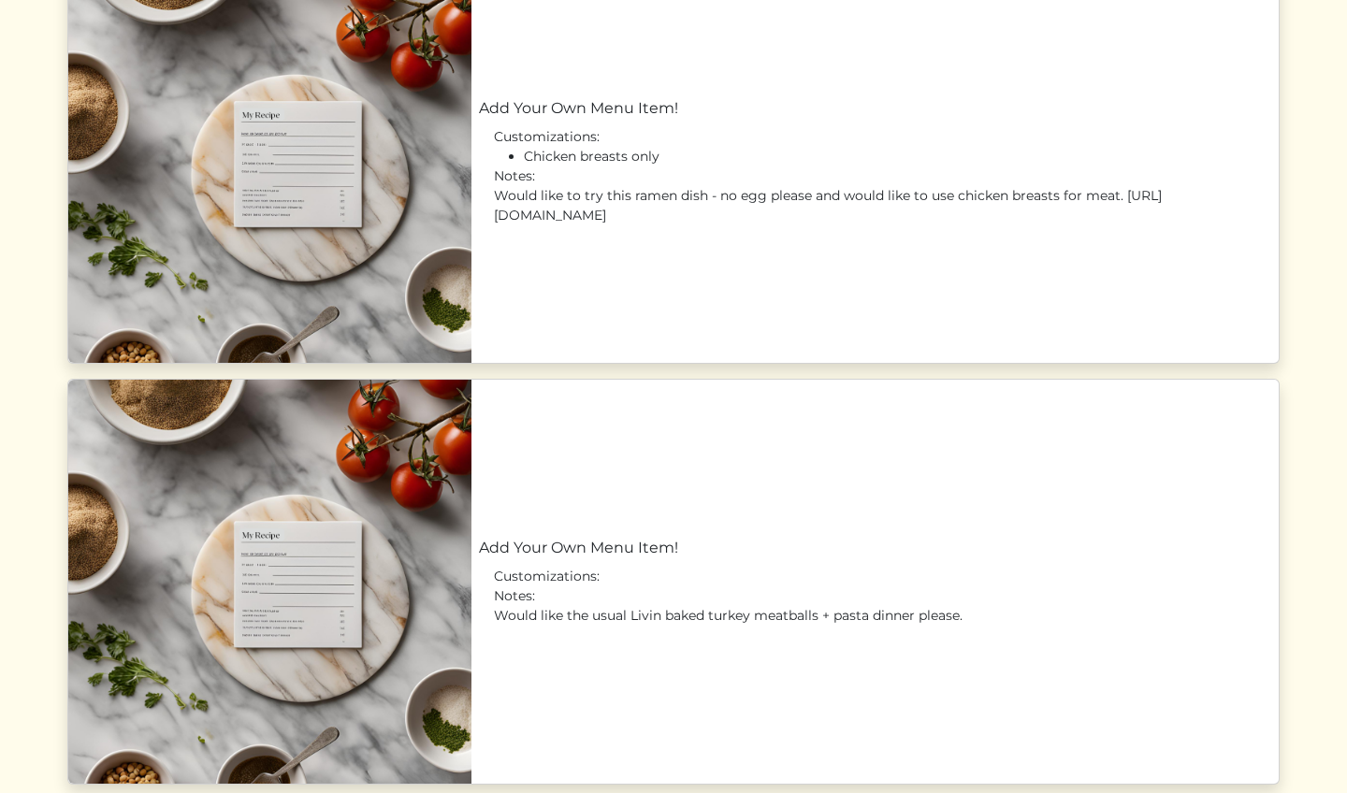
click at [793, 120] on link "Add Your Own Menu Item!" at bounding box center [875, 108] width 793 height 22
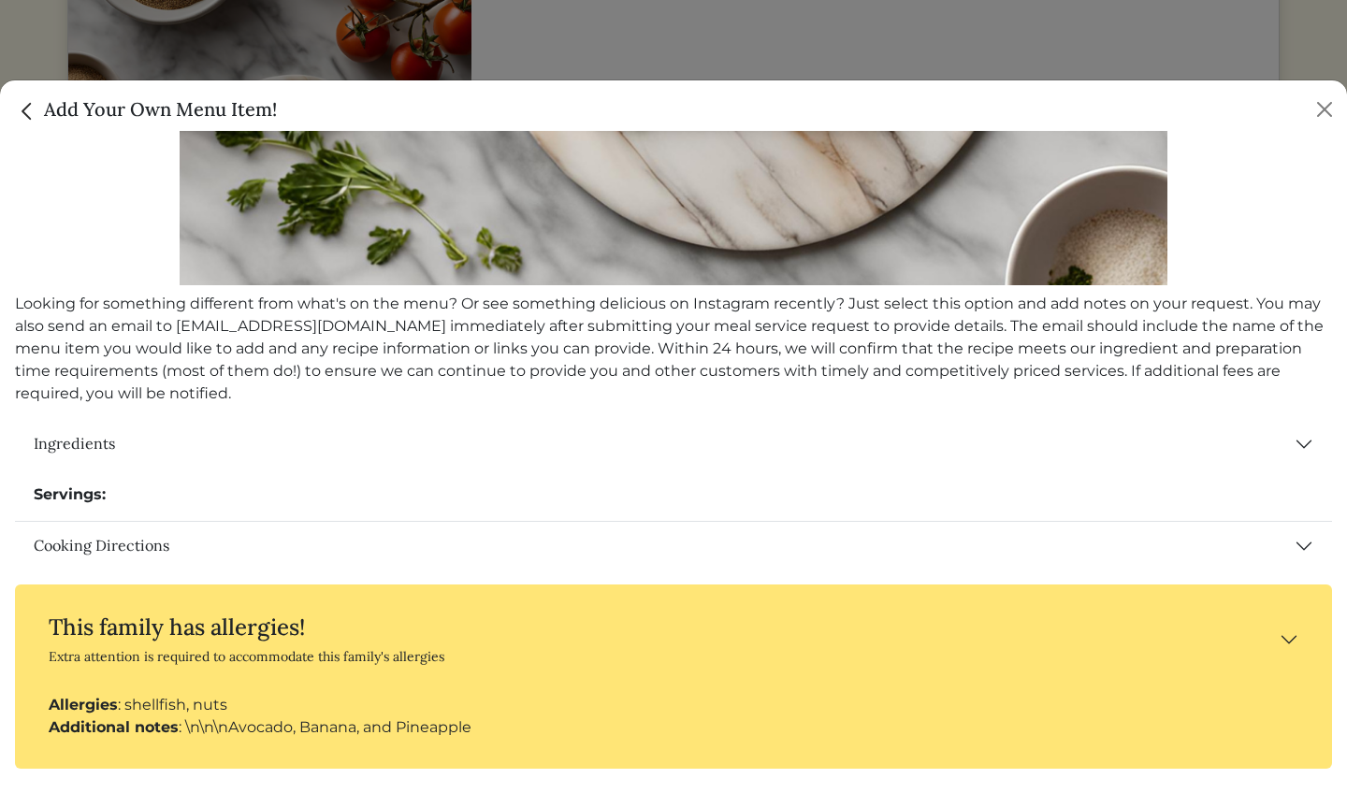
scroll to position [540, 0]
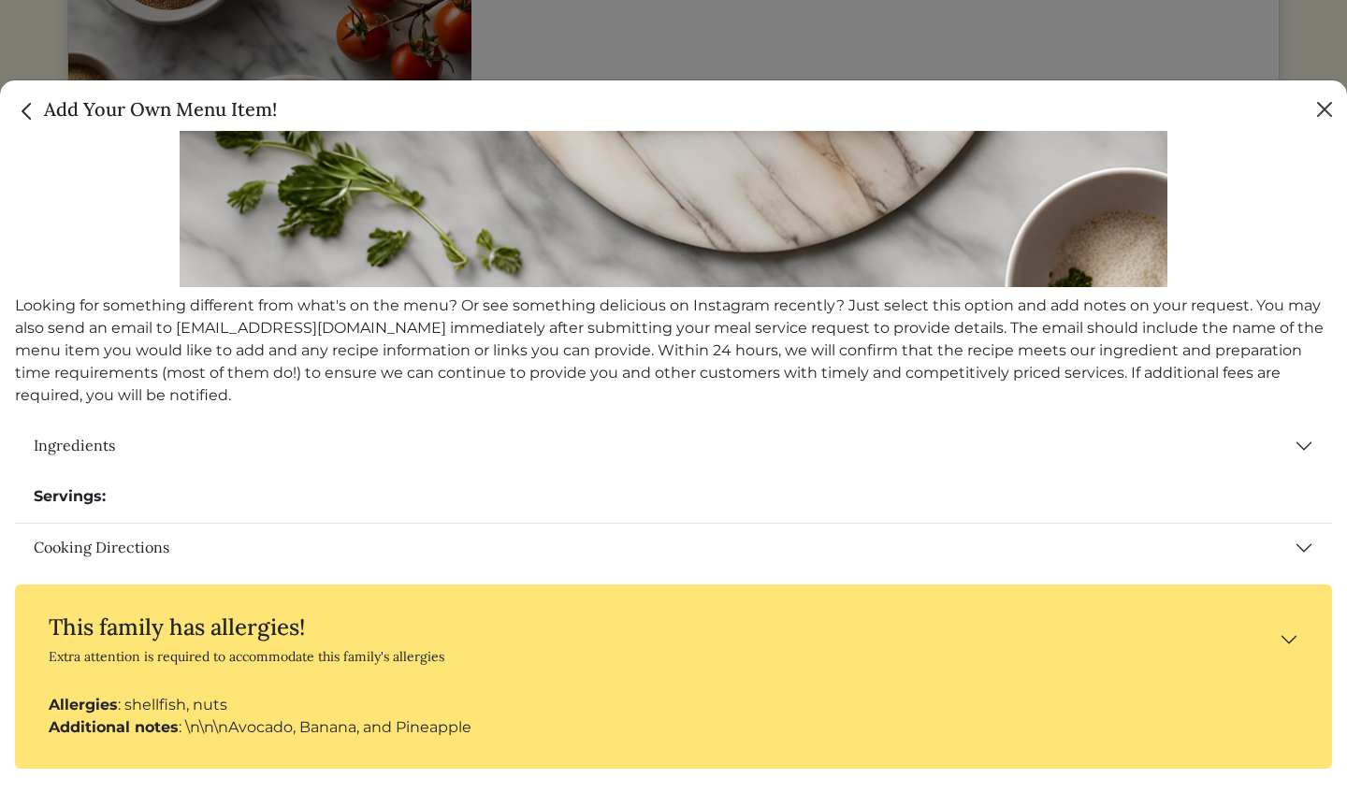
click at [1321, 104] on button "Close" at bounding box center [1325, 110] width 30 height 30
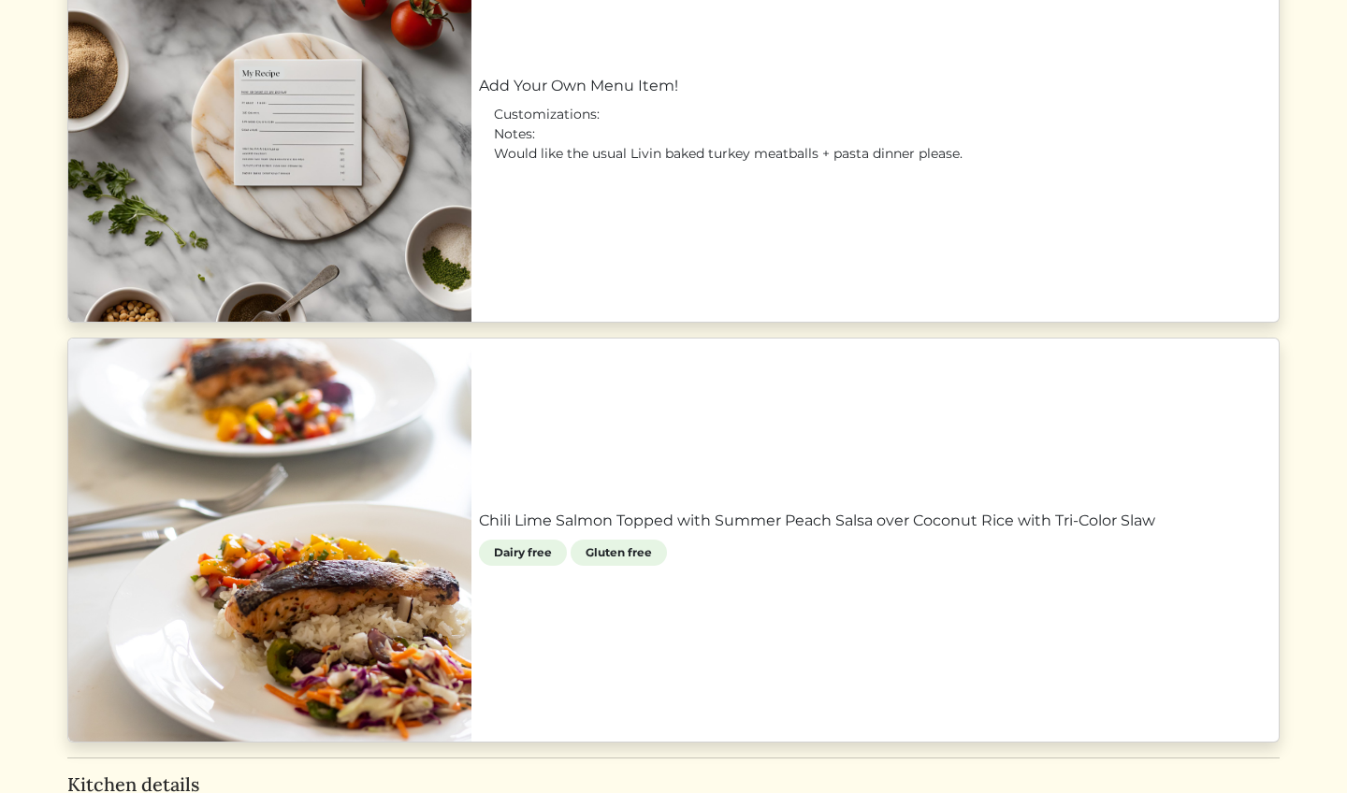
scroll to position [1989, 0]
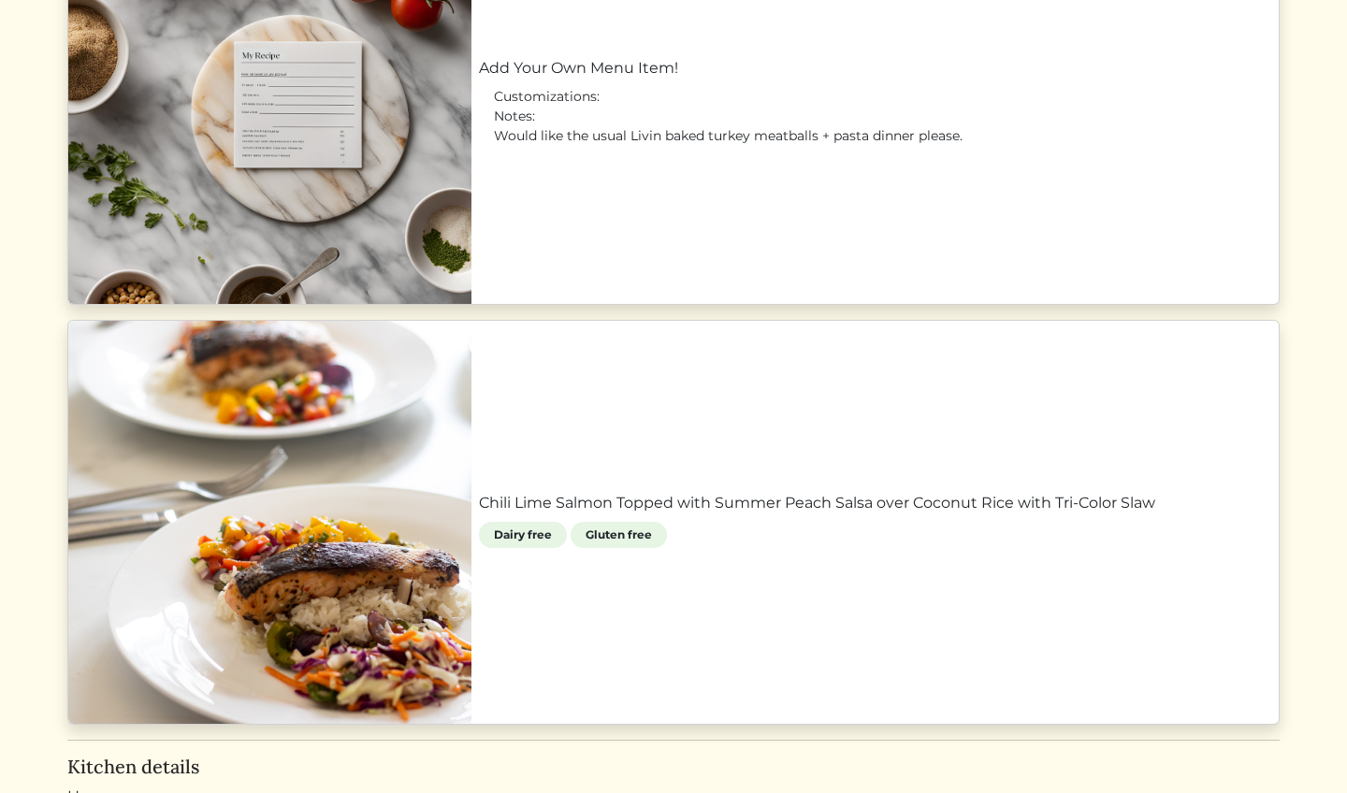
click at [1027, 515] on link "Chili Lime Salmon Topped with Summer Peach Salsa over Coconut Rice with Tri-Col…" at bounding box center [875, 503] width 793 height 22
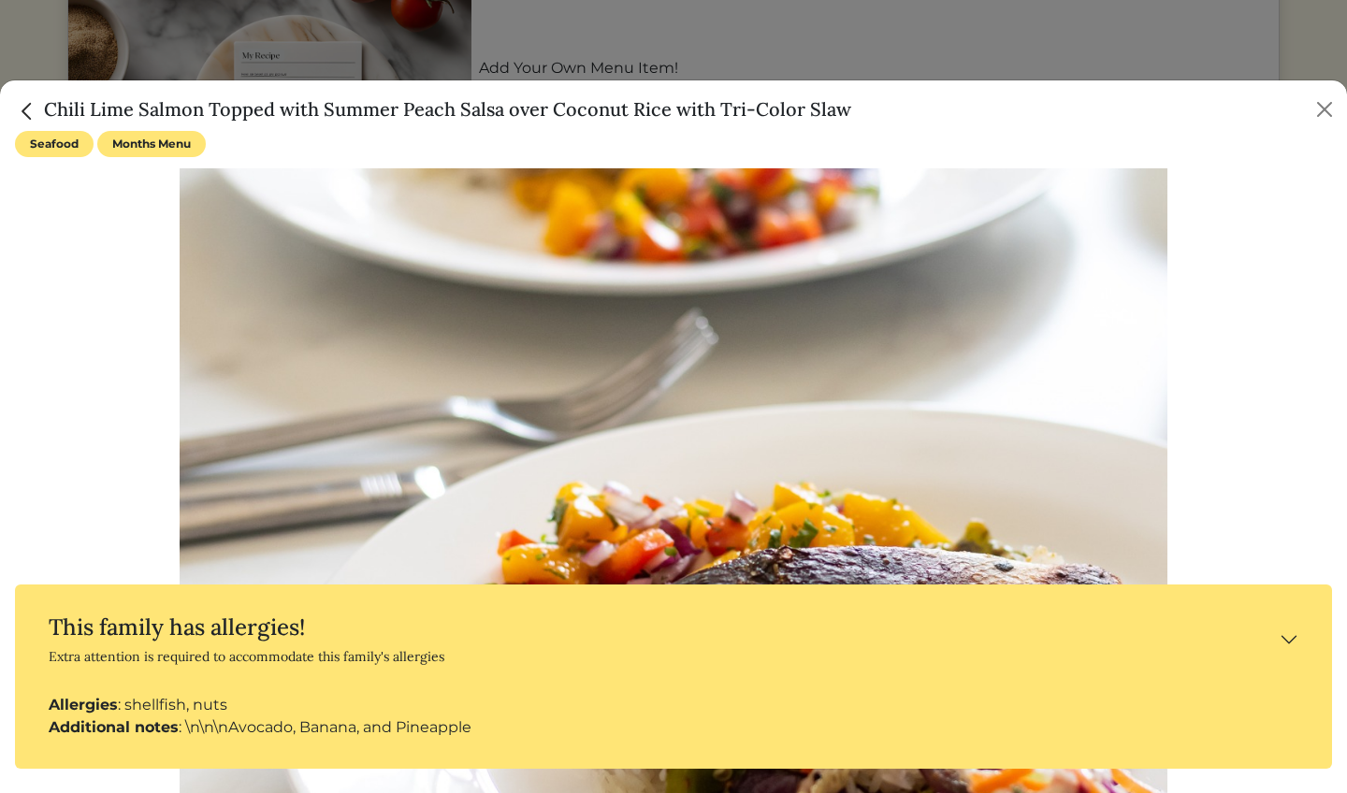
scroll to position [3, 0]
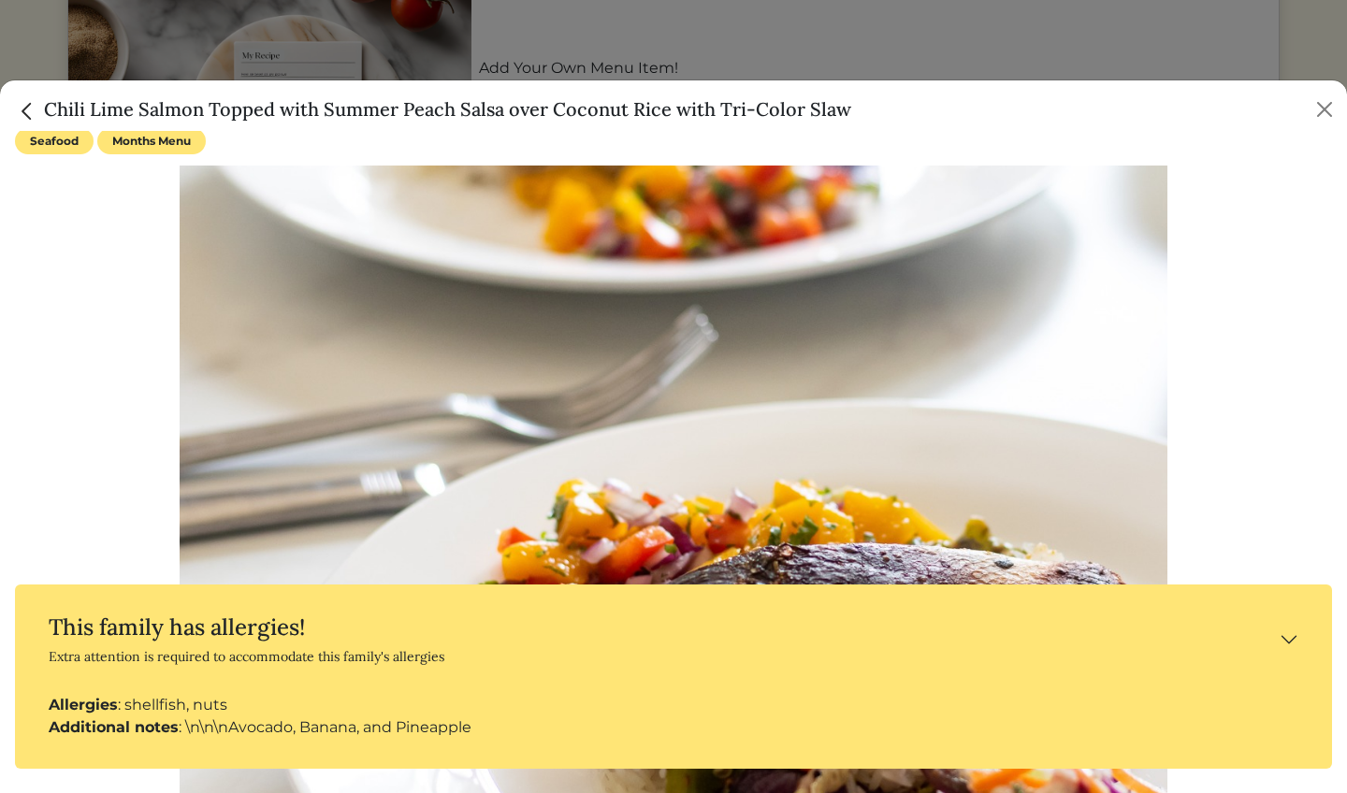
click at [1289, 631] on button "This family has allergies! Extra attention is required to accommodate this fami…" at bounding box center [674, 639] width 1288 height 80
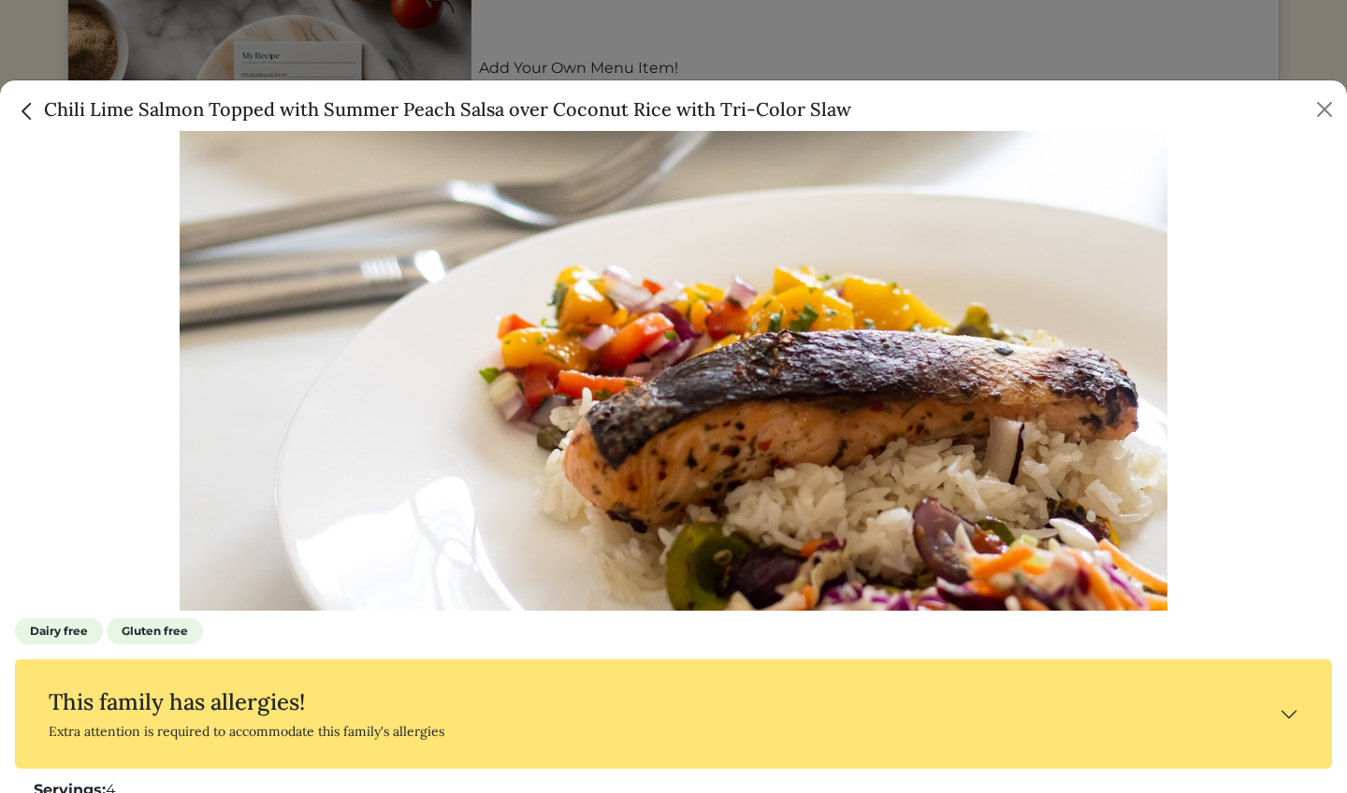
scroll to position [228, 0]
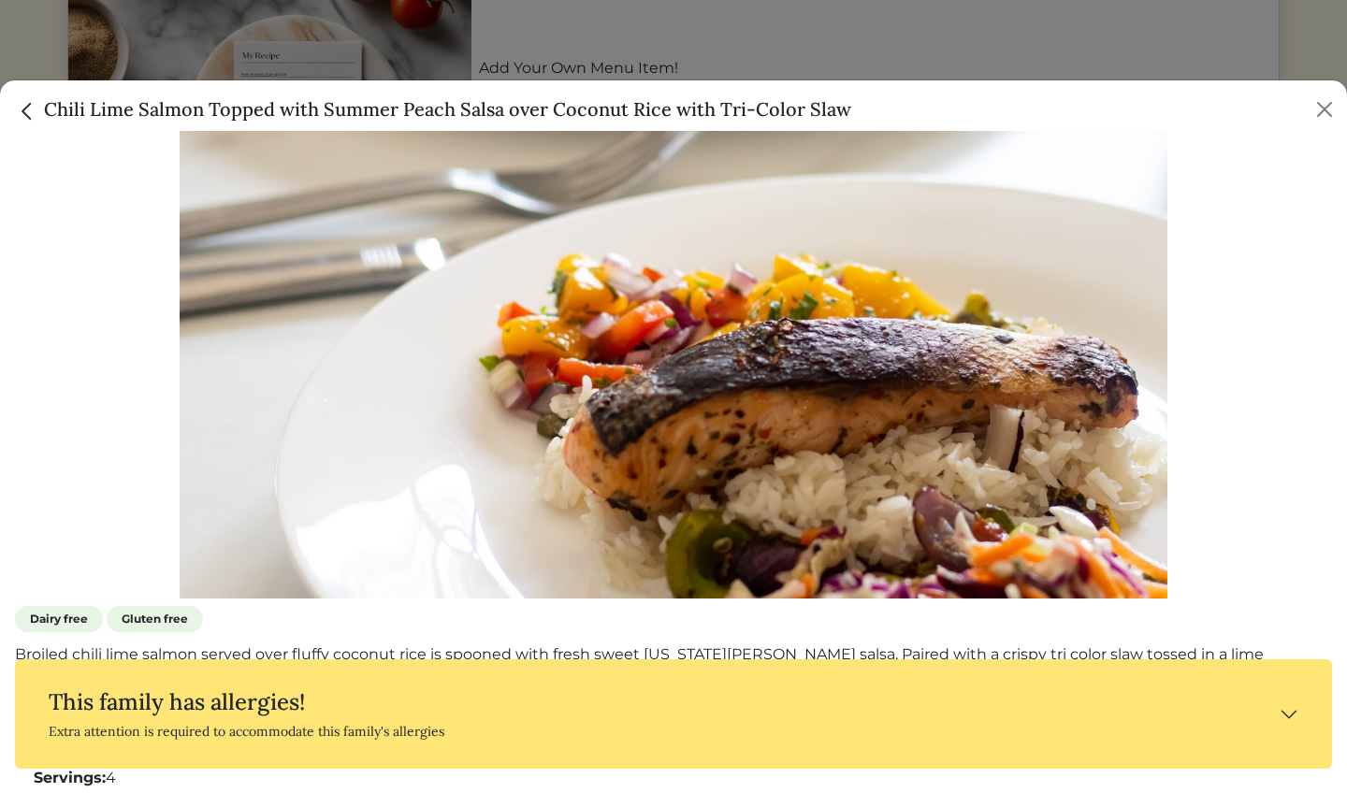
drag, startPoint x: 1187, startPoint y: 533, endPoint x: 1346, endPoint y: 241, distance: 332.5
click at [1346, 248] on div "Seafood Months Menu Dairy free Gluten free Broiled chili lime salmon served ove…" at bounding box center [673, 462] width 1347 height 662
click at [1314, 112] on button "Close" at bounding box center [1325, 110] width 30 height 30
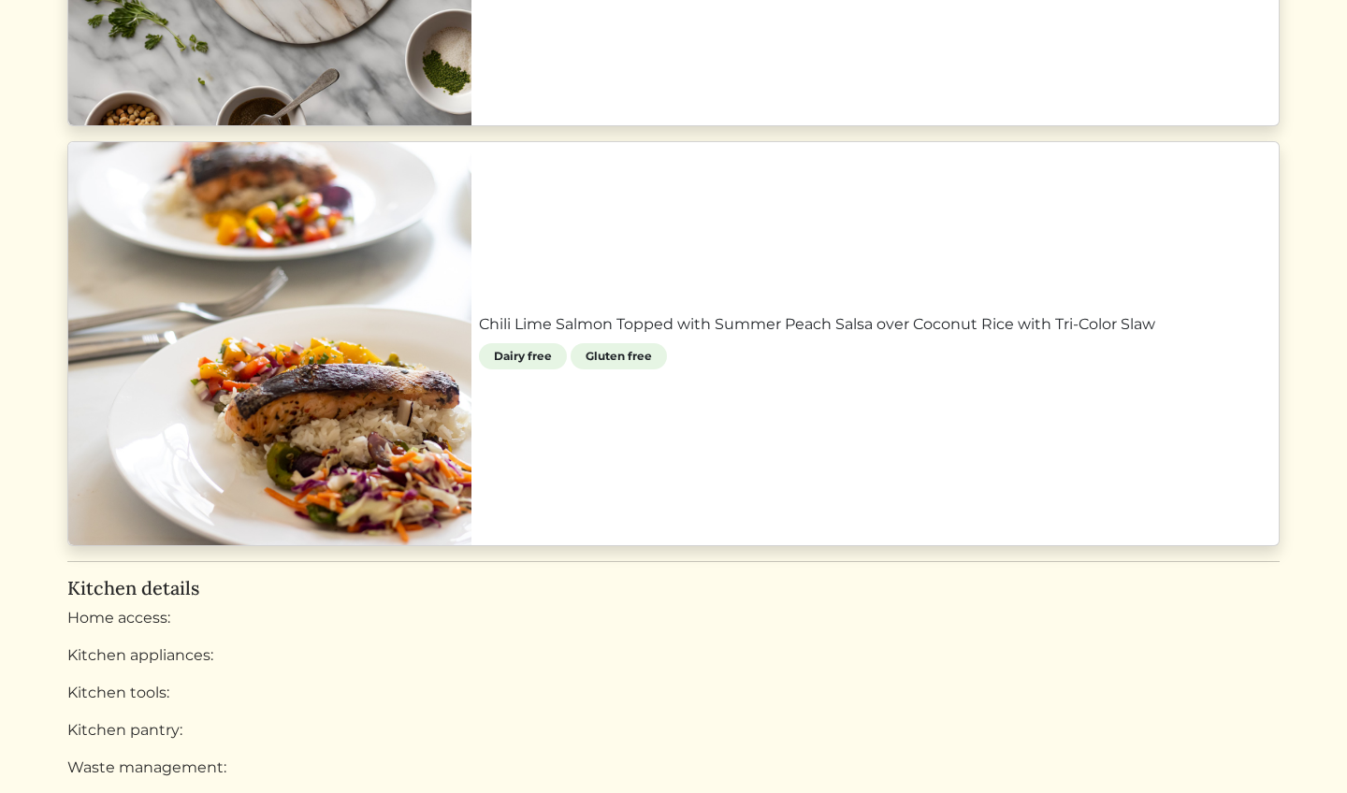
scroll to position [2169, 0]
click at [1091, 335] on link "Chili Lime Salmon Topped with Summer Peach Salsa over Coconut Rice with Tri-Col…" at bounding box center [875, 324] width 793 height 22
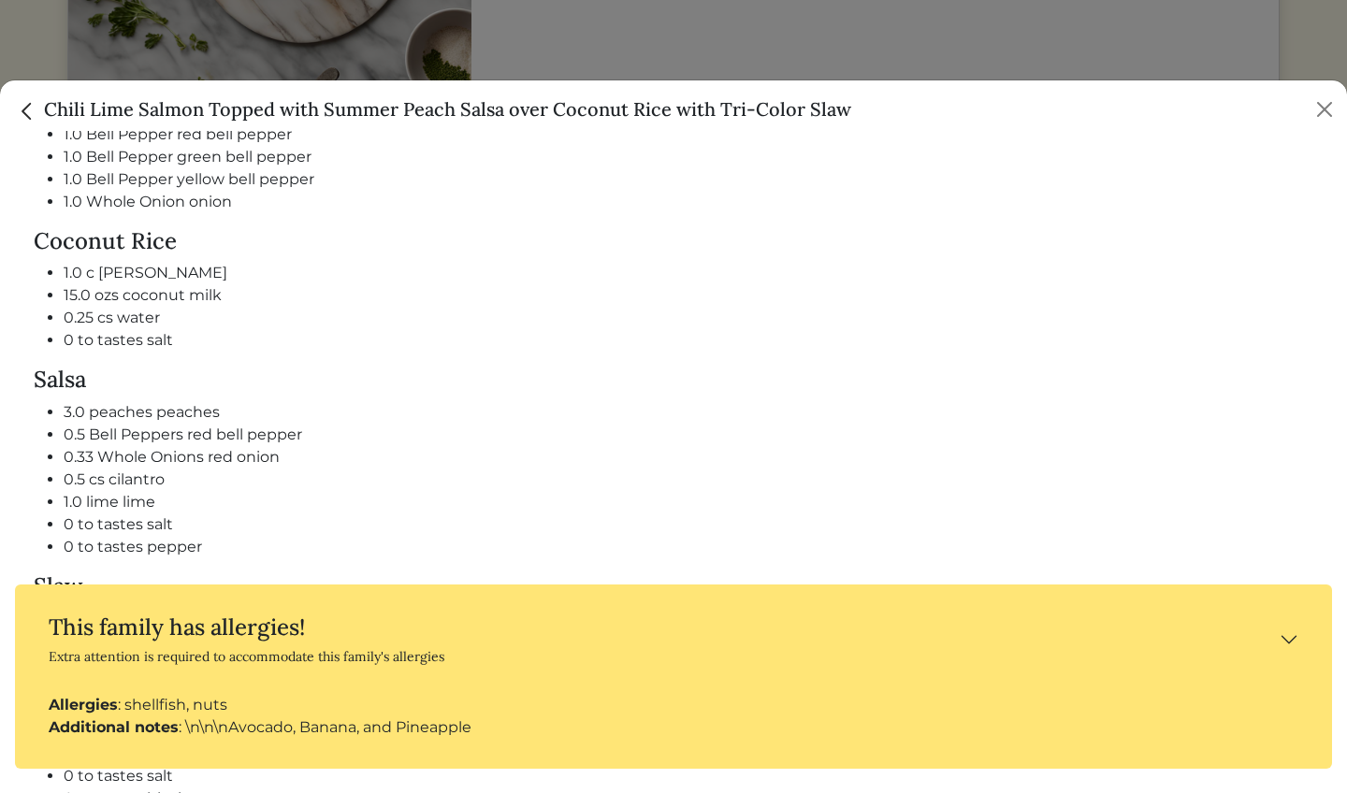
scroll to position [1155, 0]
click at [1306, 117] on div "Chili Lime Salmon Topped with Summer Peach Salsa over Coconut Rice with Tri-Col…" at bounding box center [673, 105] width 1347 height 51
click at [1327, 109] on button "Close" at bounding box center [1325, 110] width 30 height 30
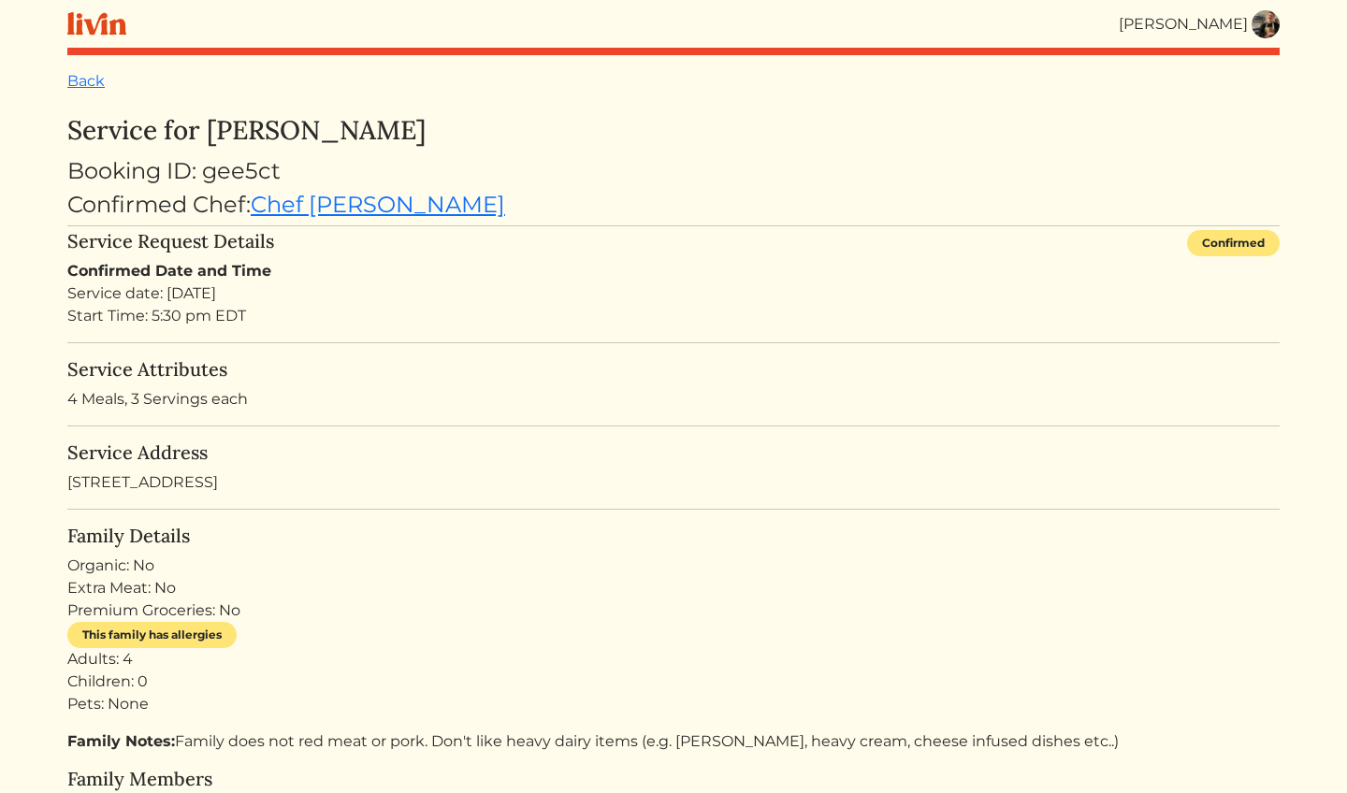
scroll to position [0, 0]
click at [97, 73] on link "Back" at bounding box center [85, 81] width 37 height 18
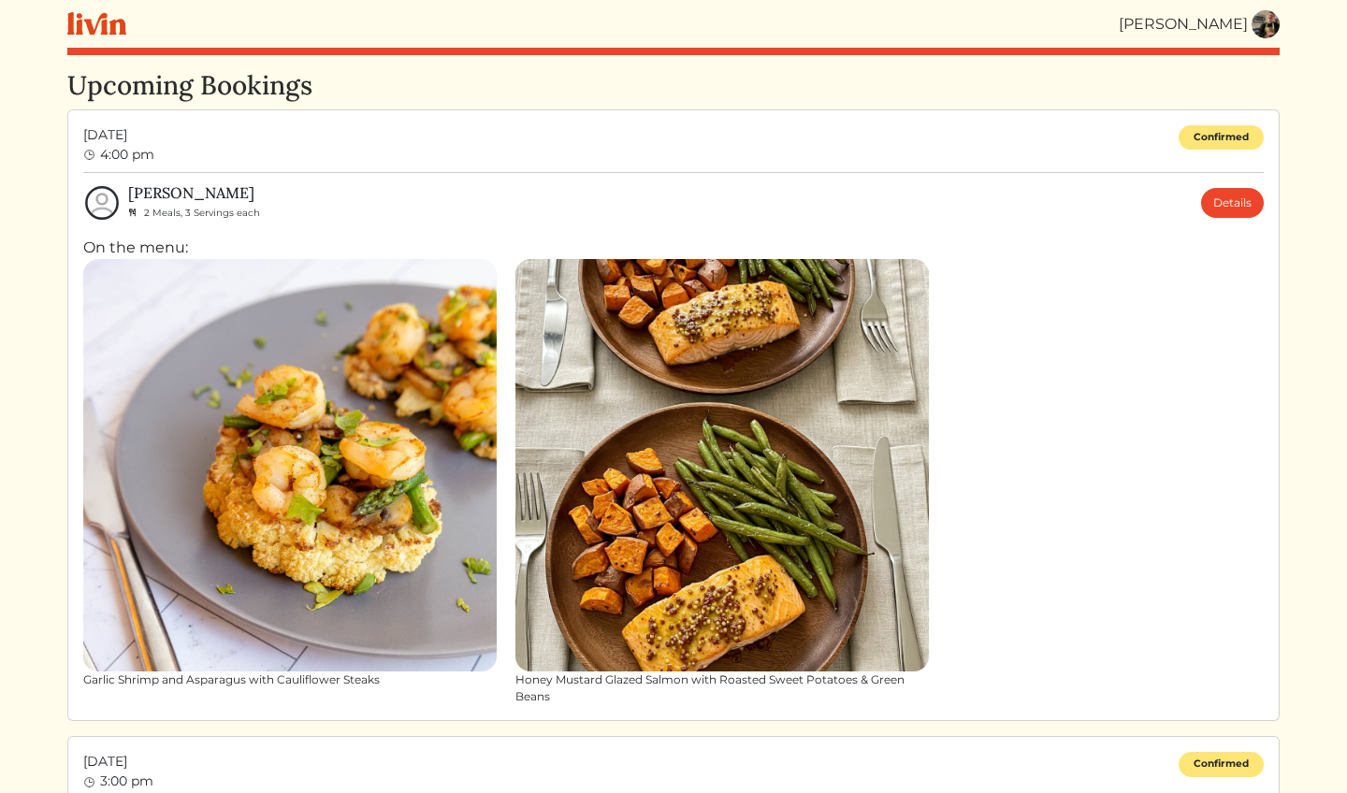
click at [1041, 435] on div "Garlic Shrimp and Asparagus with Cauliflower Steaks Honey Mustard Glazed Salmon…" at bounding box center [673, 482] width 1181 height 447
click at [1231, 201] on link "Details" at bounding box center [1232, 203] width 63 height 30
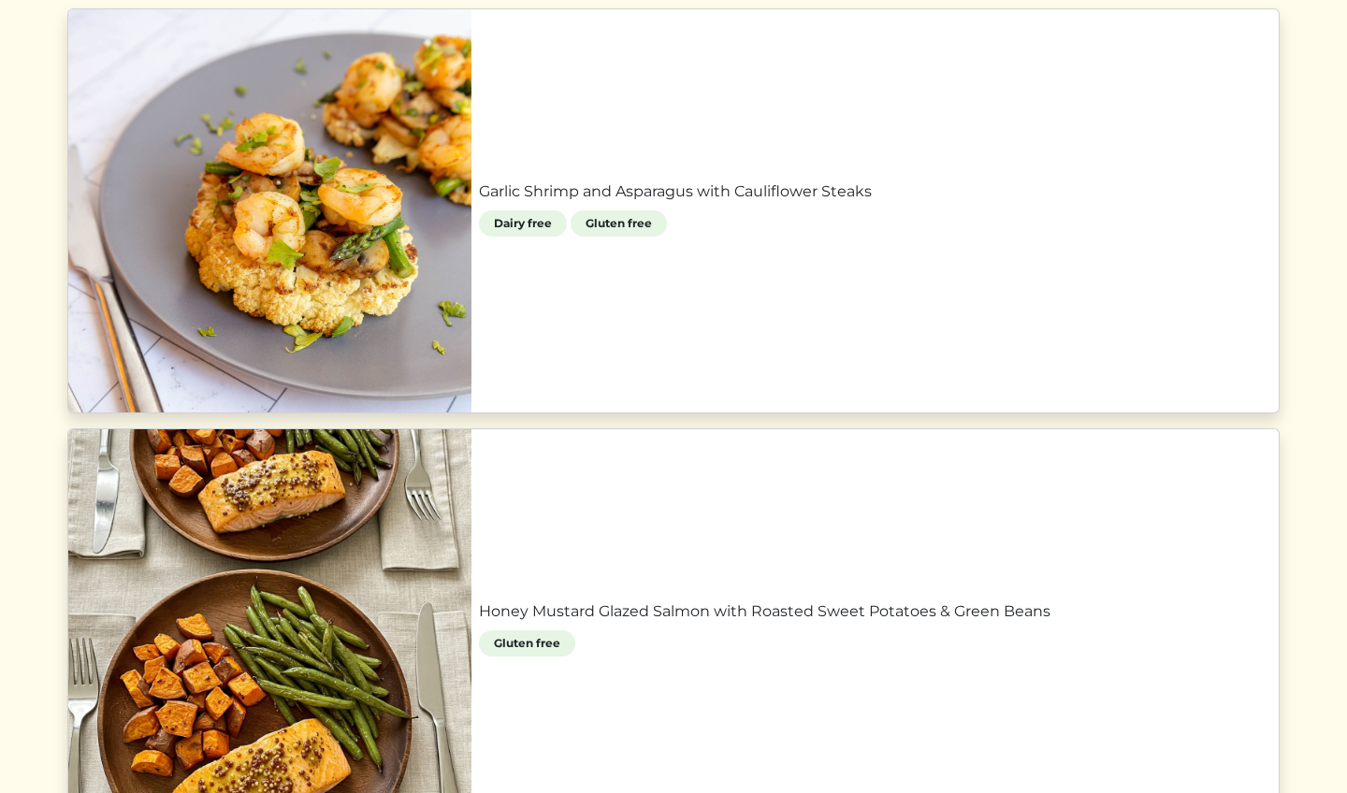
scroll to position [930, 0]
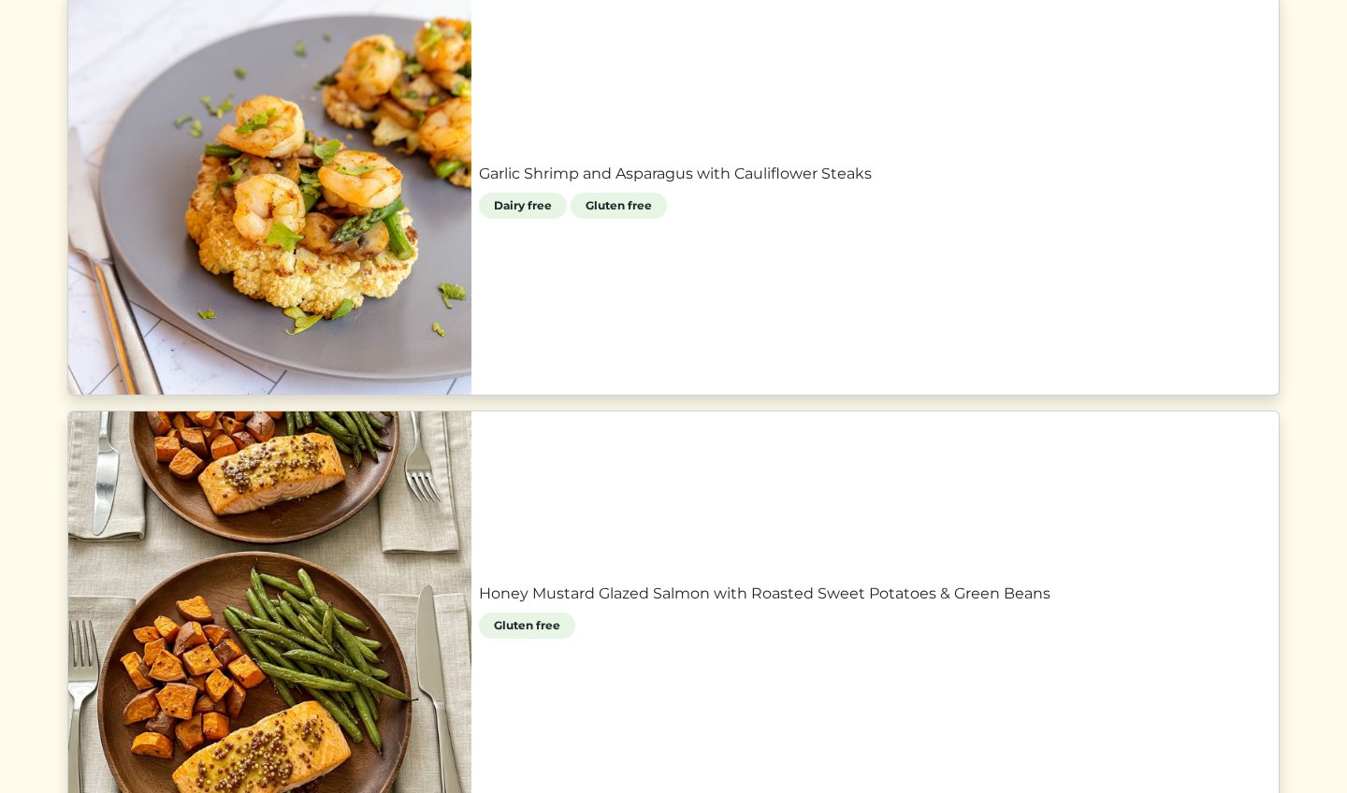
click at [825, 605] on link "Honey Mustard Glazed Salmon with Roasted Sweet Potatoes & Green Beans" at bounding box center [875, 594] width 793 height 22
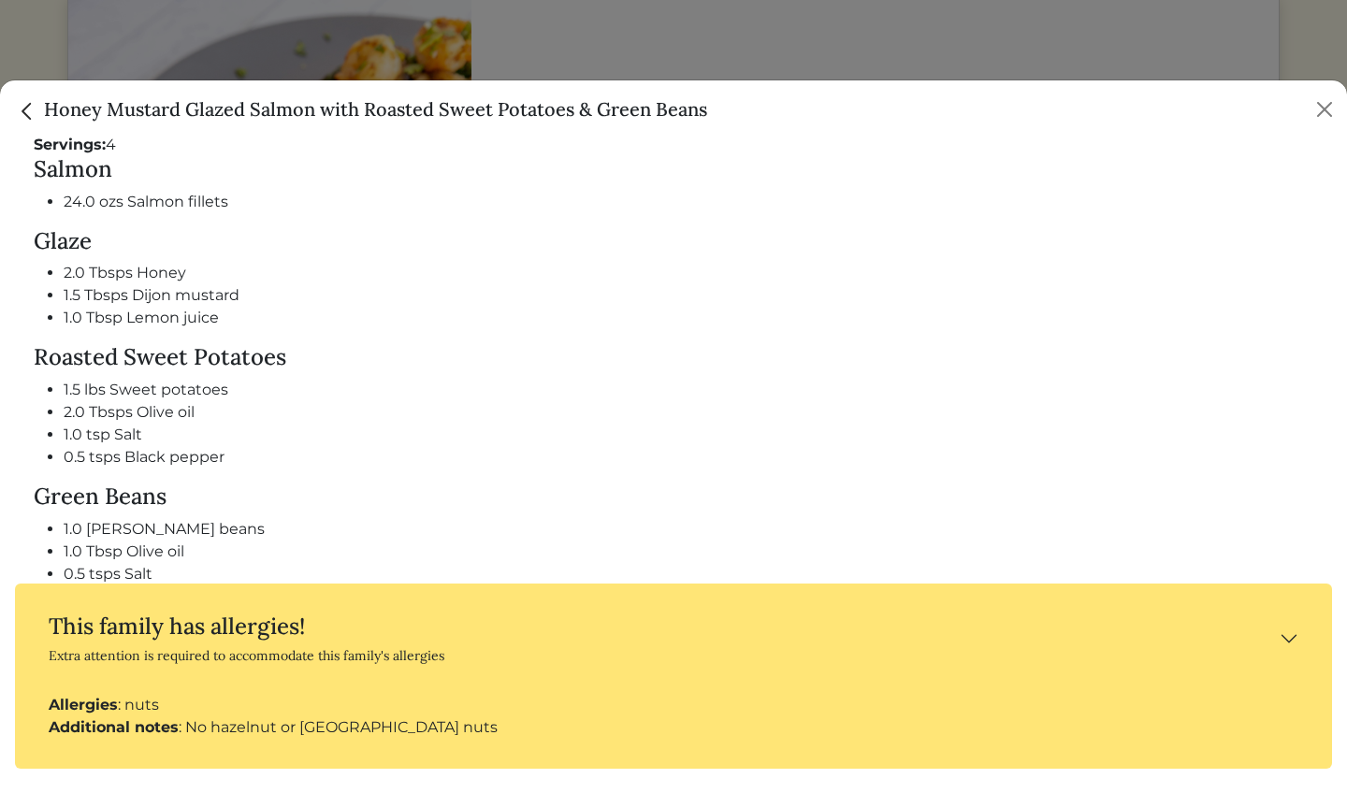
scroll to position [838, 0]
click at [1328, 111] on button "Close" at bounding box center [1325, 110] width 30 height 30
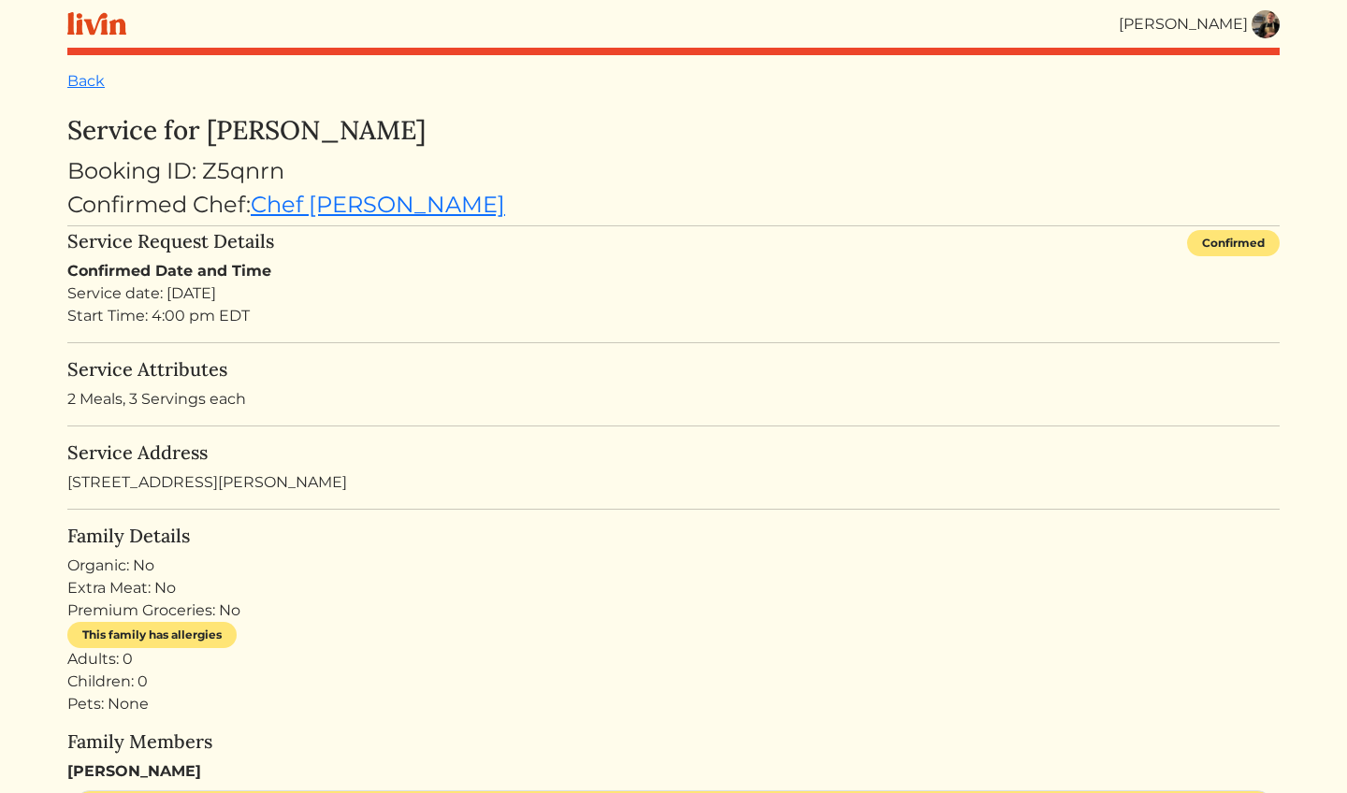
scroll to position [0, 0]
click at [88, 79] on link "Back" at bounding box center [85, 81] width 37 height 18
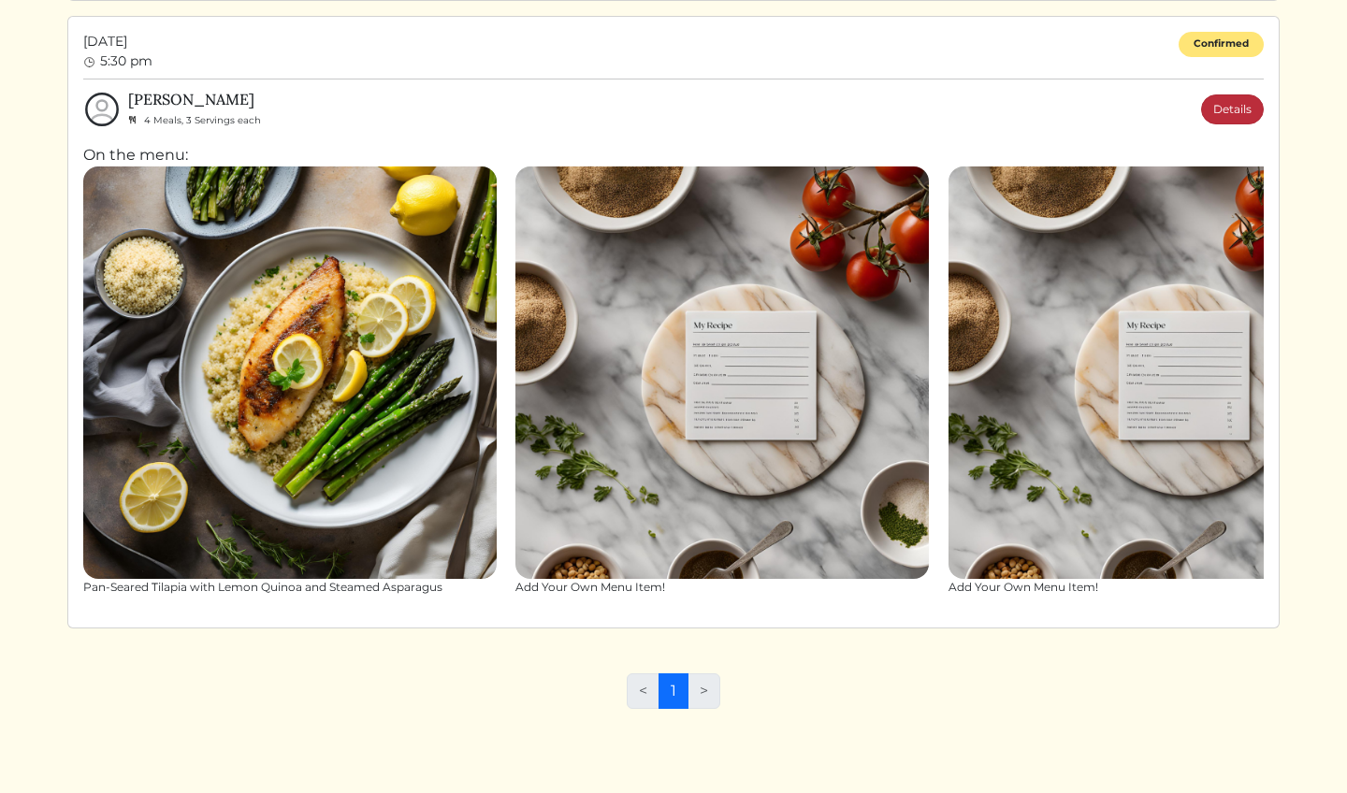
click at [1236, 103] on link "Details" at bounding box center [1232, 110] width 63 height 30
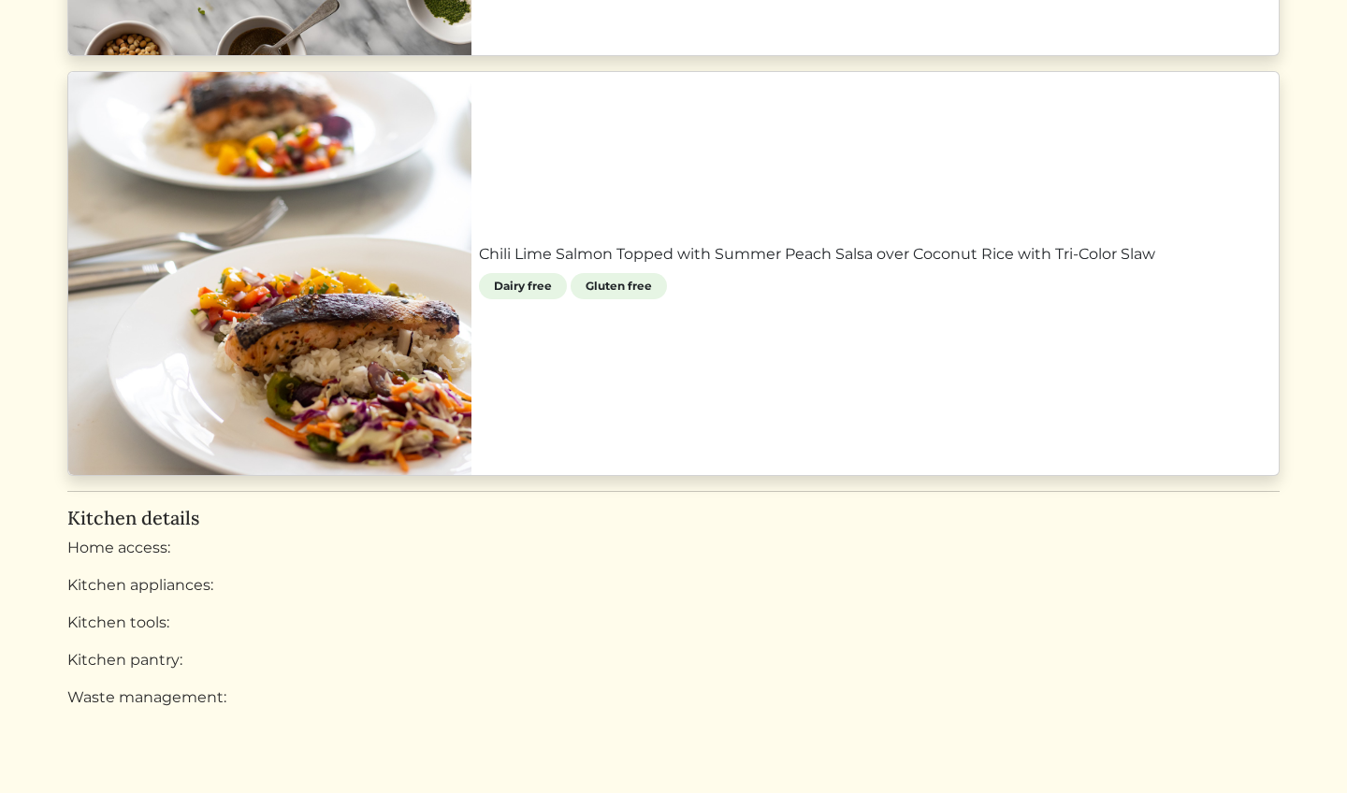
scroll to position [2237, 0]
click at [969, 267] on link "Chili Lime Salmon Topped with Summer Peach Salsa over Coconut Rice with Tri-Col…" at bounding box center [875, 255] width 793 height 22
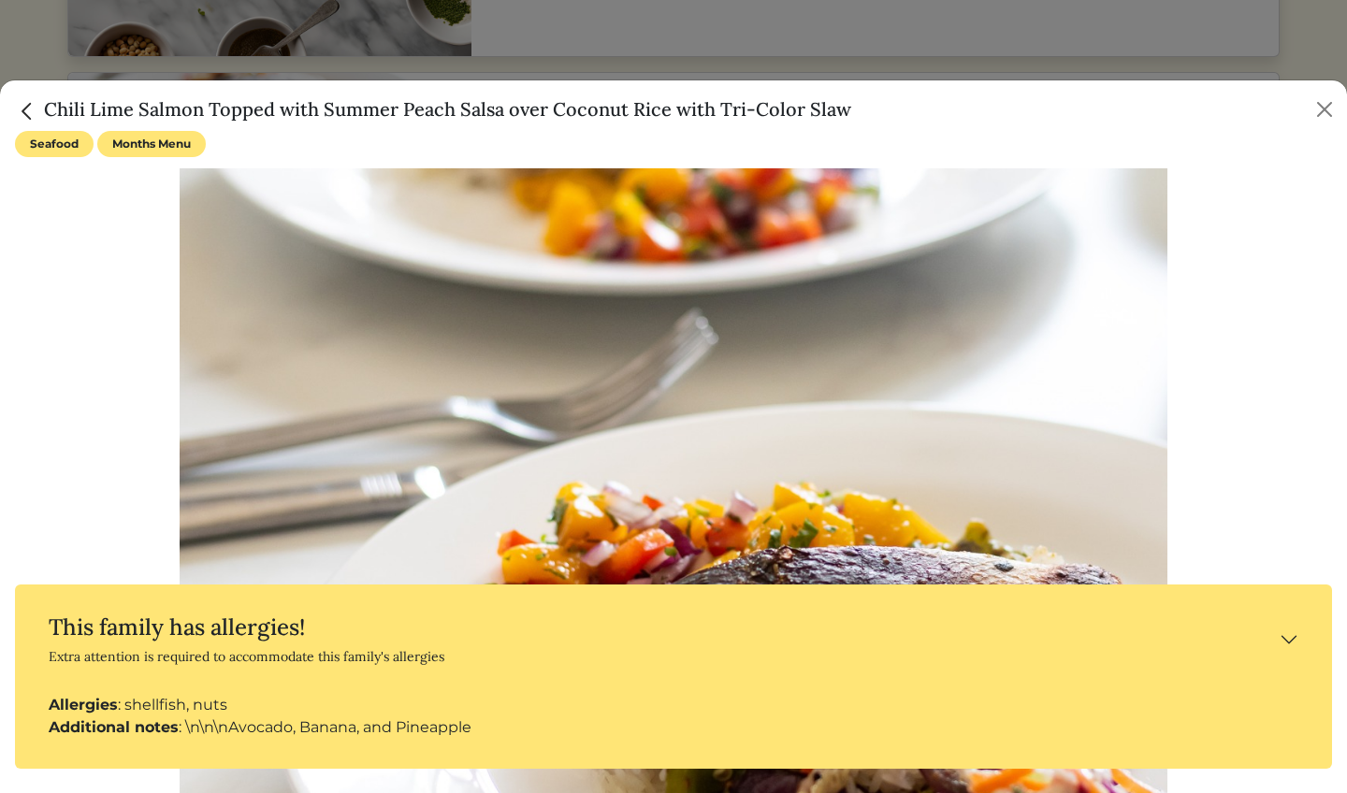
scroll to position [0, 0]
click at [1322, 101] on button "Close" at bounding box center [1325, 110] width 30 height 30
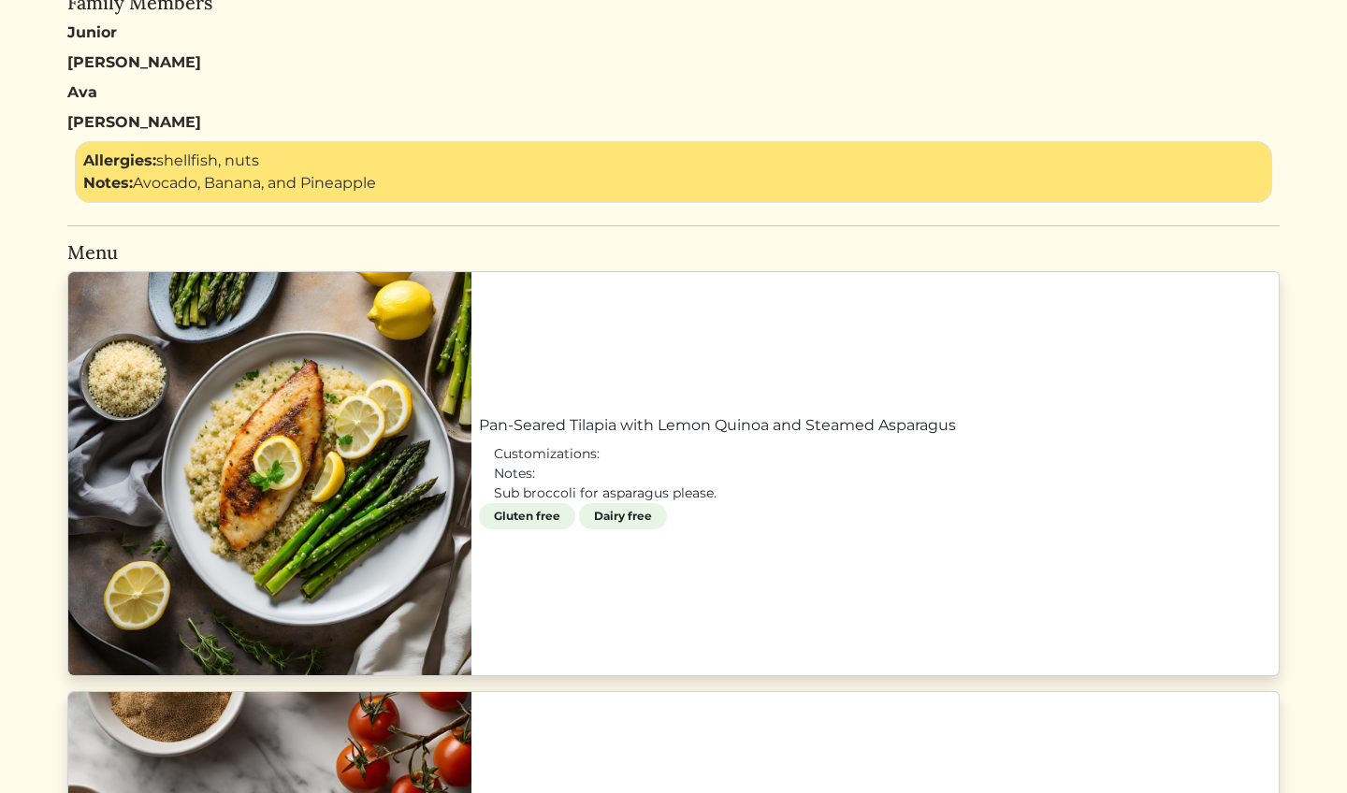
scroll to position [772, 0]
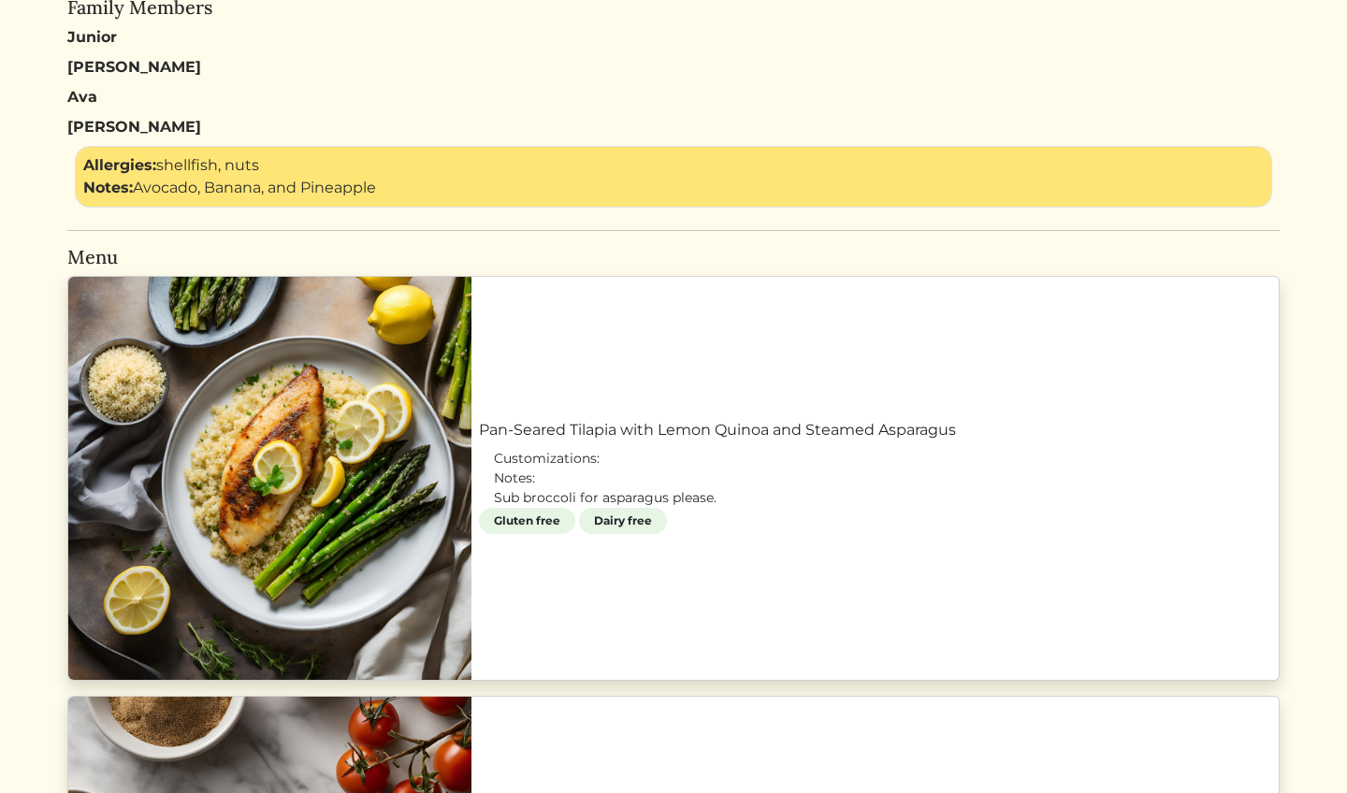
click at [931, 442] on link "Pan-Seared Tilapia with Lemon Quinoa and Steamed Asparagus" at bounding box center [875, 430] width 793 height 22
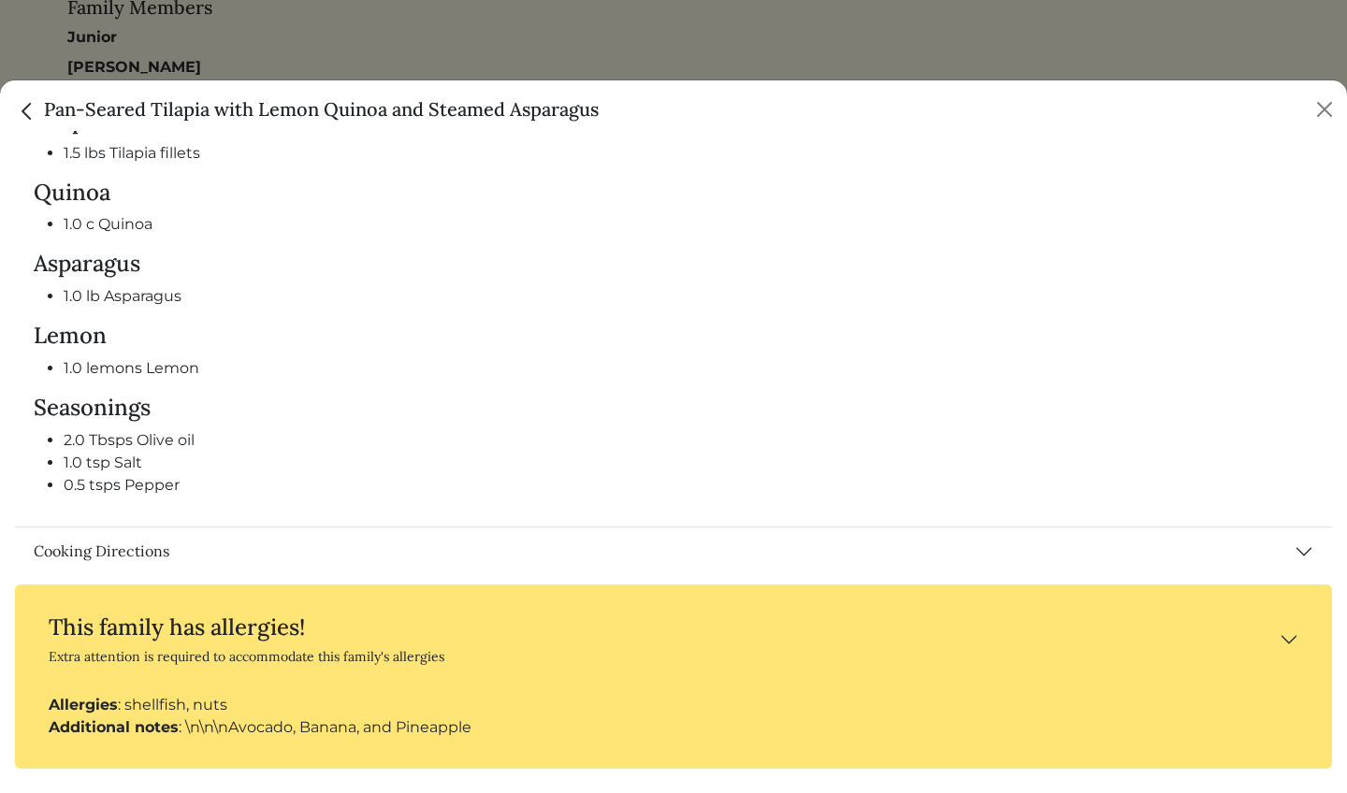
scroll to position [888, 0]
click at [253, 564] on button "Cooking Directions" at bounding box center [673, 552] width 1317 height 49
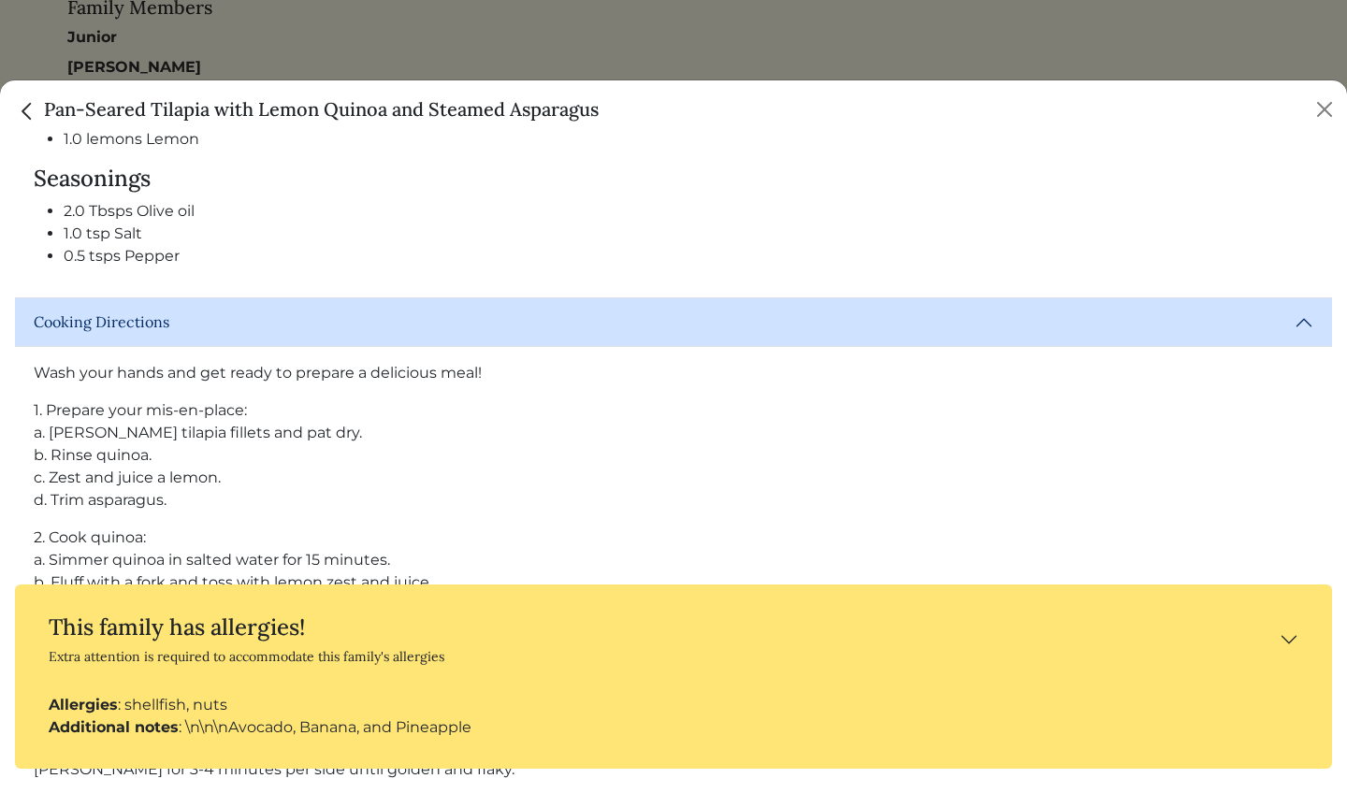
scroll to position [1162, 0]
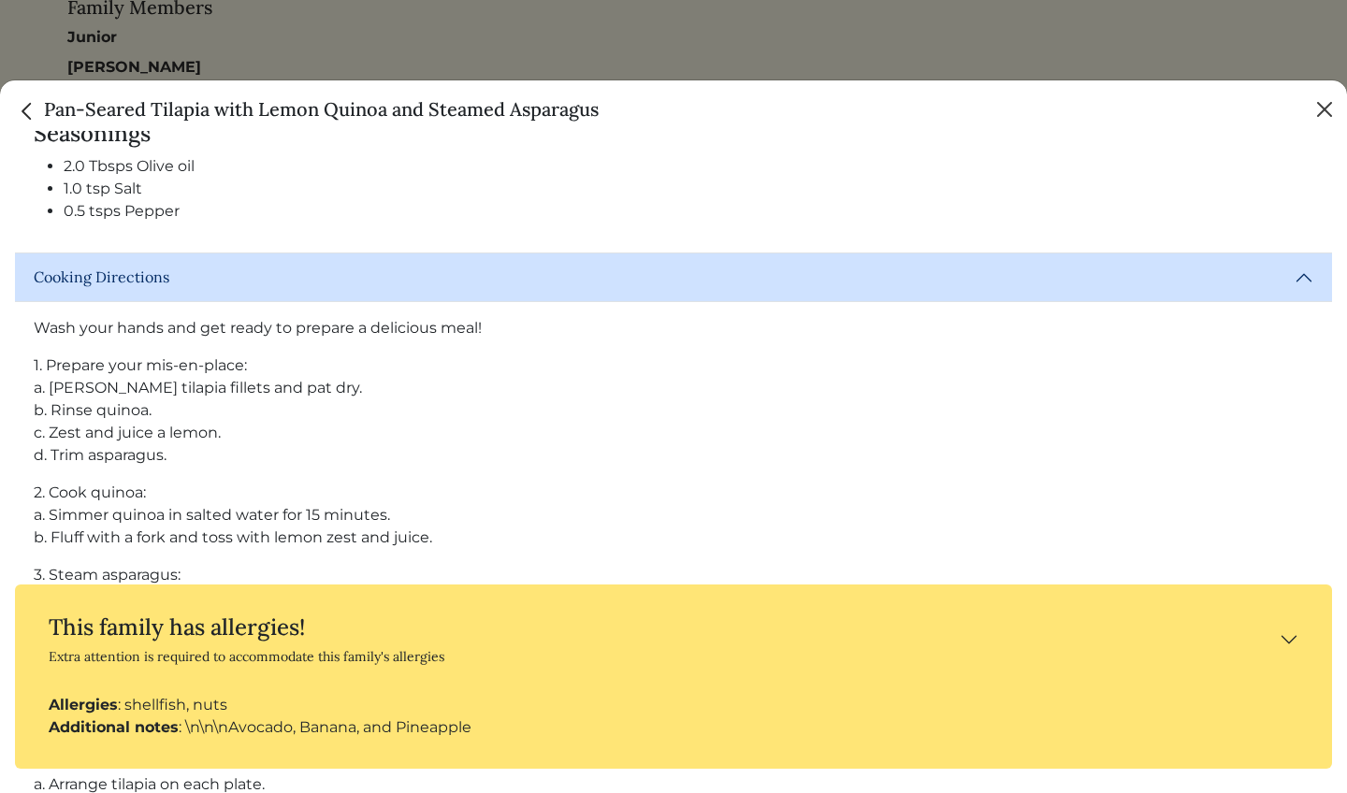
click at [1327, 121] on button "Close" at bounding box center [1325, 110] width 30 height 30
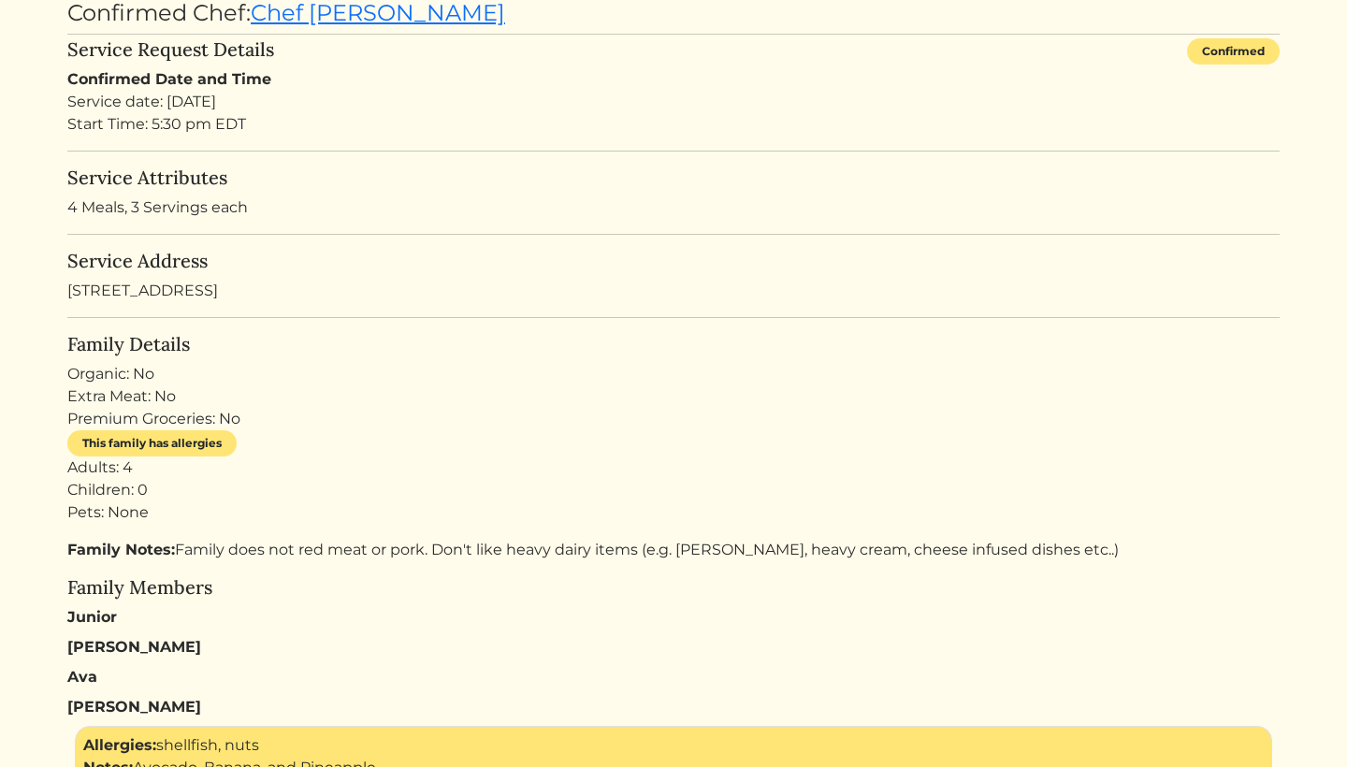
scroll to position [0, 0]
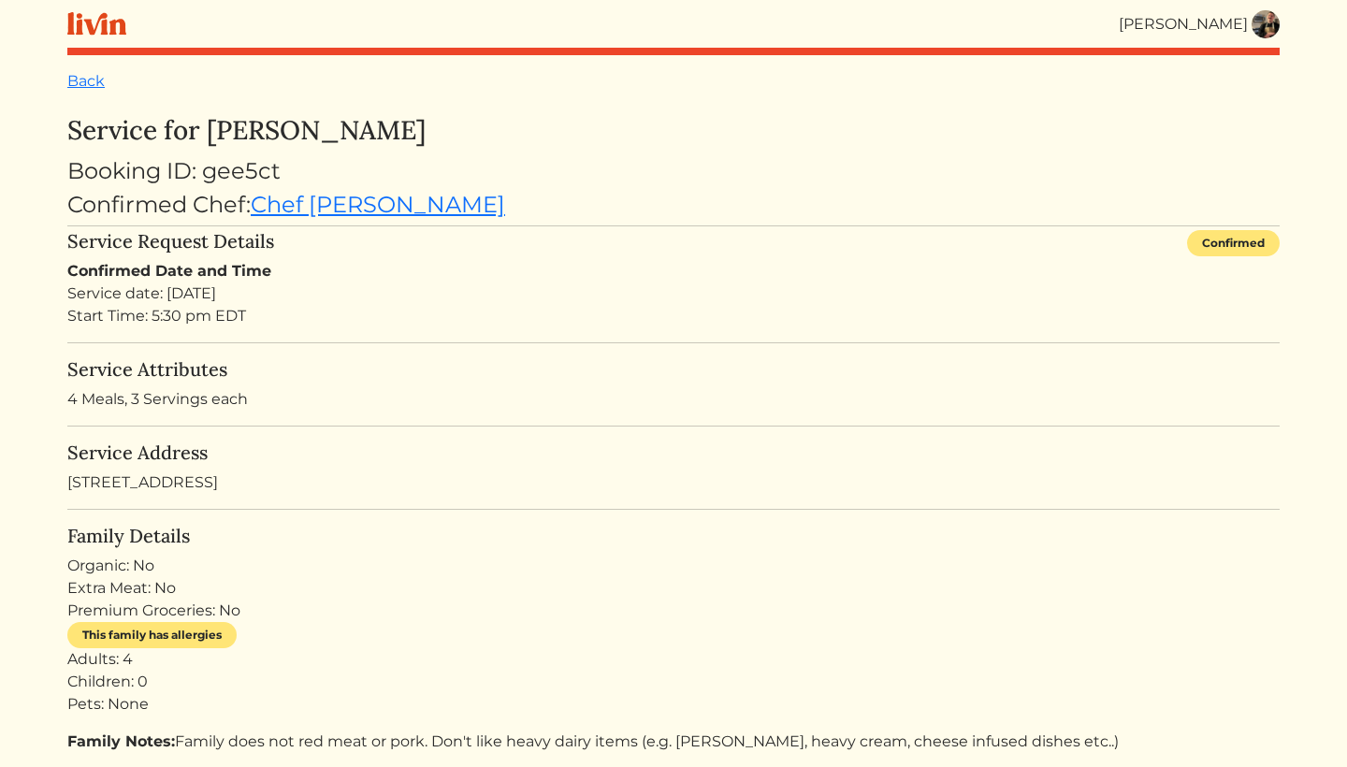
click at [1265, 10] on img at bounding box center [1266, 24] width 28 height 28
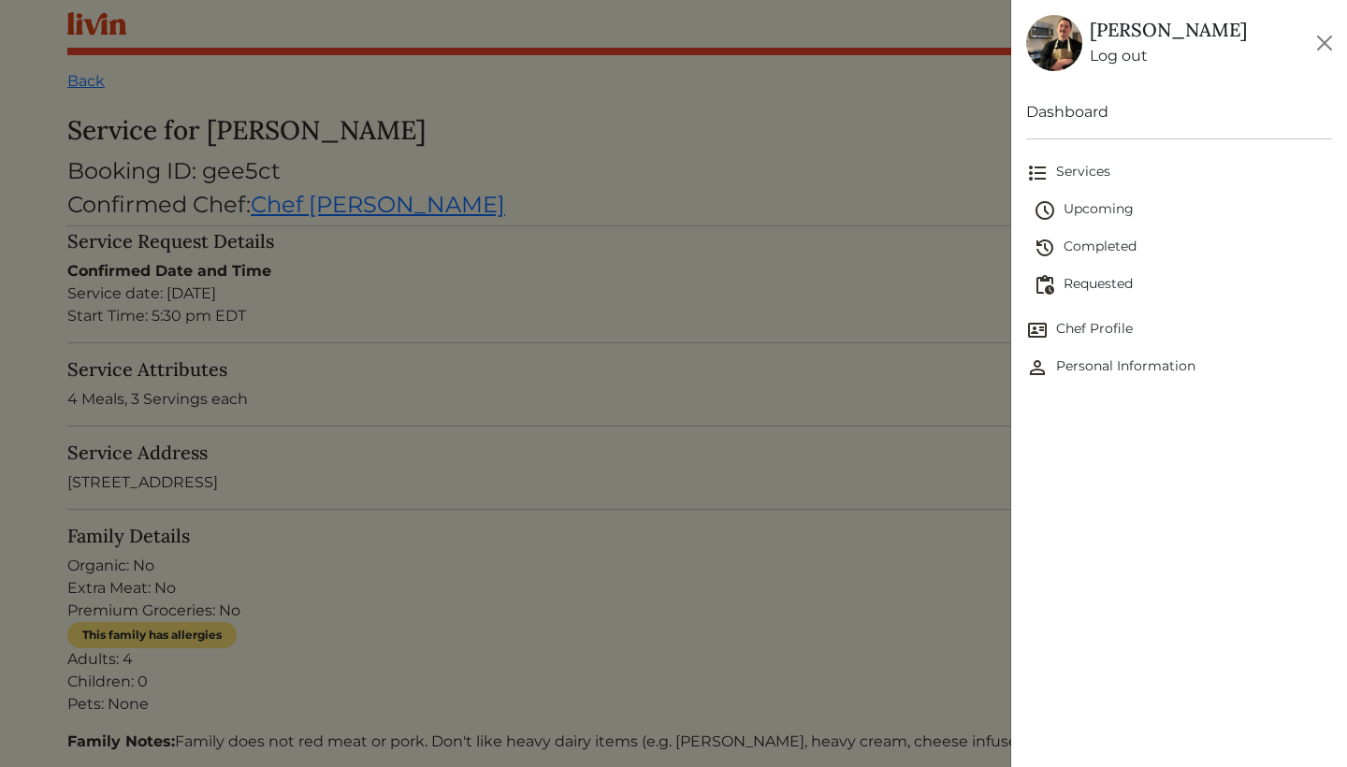
click at [1110, 283] on span "Requested" at bounding box center [1183, 285] width 298 height 22
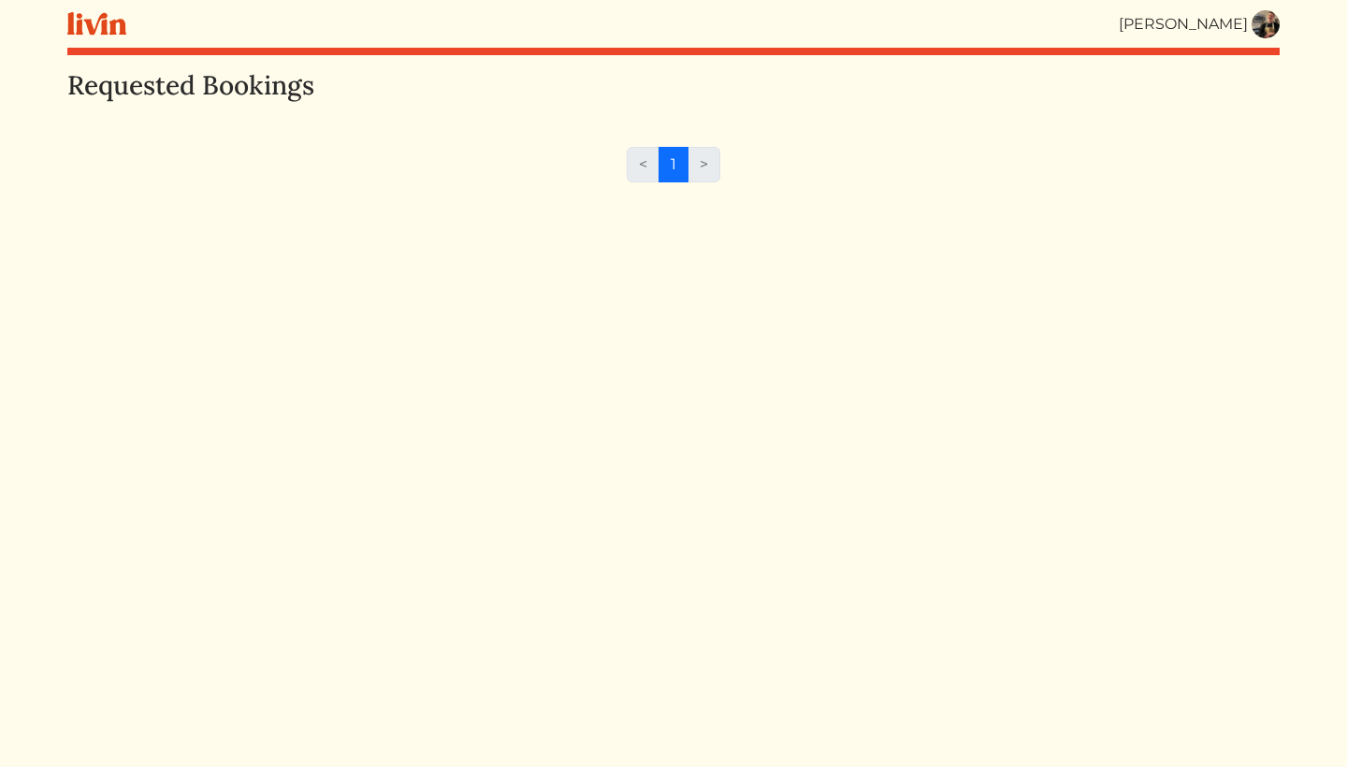
click at [1255, 26] on img at bounding box center [1266, 24] width 28 height 28
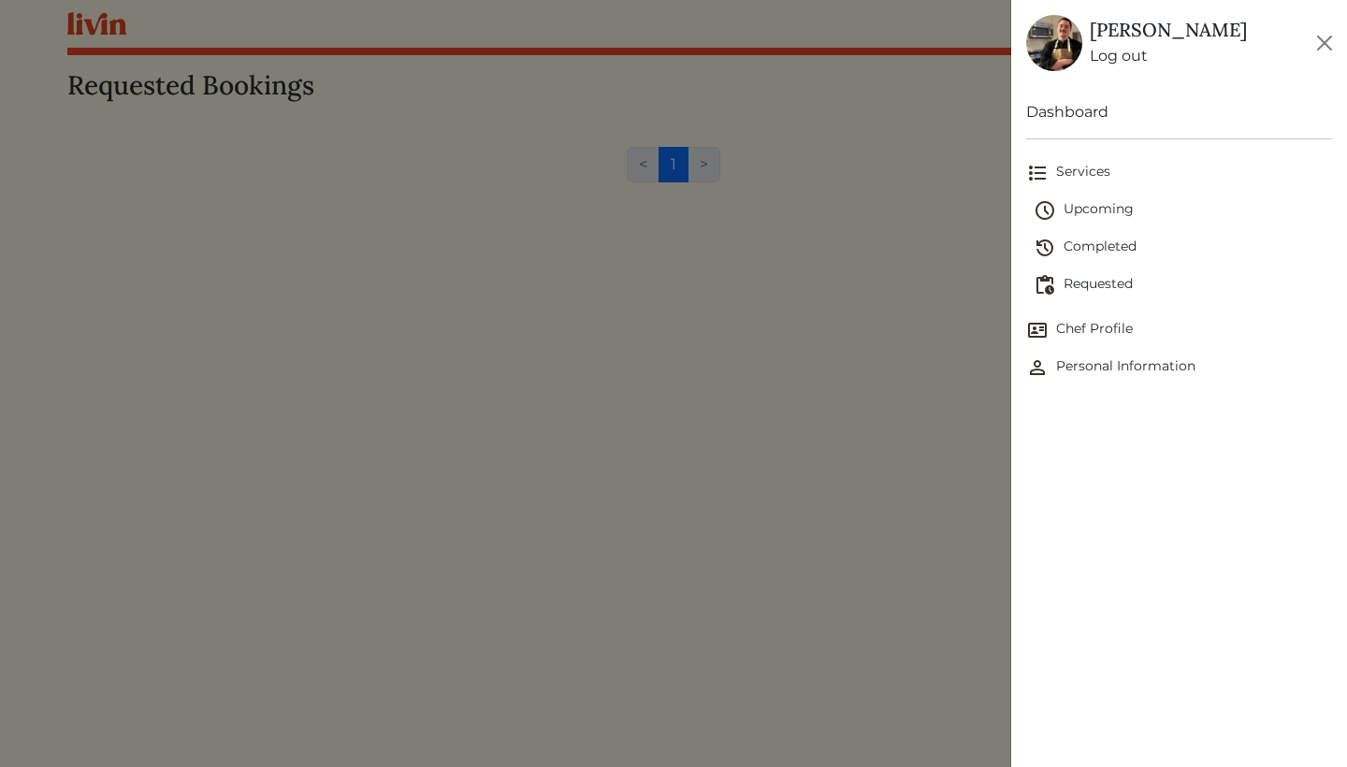
click at [1111, 252] on span "Completed" at bounding box center [1183, 248] width 298 height 22
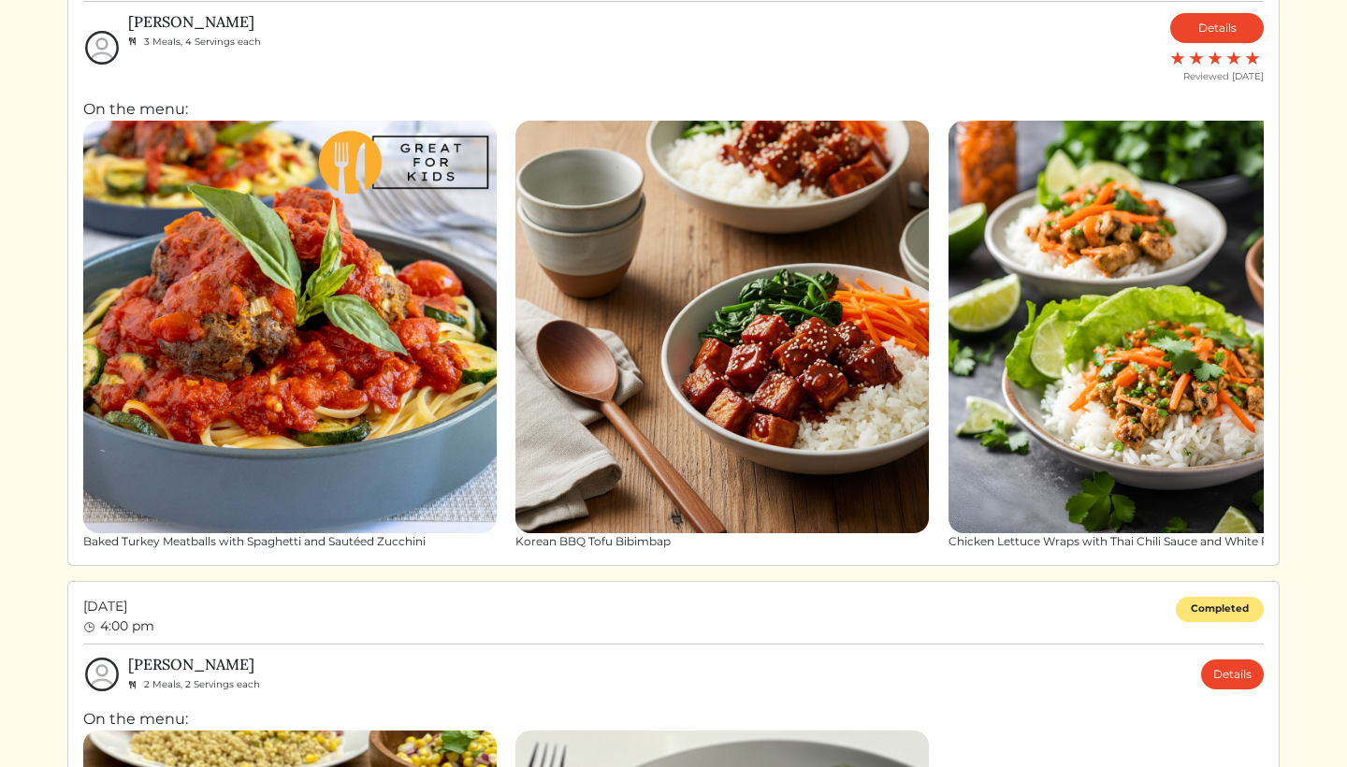
scroll to position [3327, 0]
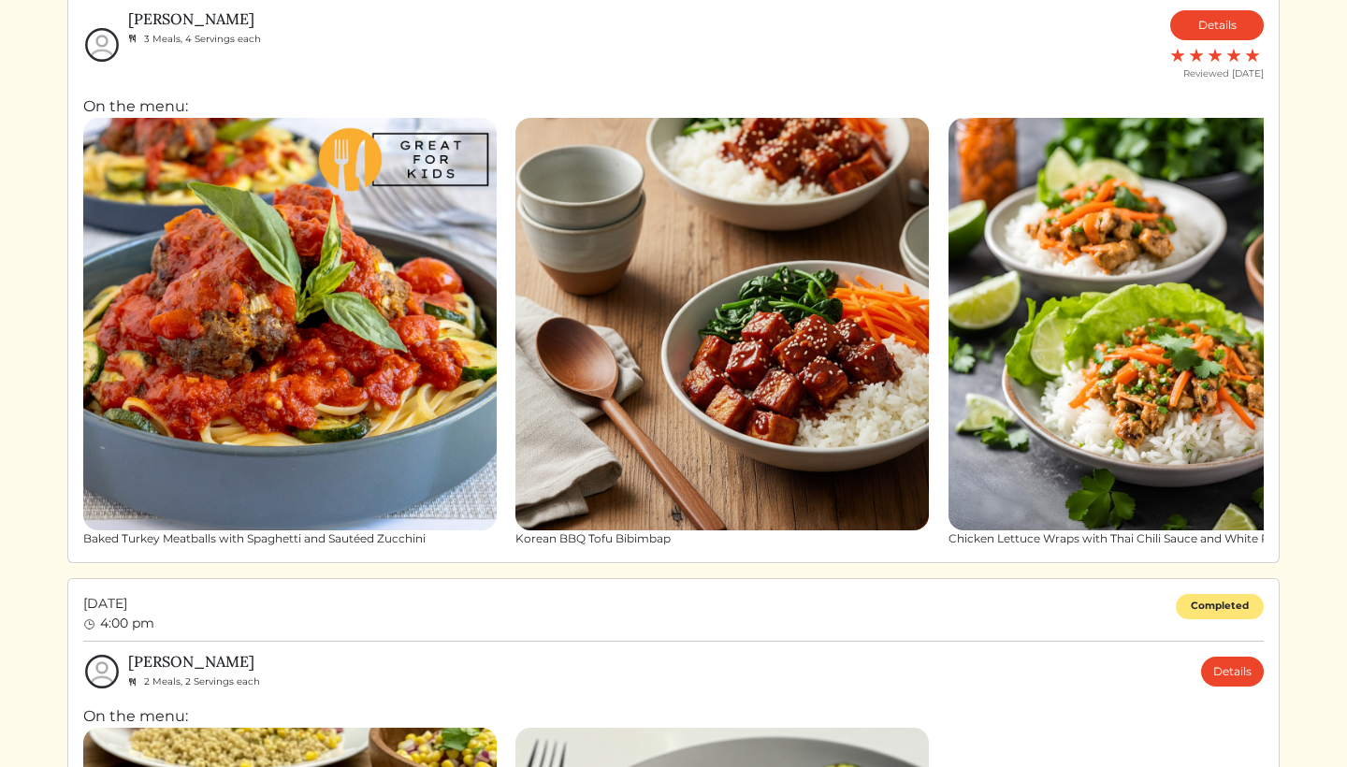
click at [346, 330] on img at bounding box center [290, 325] width 414 height 414
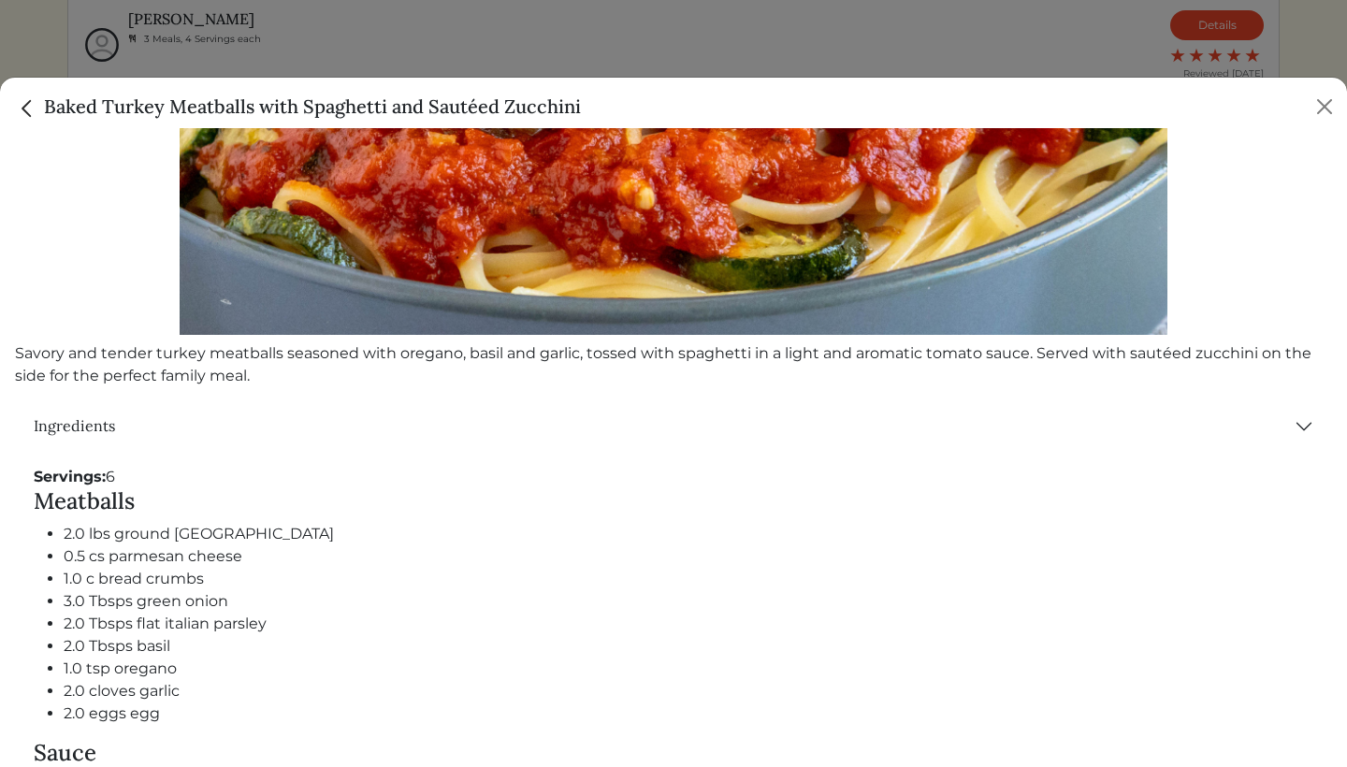
scroll to position [375, 0]
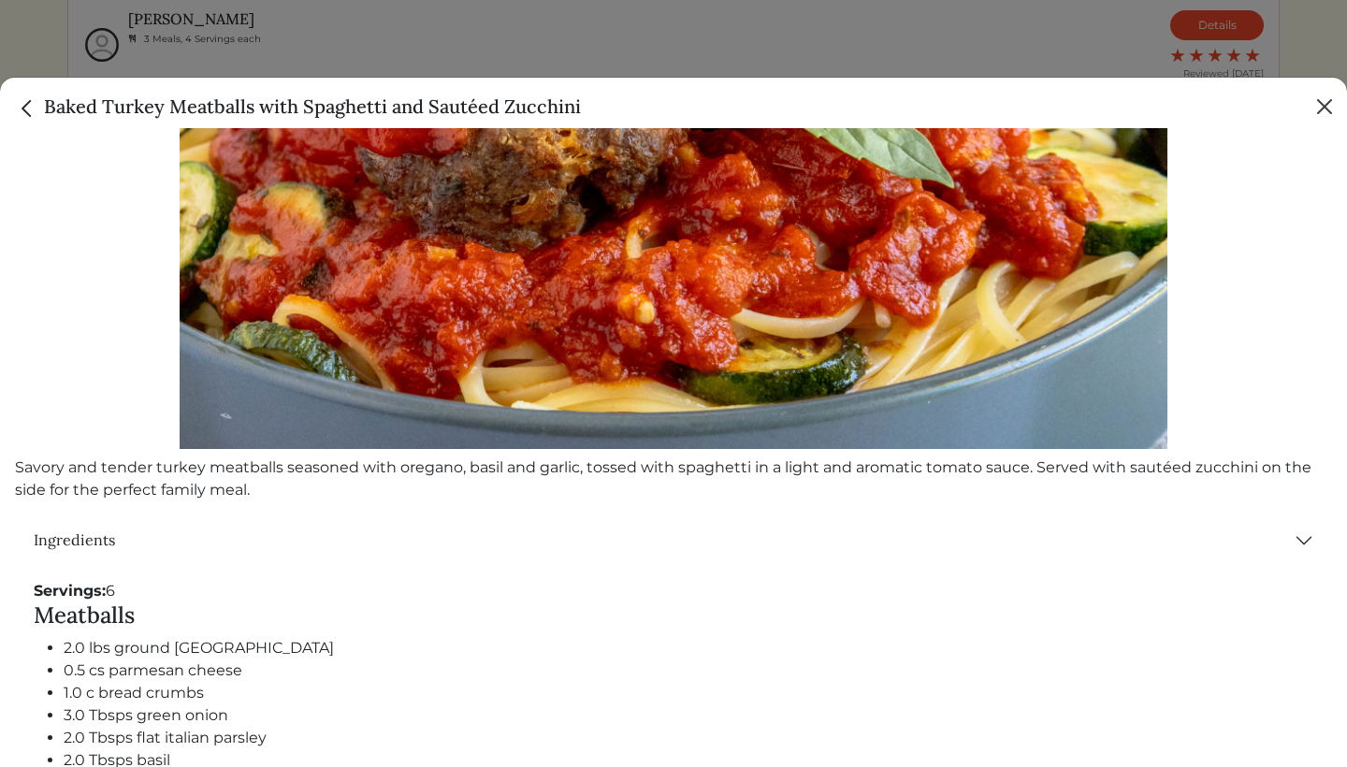
click at [1324, 109] on button "Close" at bounding box center [1325, 107] width 30 height 30
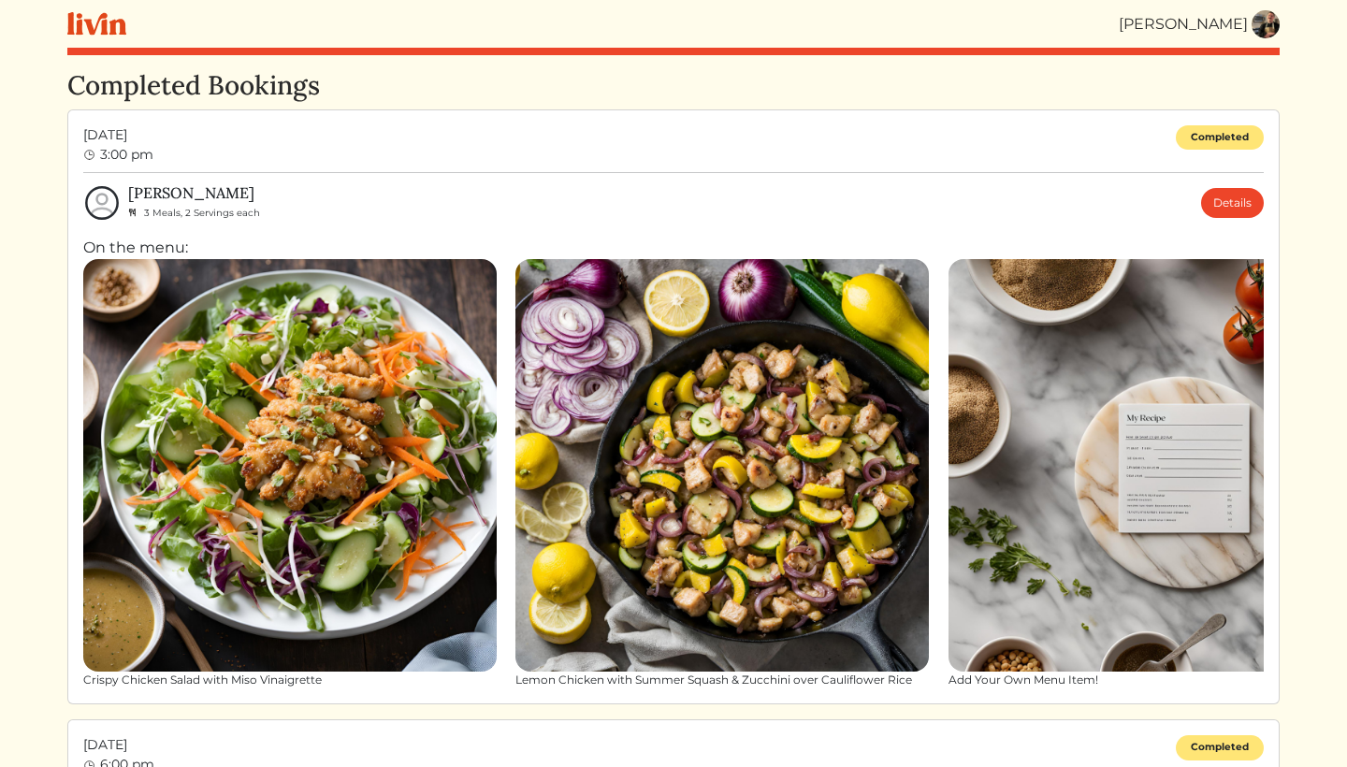
scroll to position [0, 0]
click at [1268, 39] on div "[PERSON_NAME]" at bounding box center [673, 24] width 1213 height 48
click at [1265, 25] on img at bounding box center [1266, 24] width 28 height 28
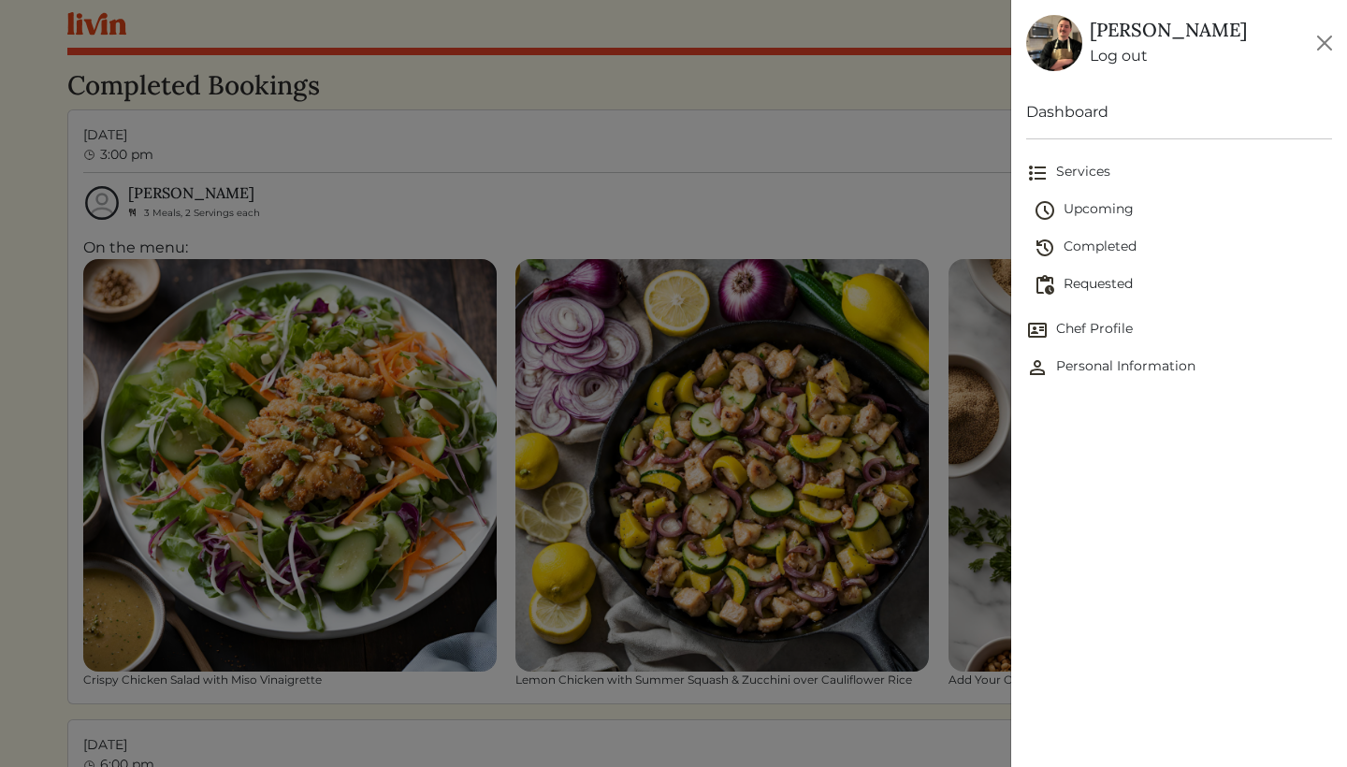
click at [1112, 280] on span "Requested" at bounding box center [1183, 285] width 298 height 22
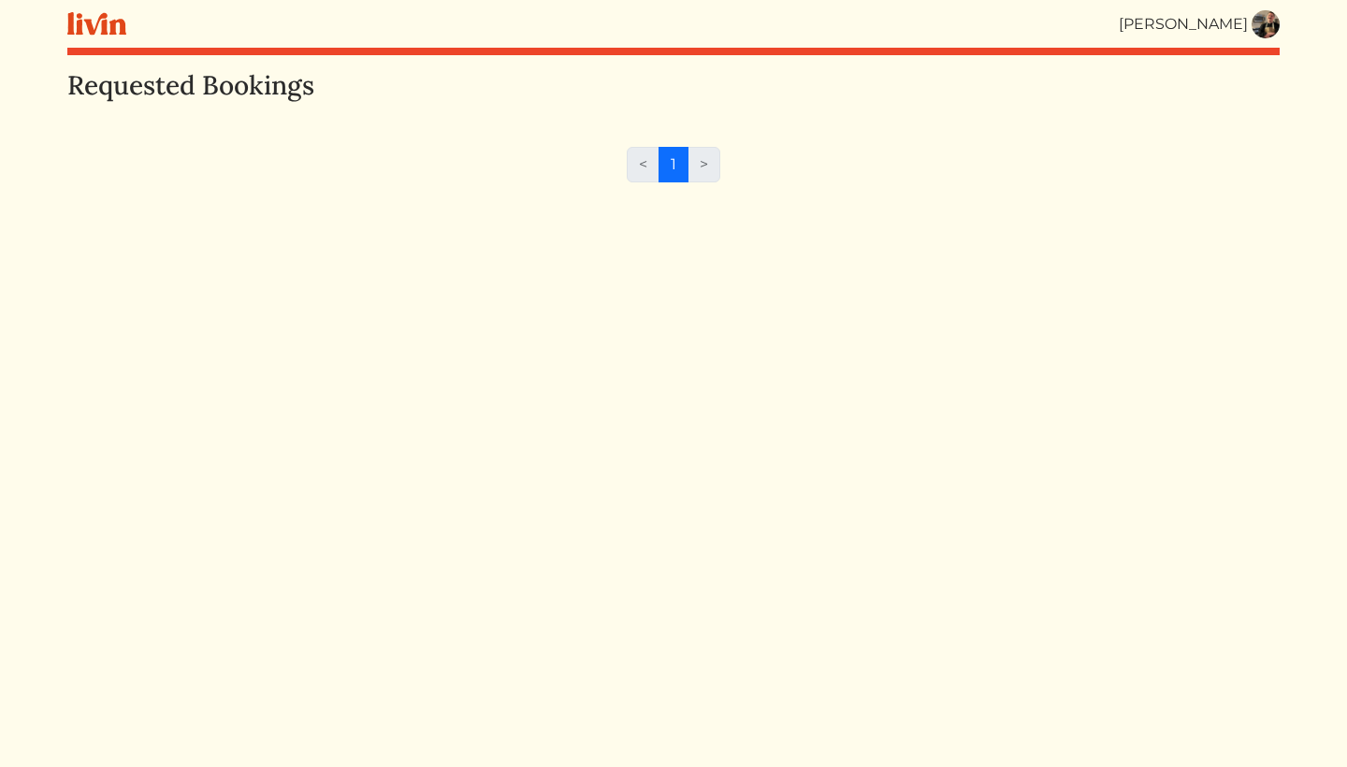
click at [1262, 27] on img at bounding box center [1266, 24] width 28 height 28
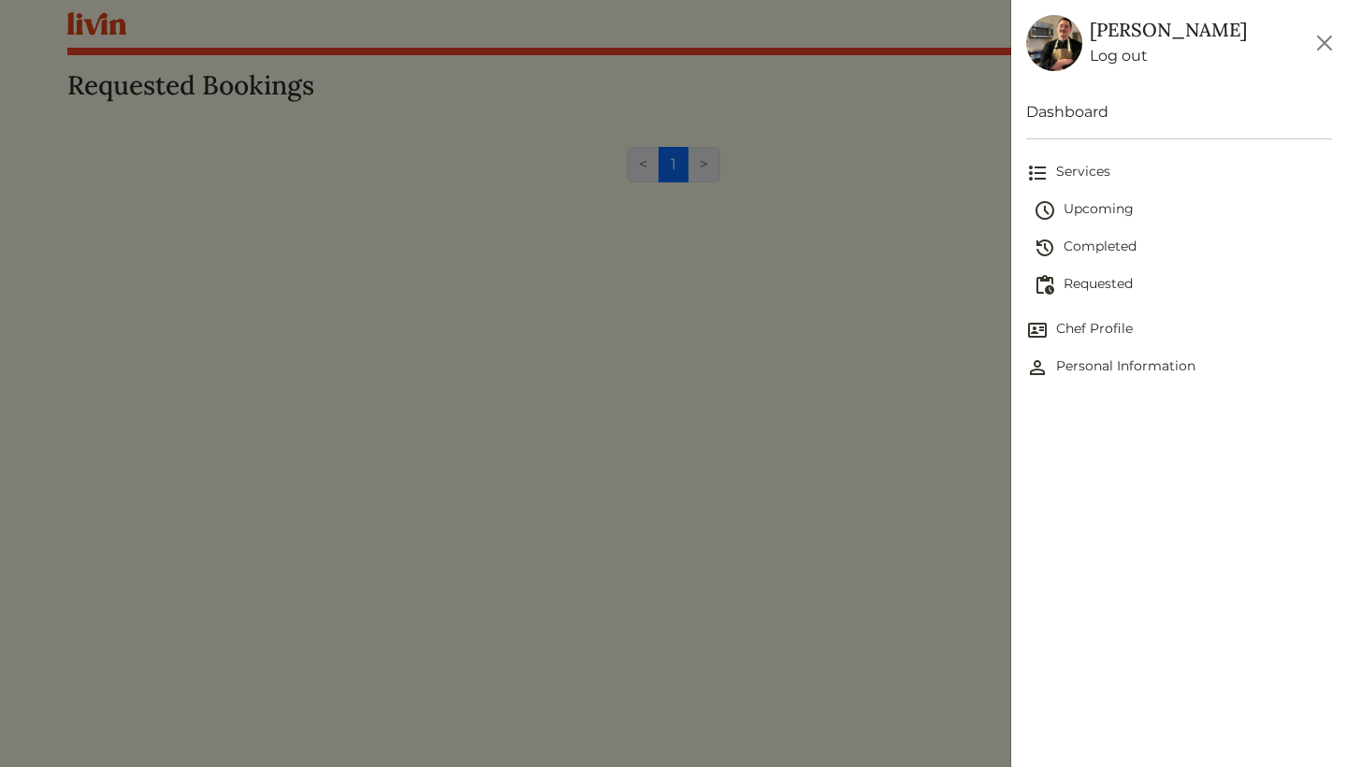
click at [1099, 213] on span "Upcoming" at bounding box center [1183, 210] width 298 height 22
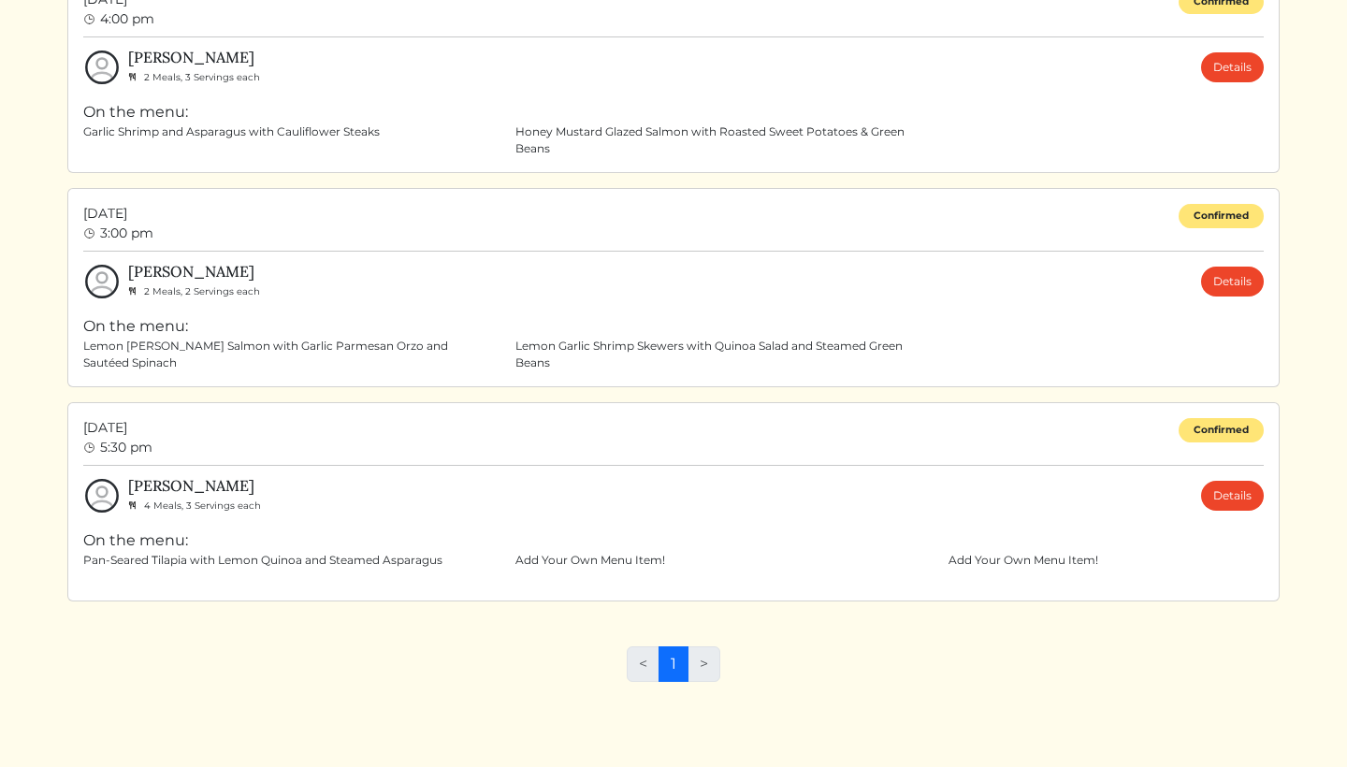
scroll to position [633, 0]
